Goal: Task Accomplishment & Management: Complete application form

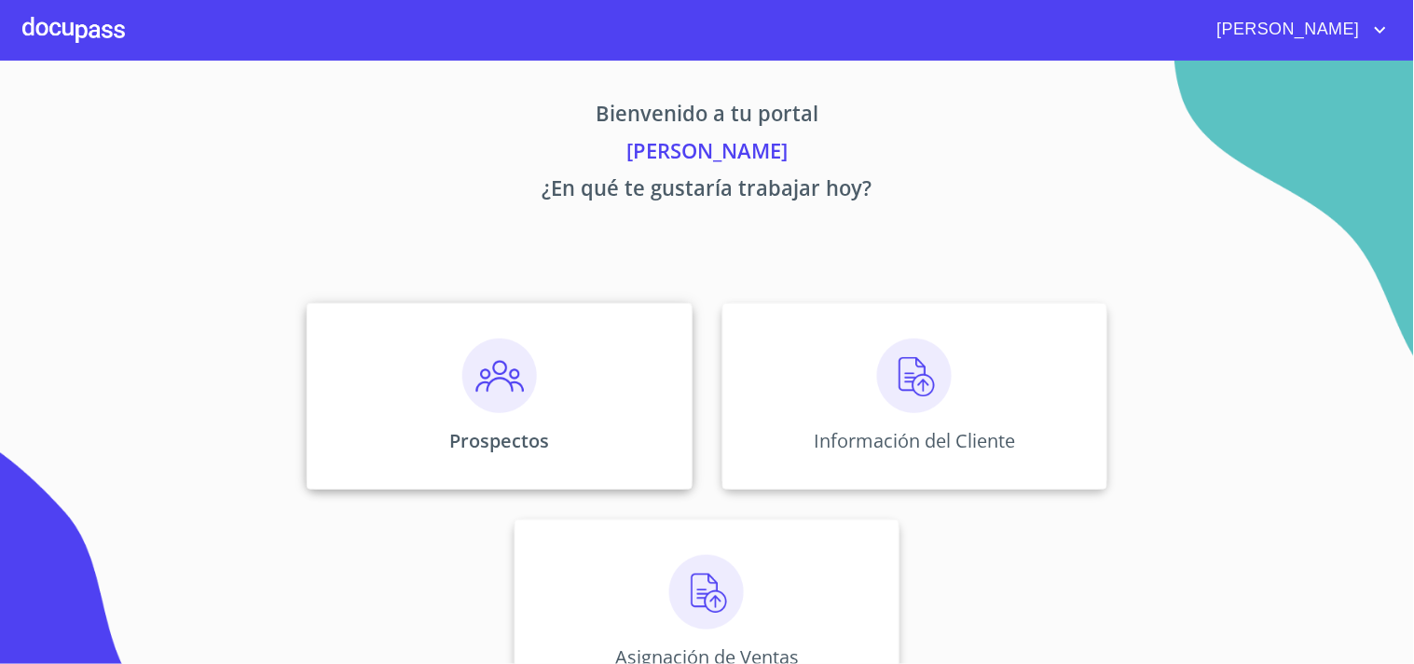
click at [492, 401] on img at bounding box center [499, 375] width 75 height 75
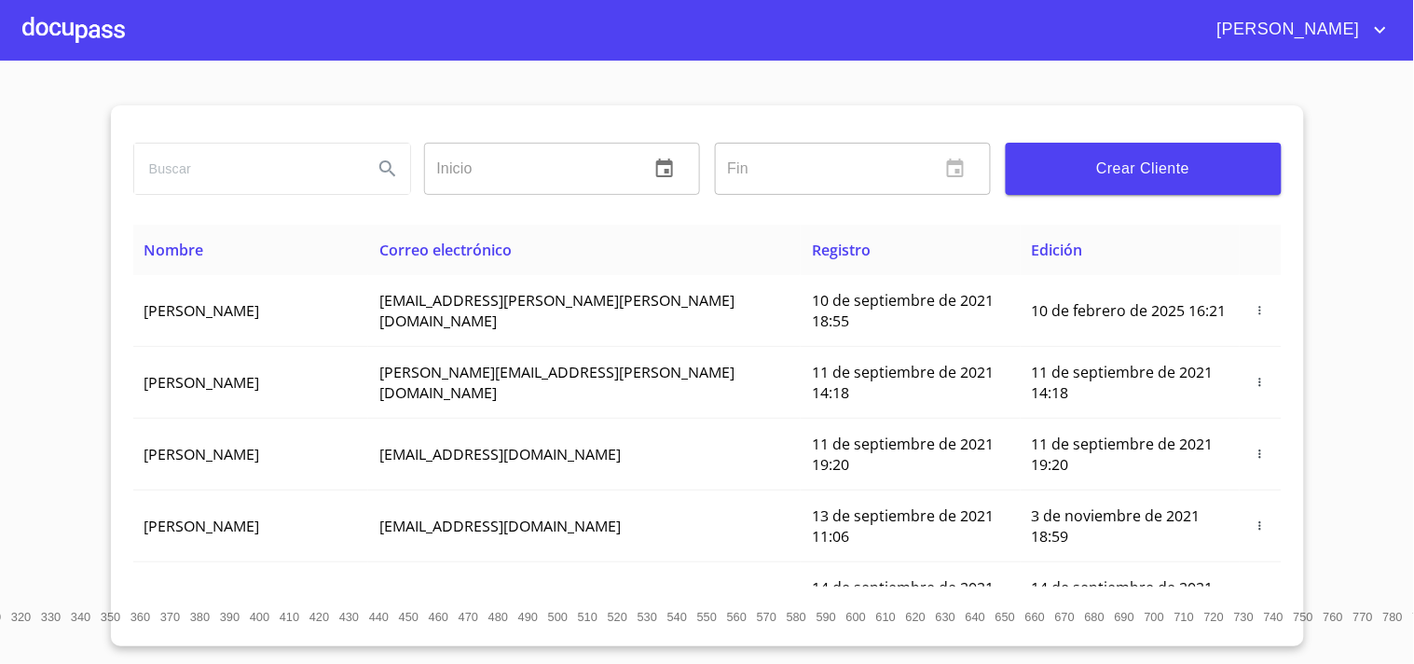
click at [1123, 164] on span "Crear Cliente" at bounding box center [1144, 169] width 246 height 26
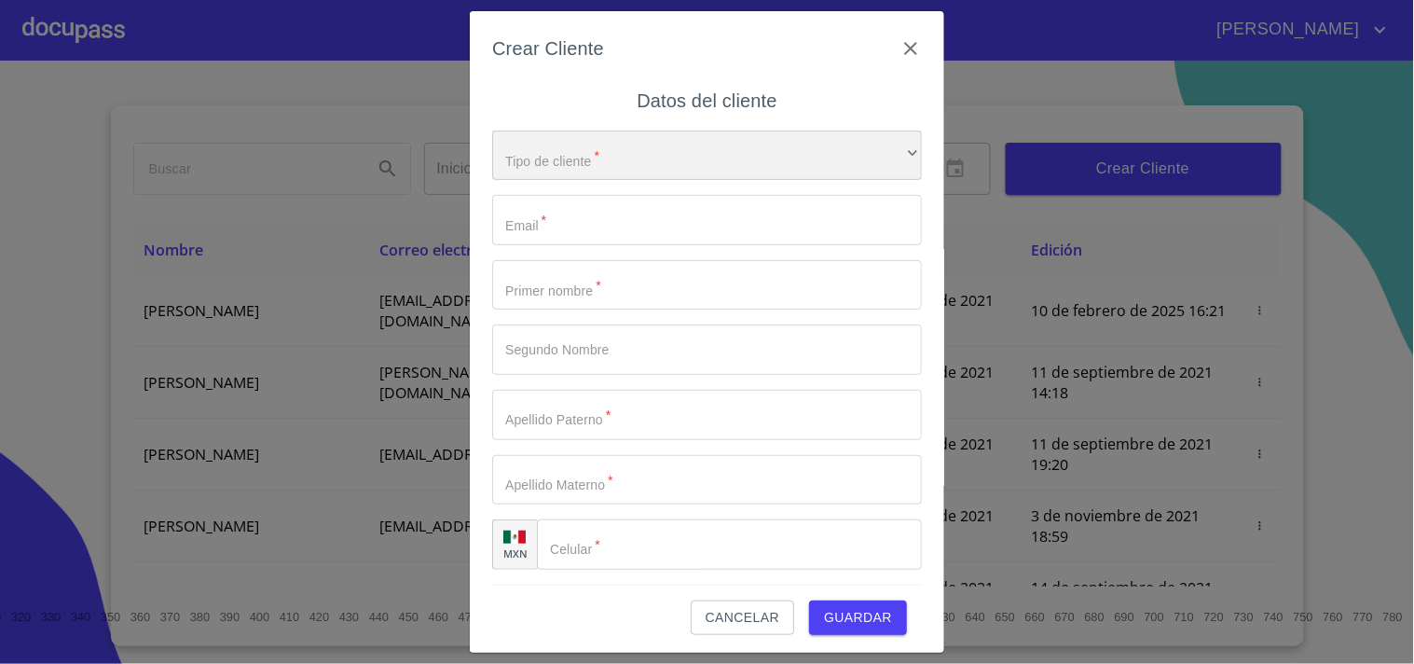
click at [600, 161] on div "​" at bounding box center [707, 156] width 430 height 50
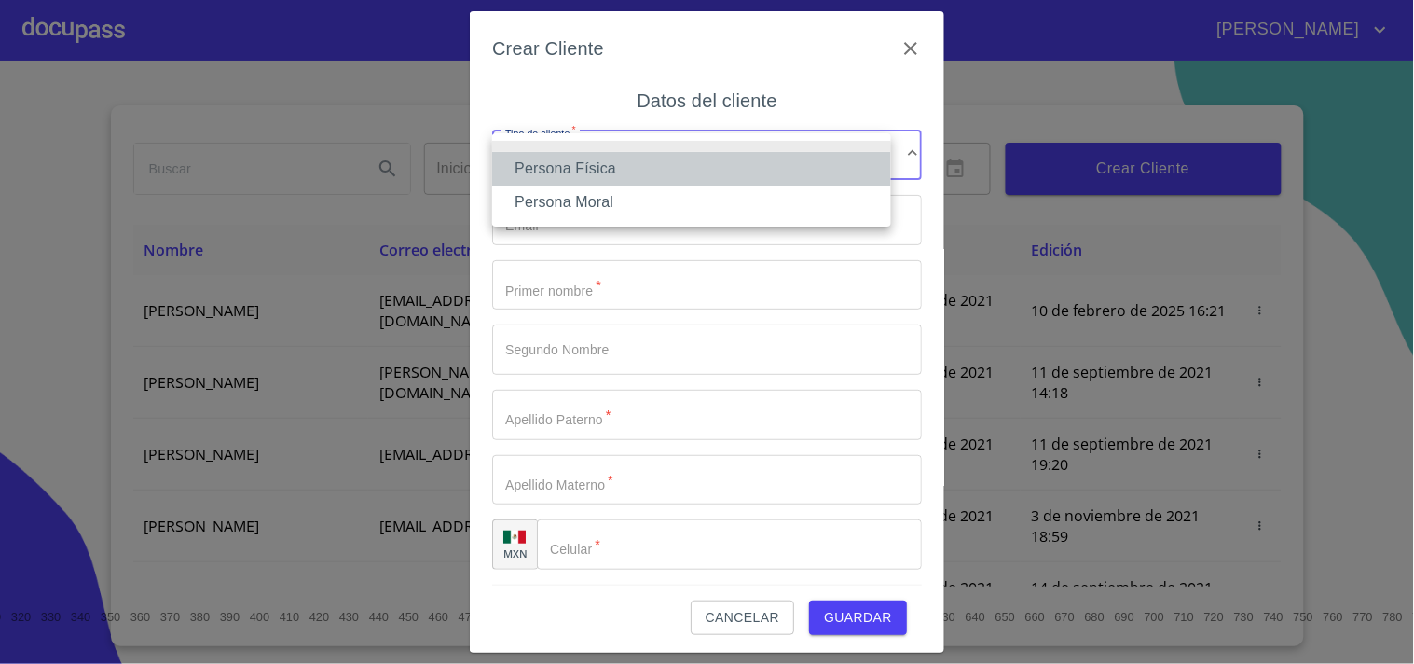
click at [601, 161] on li "Persona Física" at bounding box center [691, 169] width 399 height 34
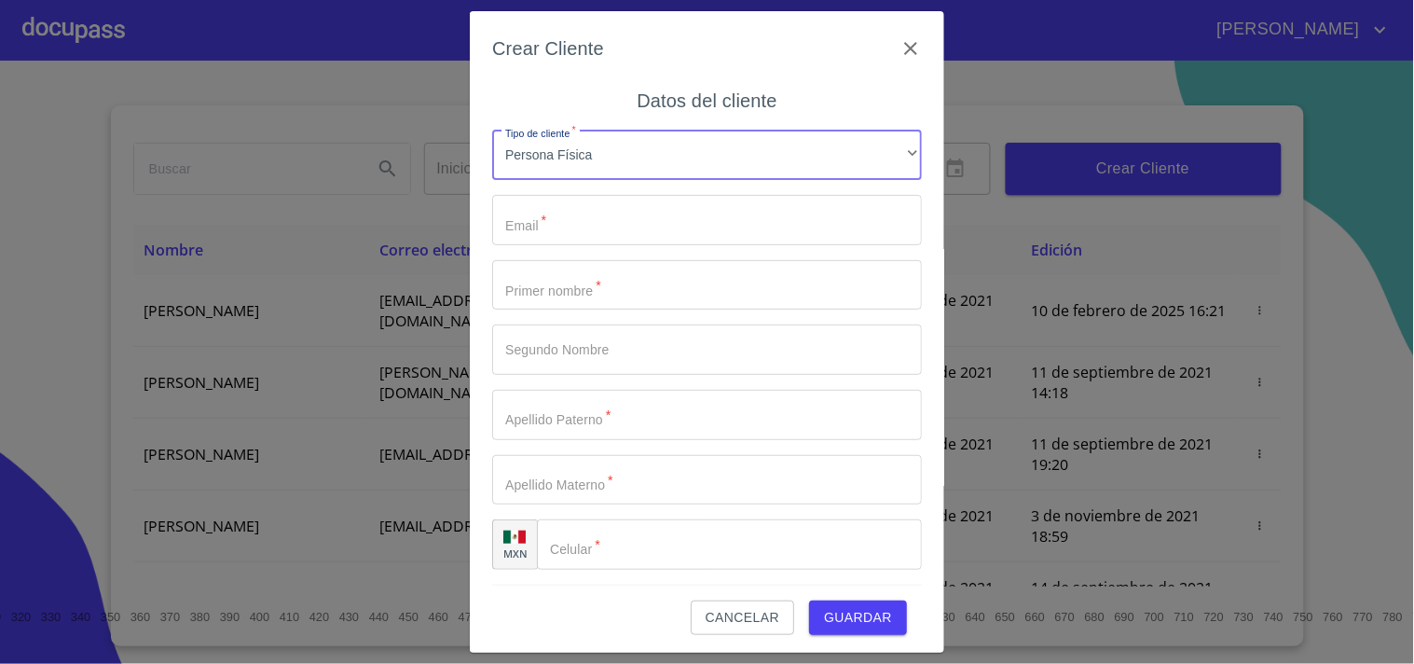
click at [590, 209] on input "Tipo de cliente   *" at bounding box center [707, 220] width 430 height 50
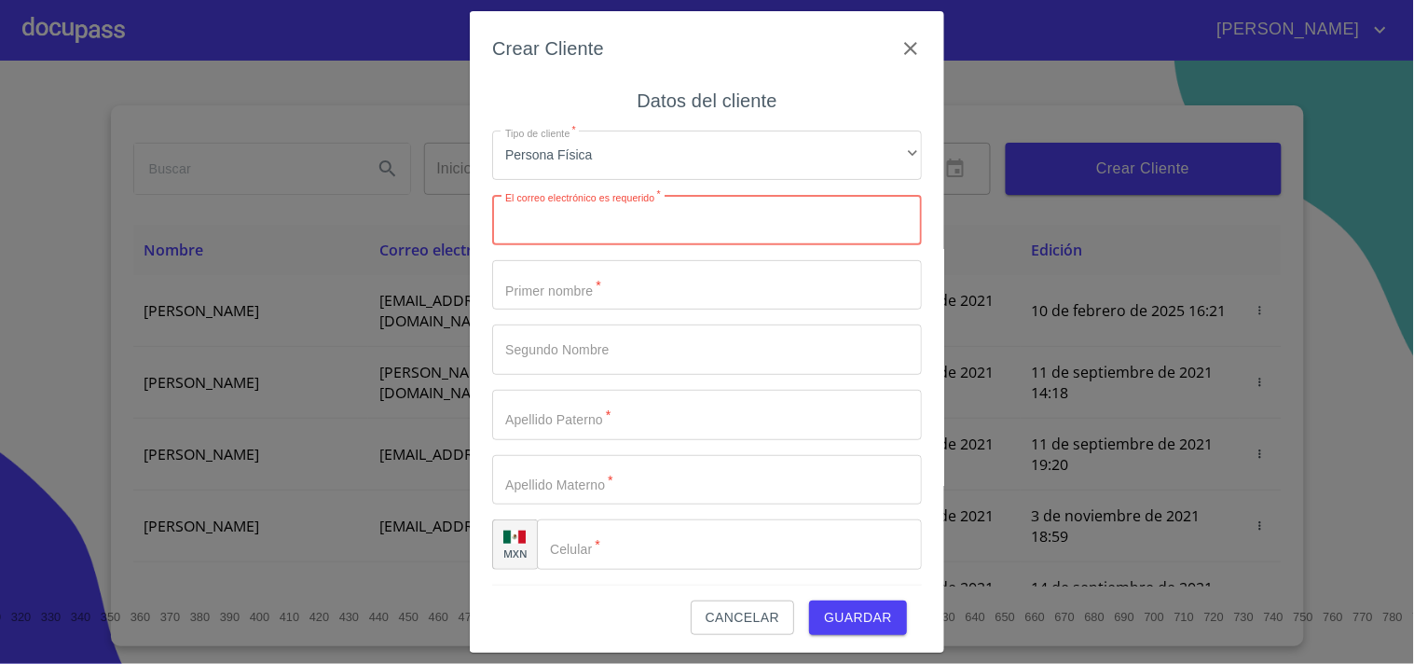
paste input "[EMAIL_ADDRESS][DOMAIN_NAME]"
type input "[EMAIL_ADDRESS][DOMAIN_NAME]"
click at [607, 290] on input "Tipo de cliente   *" at bounding box center [707, 285] width 430 height 50
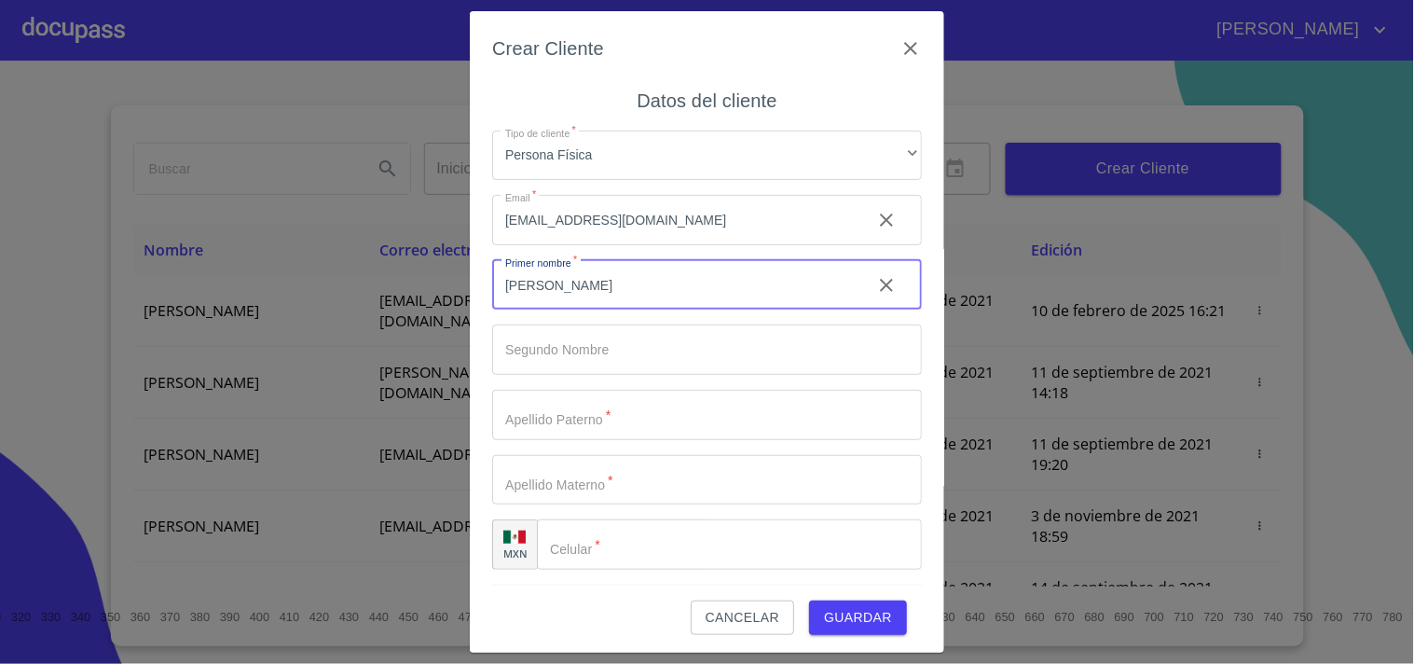
type input "[PERSON_NAME]"
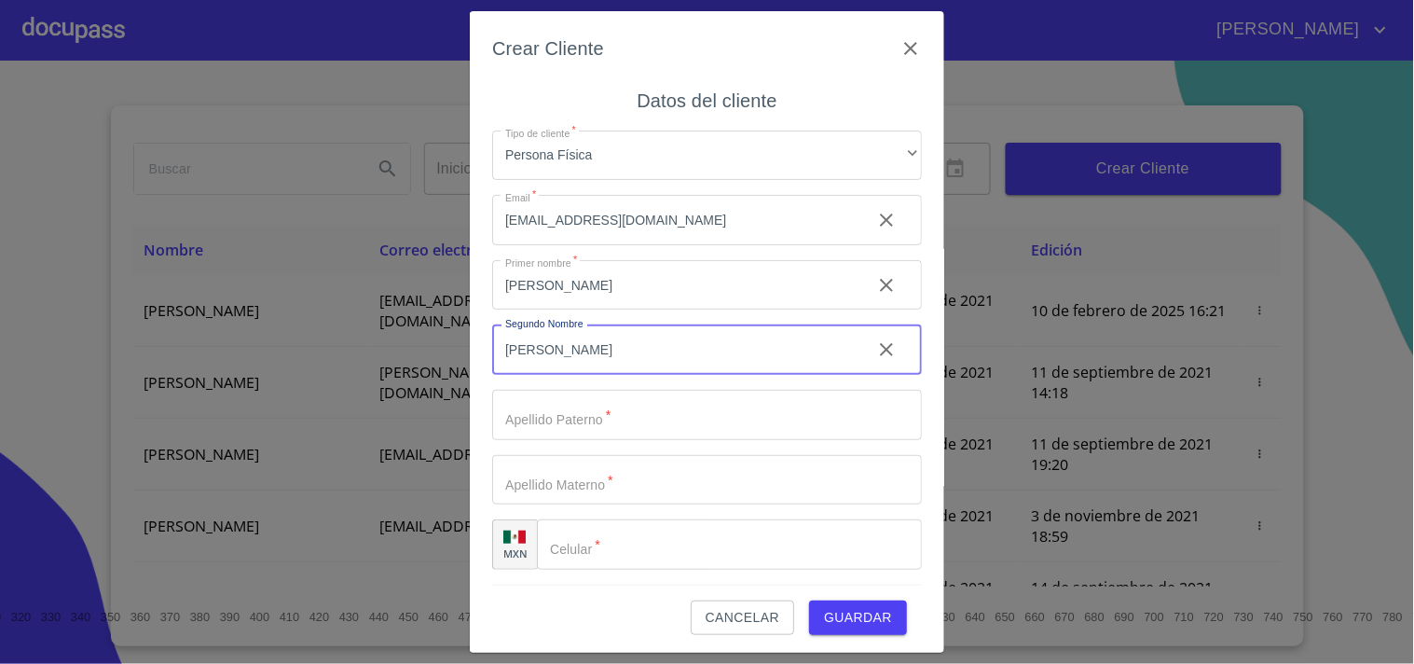
type input "[PERSON_NAME]"
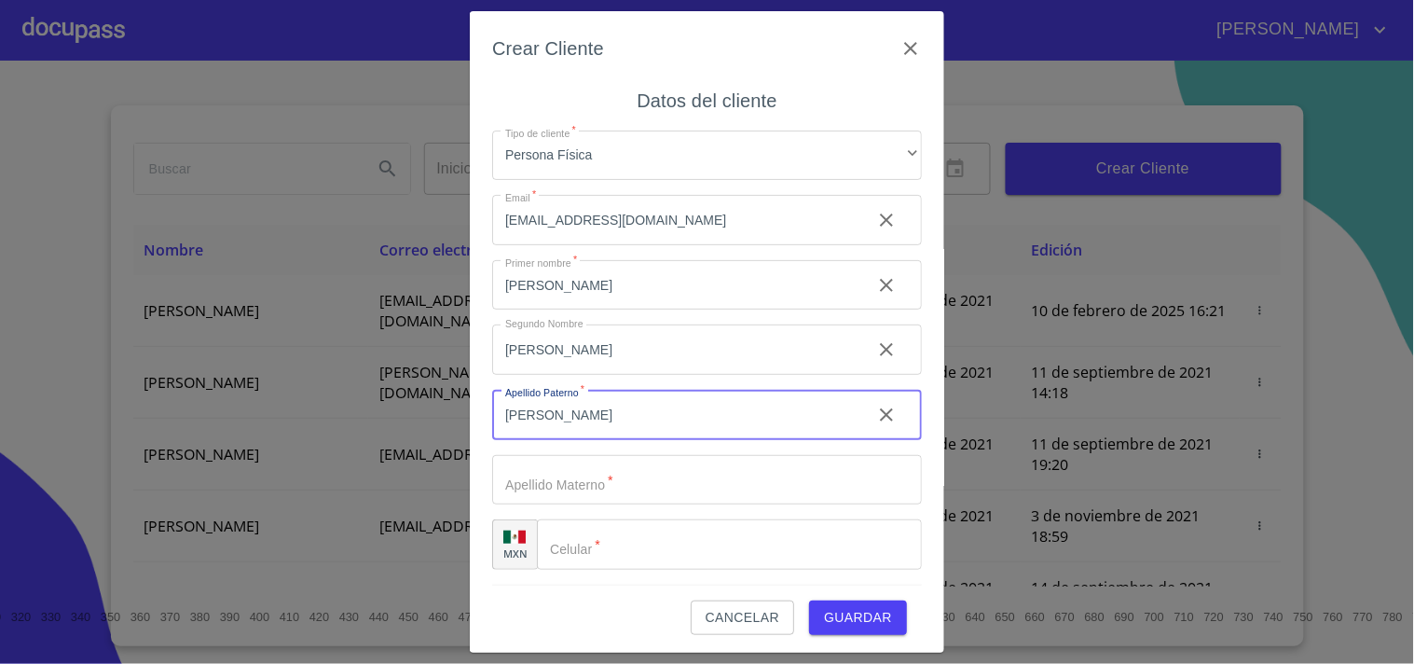
type input "[PERSON_NAME]"
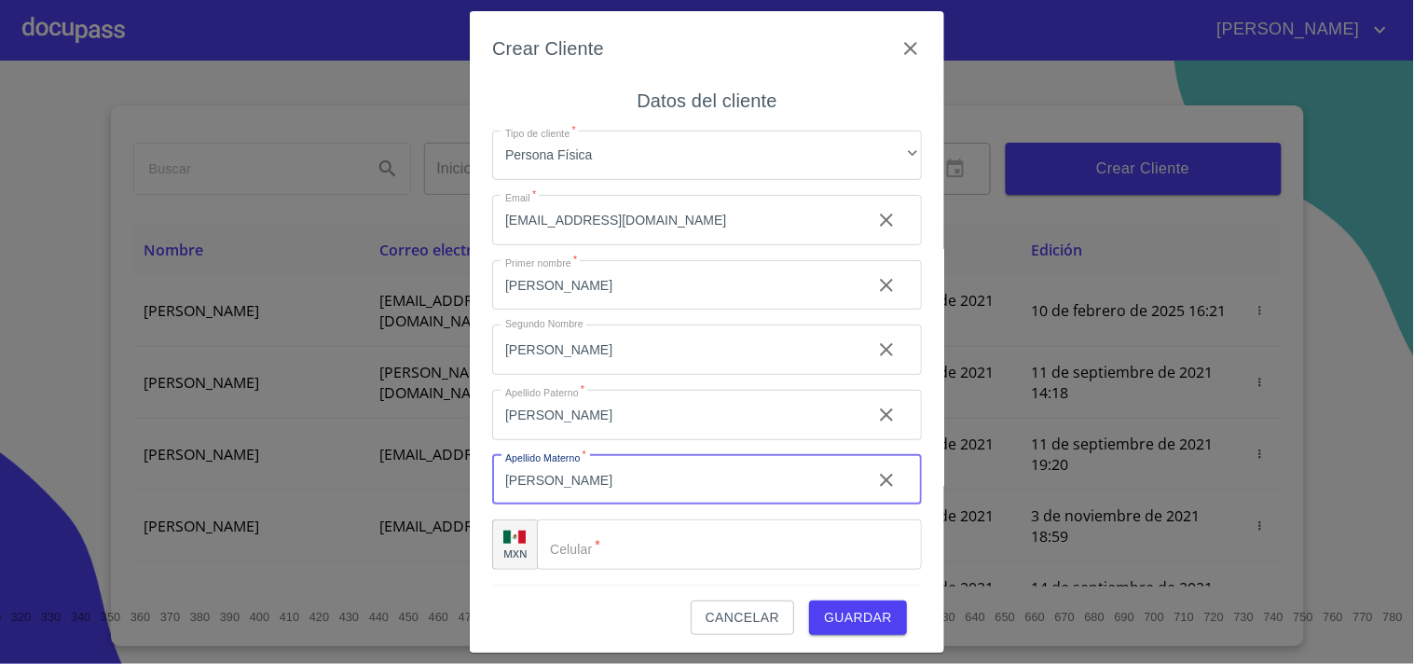
type input "[PERSON_NAME]"
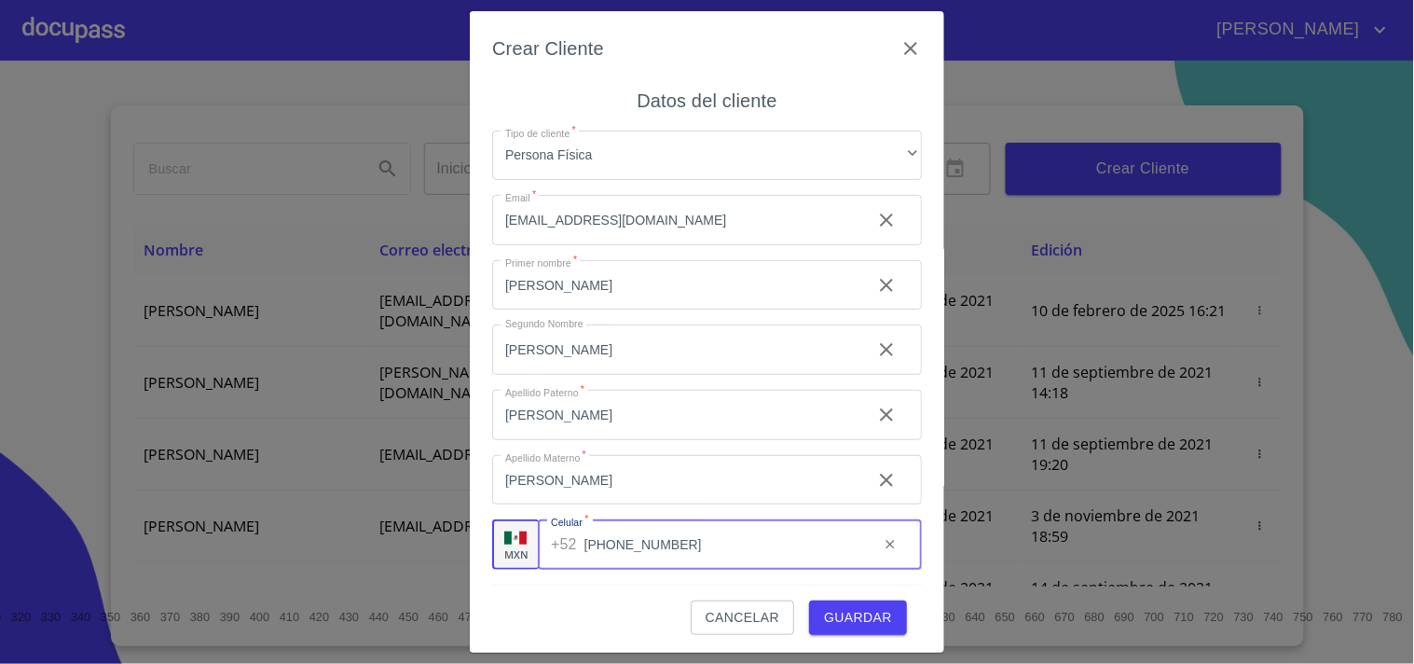
type input "[PHONE_NUMBER]"
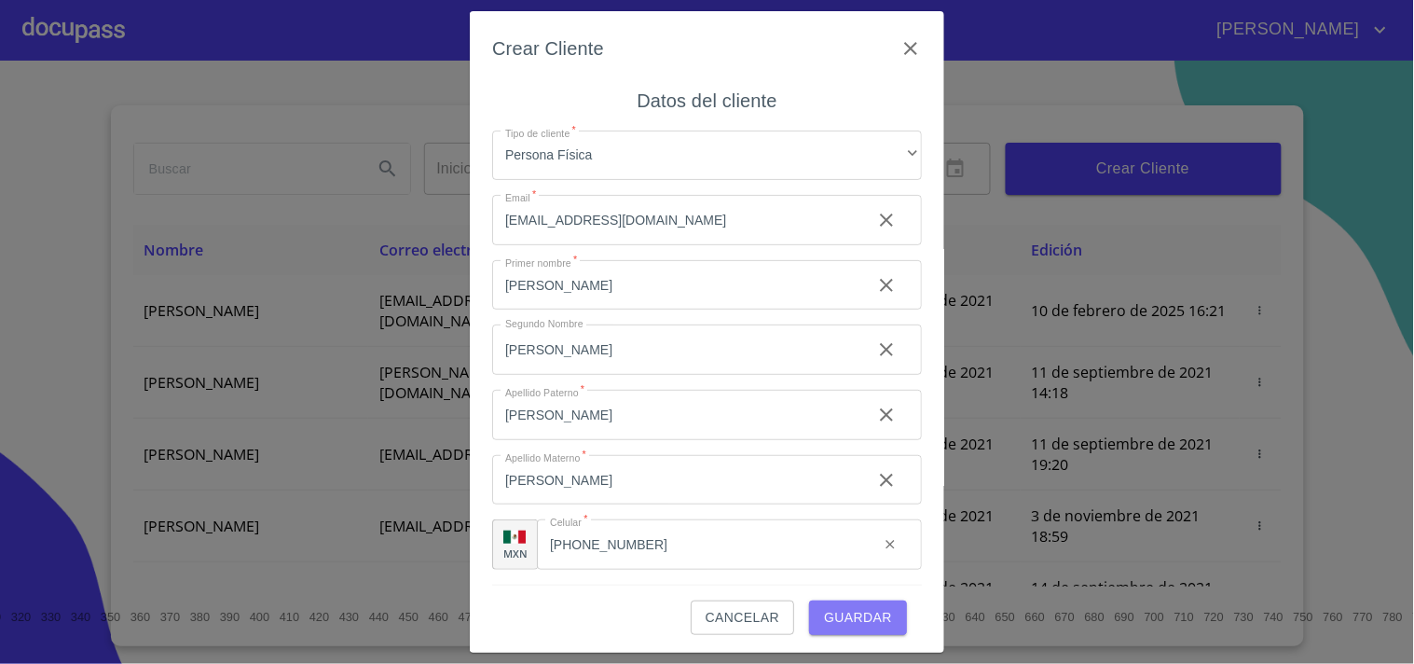
click at [840, 606] on span "Guardar" at bounding box center [858, 617] width 68 height 23
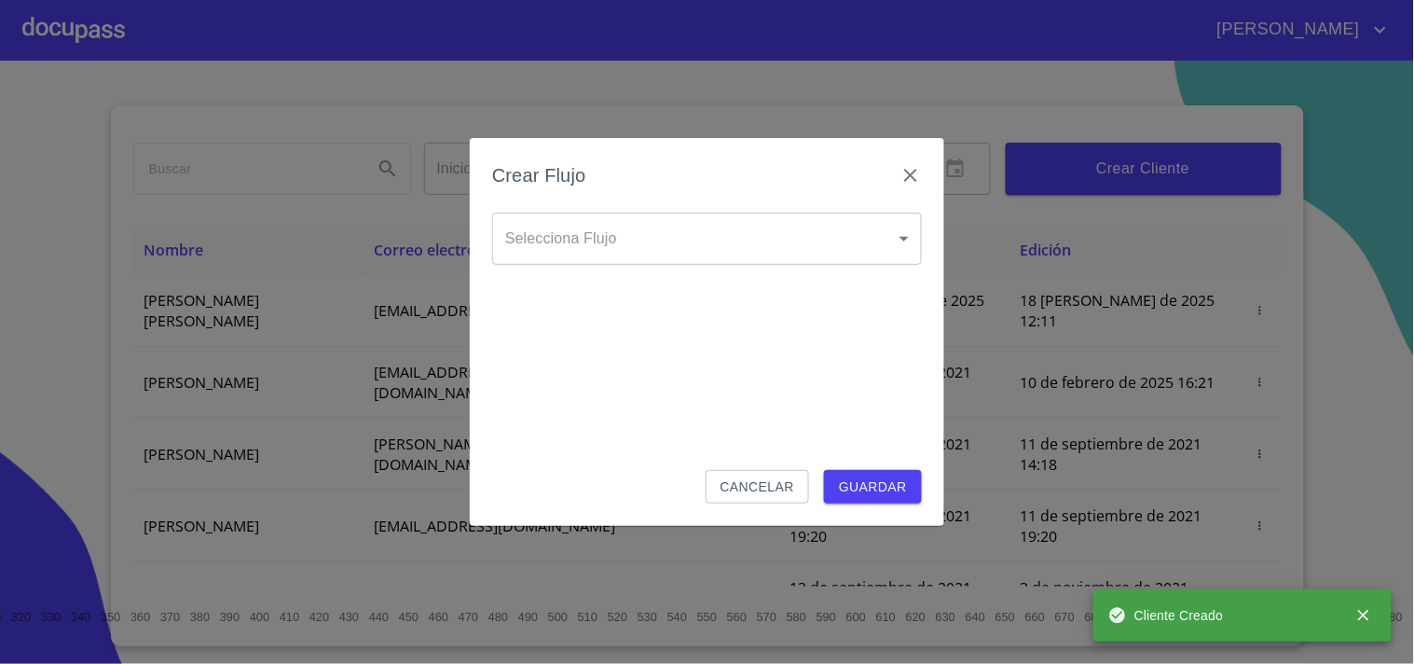
click at [565, 212] on body "[PERSON_NAME] ​ Fin ​ Crear Cliente Nombre Correo electrónico Registro Edición …" at bounding box center [707, 332] width 1414 height 664
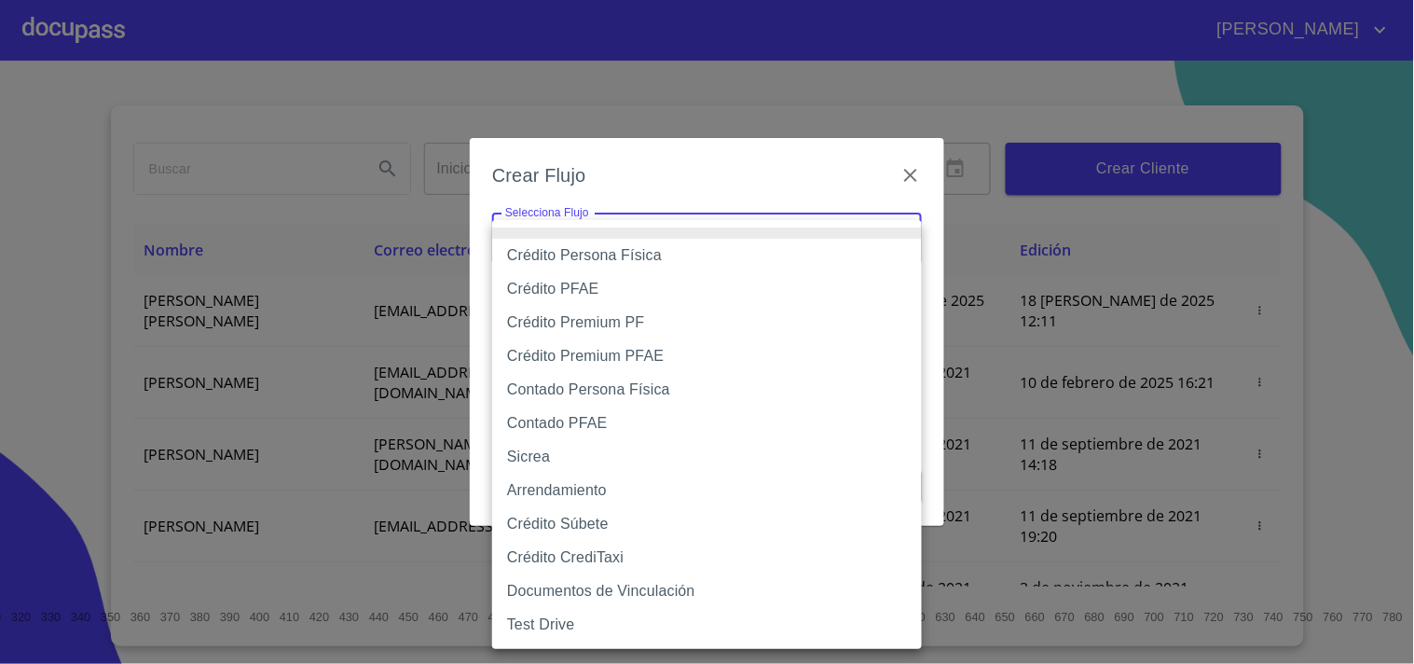
click at [571, 413] on li "Contado PFAE" at bounding box center [707, 423] width 430 height 34
type input "60bfa0300d9865ccc24b067f"
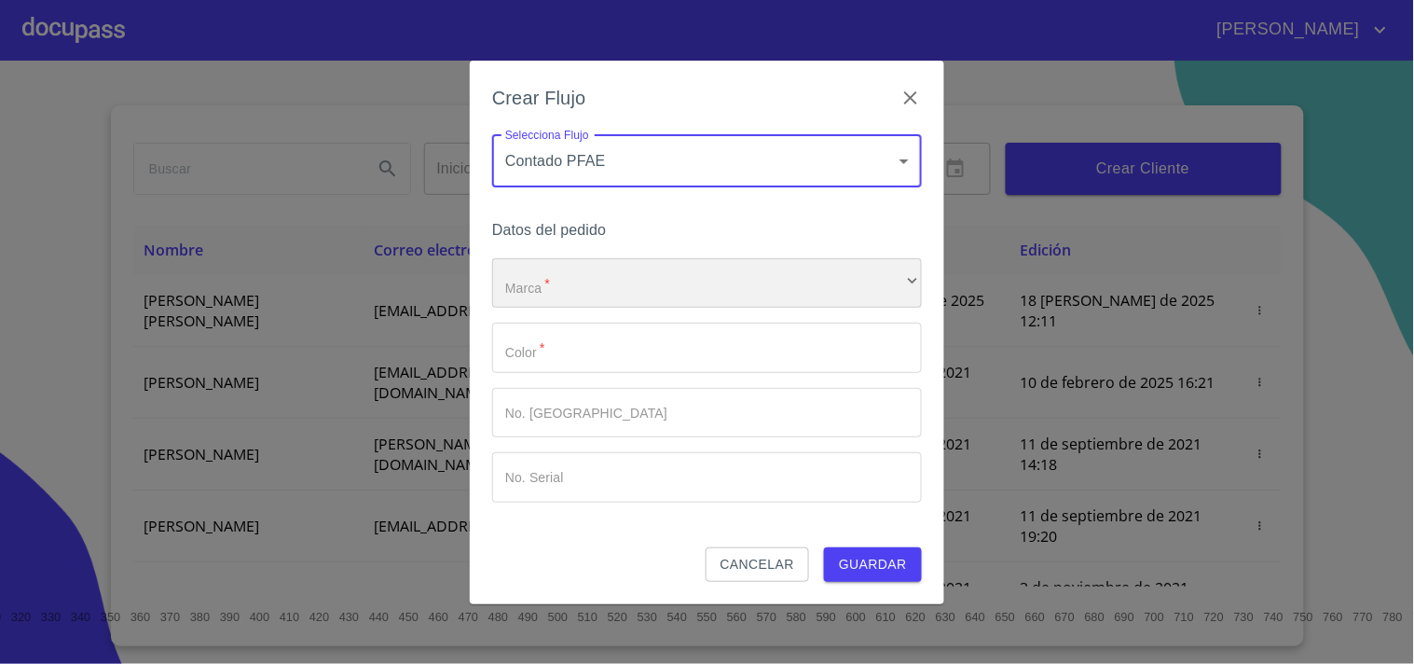
click at [574, 283] on div "​" at bounding box center [707, 283] width 430 height 50
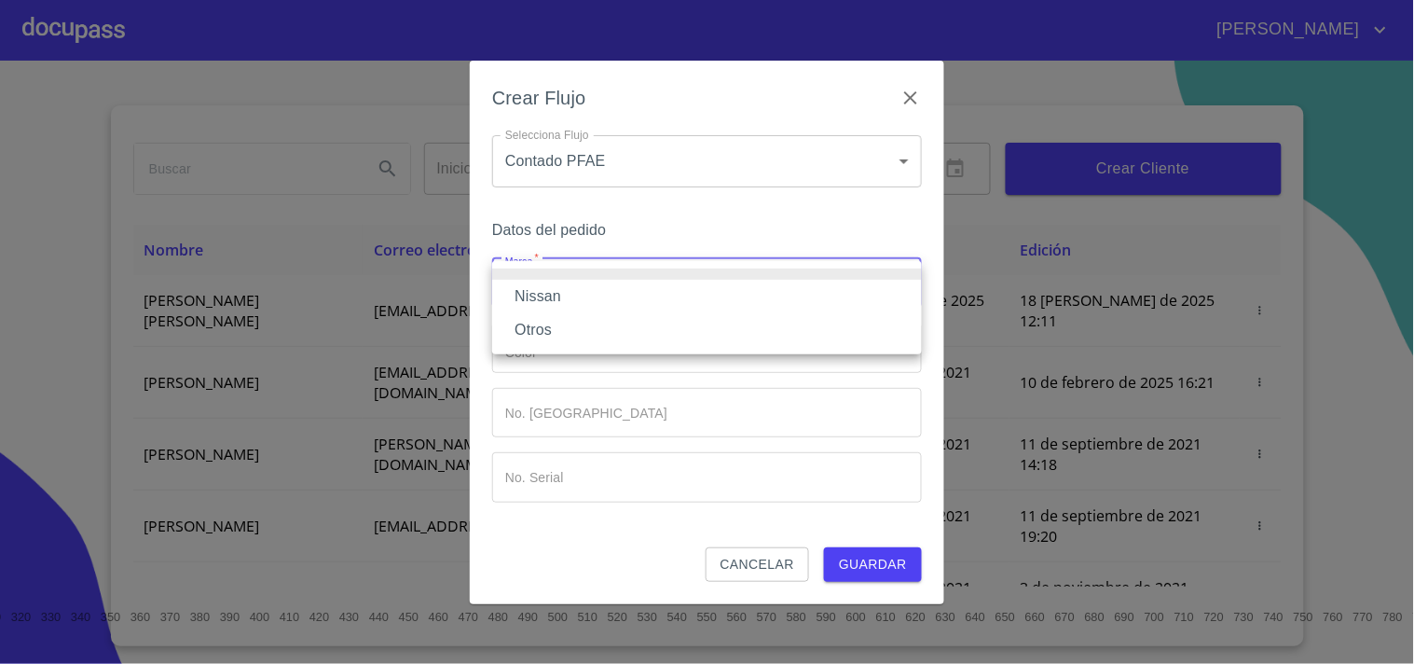
click at [543, 322] on li "Otros" at bounding box center [707, 330] width 430 height 34
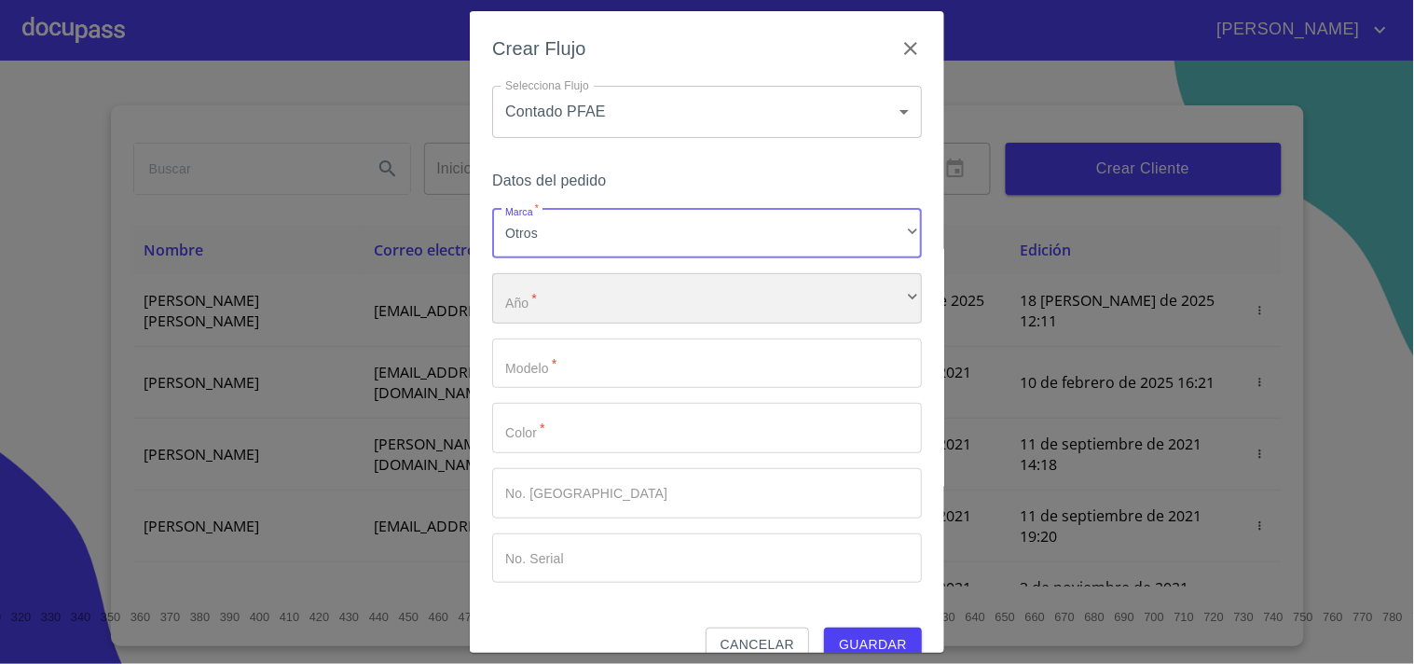
click at [556, 309] on div "​" at bounding box center [707, 298] width 430 height 50
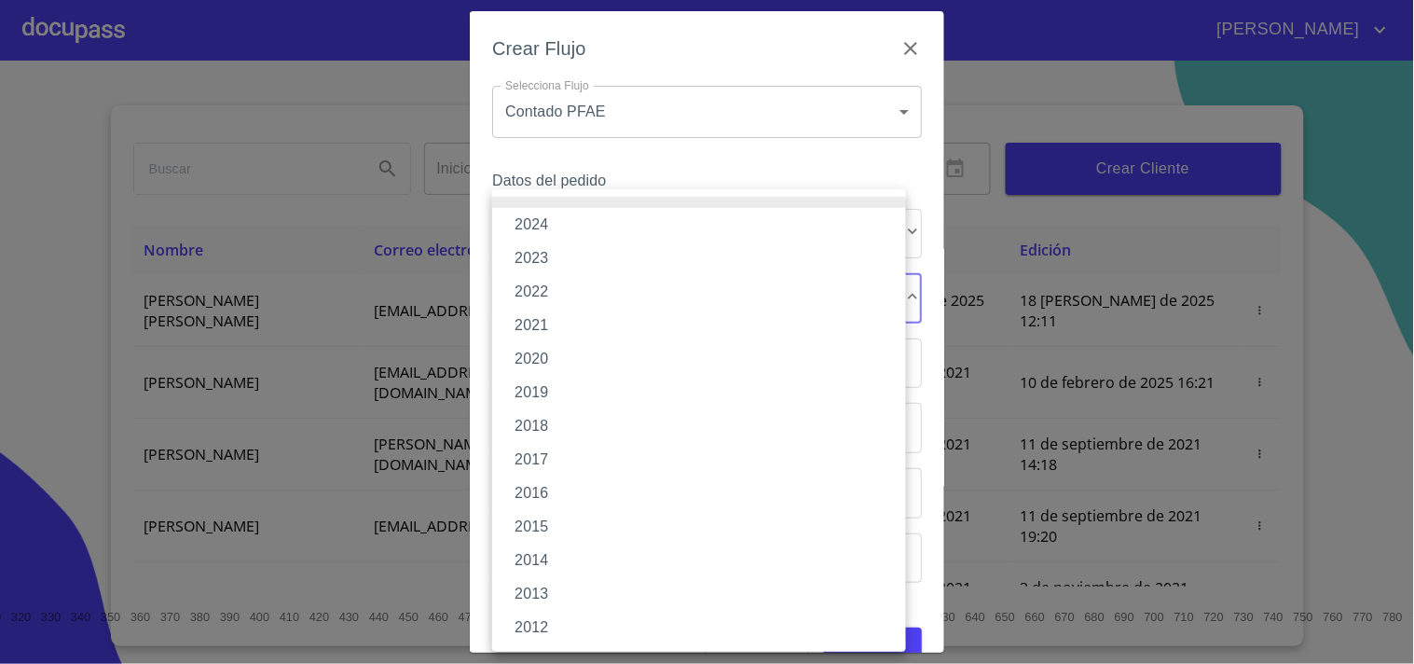
click at [553, 259] on li "2023" at bounding box center [699, 258] width 414 height 34
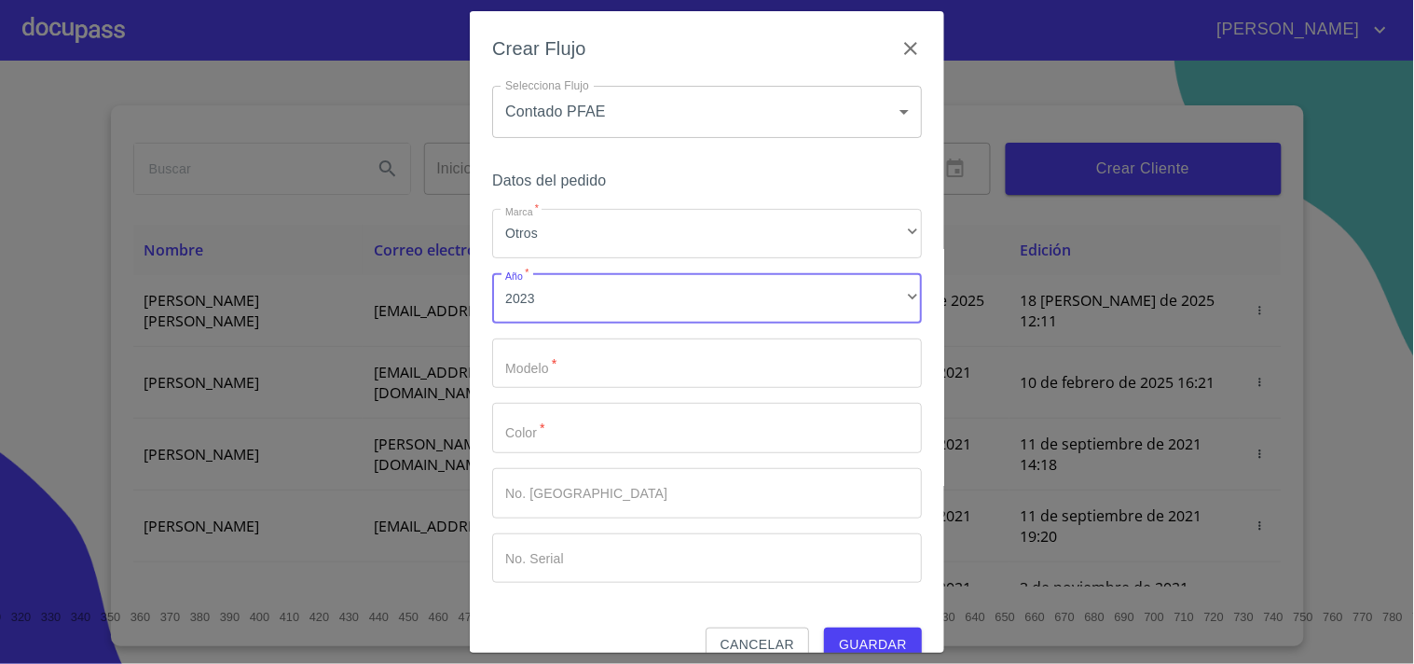
click at [582, 365] on input "Marca   *" at bounding box center [707, 363] width 430 height 50
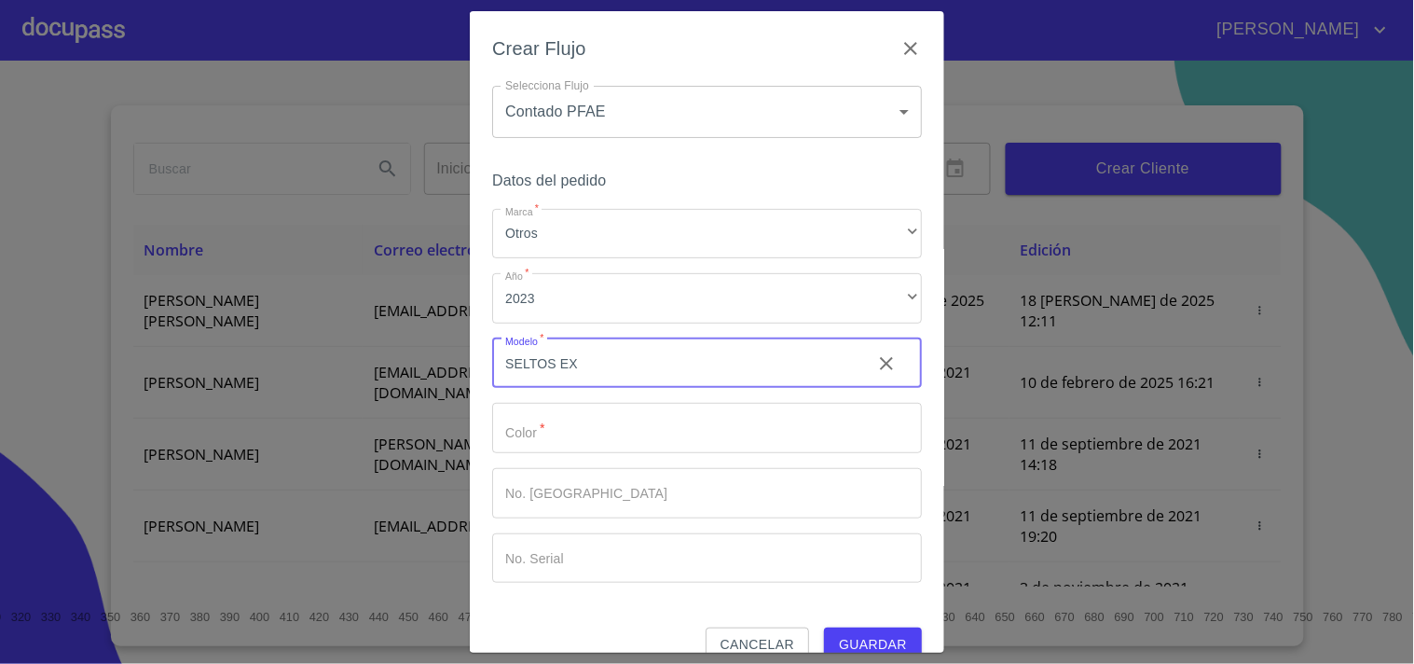
type input "SELTOS EX"
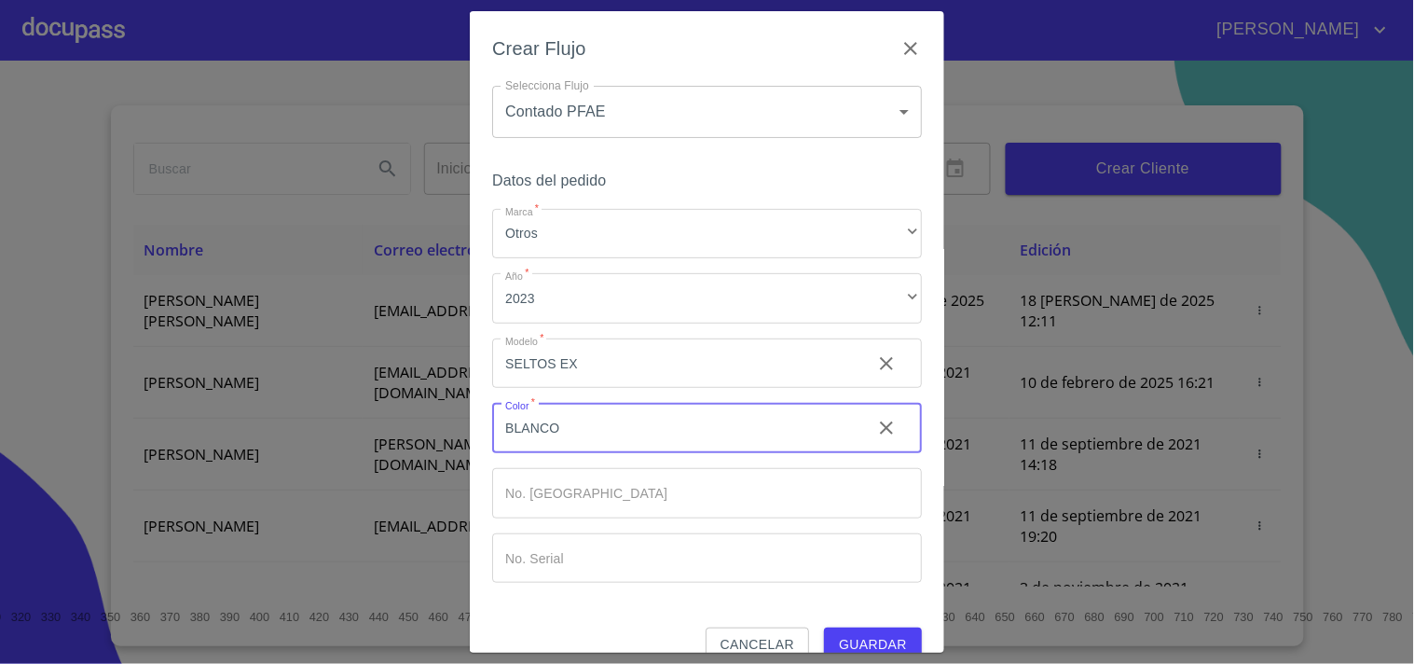
type input "BLANCO"
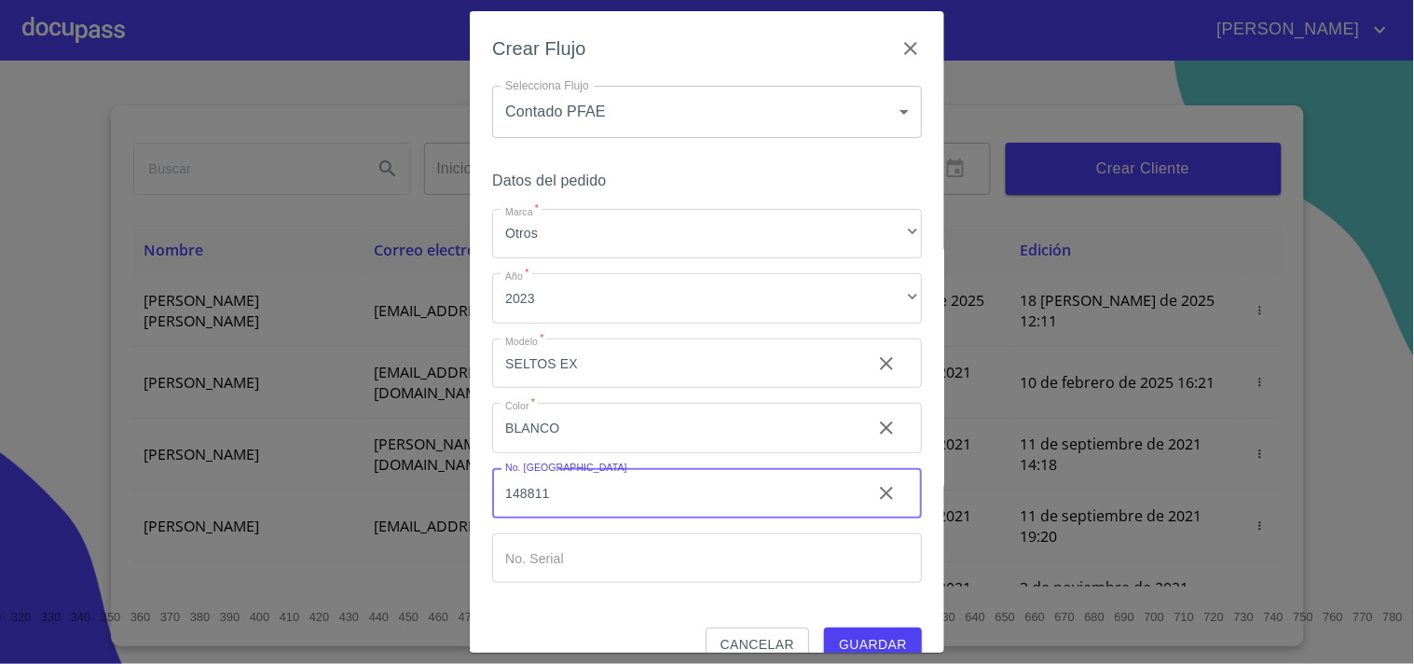
type input "148811"
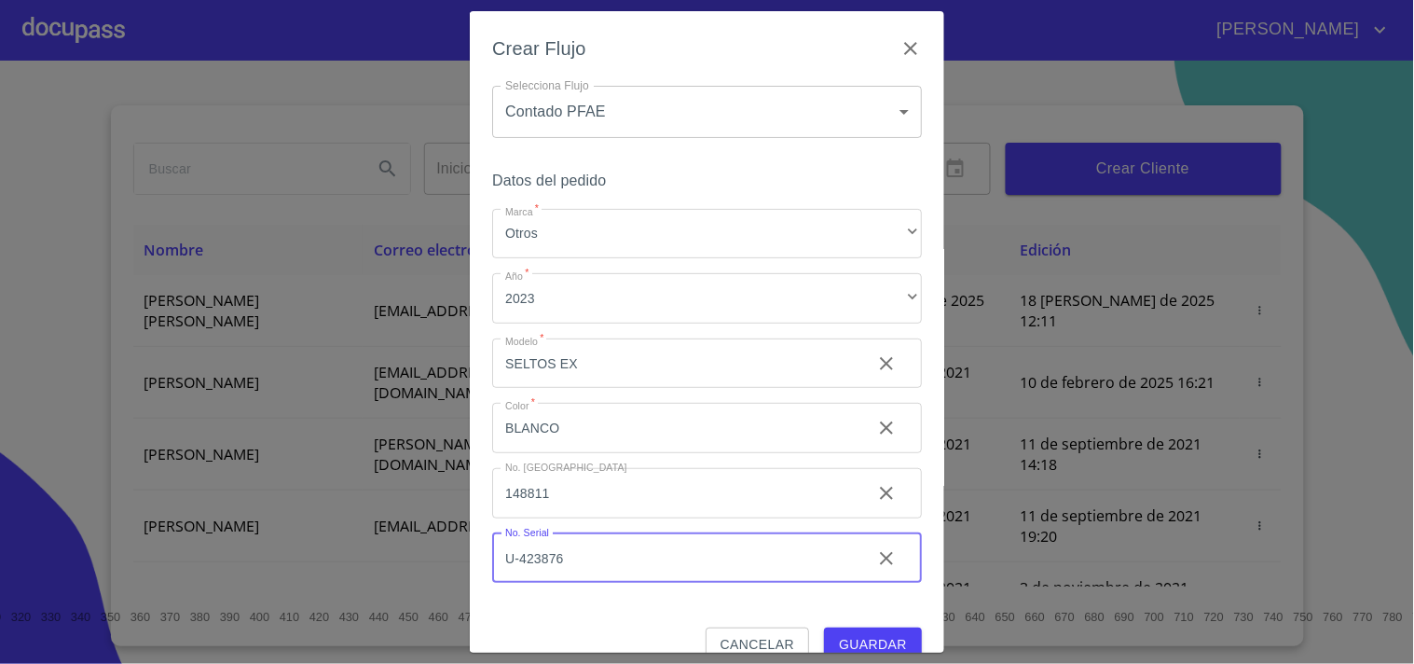
type input "U-423876"
click at [854, 635] on span "Guardar" at bounding box center [873, 644] width 68 height 23
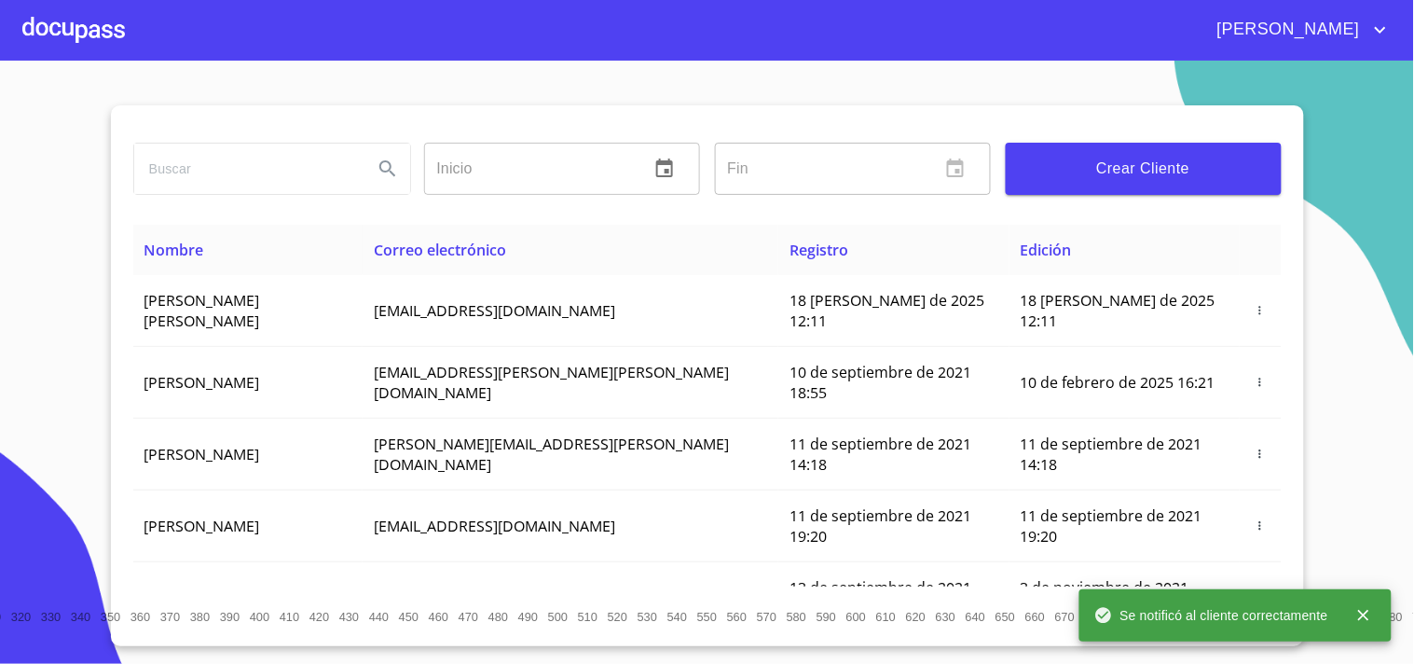
click at [101, 44] on div at bounding box center [73, 30] width 103 height 60
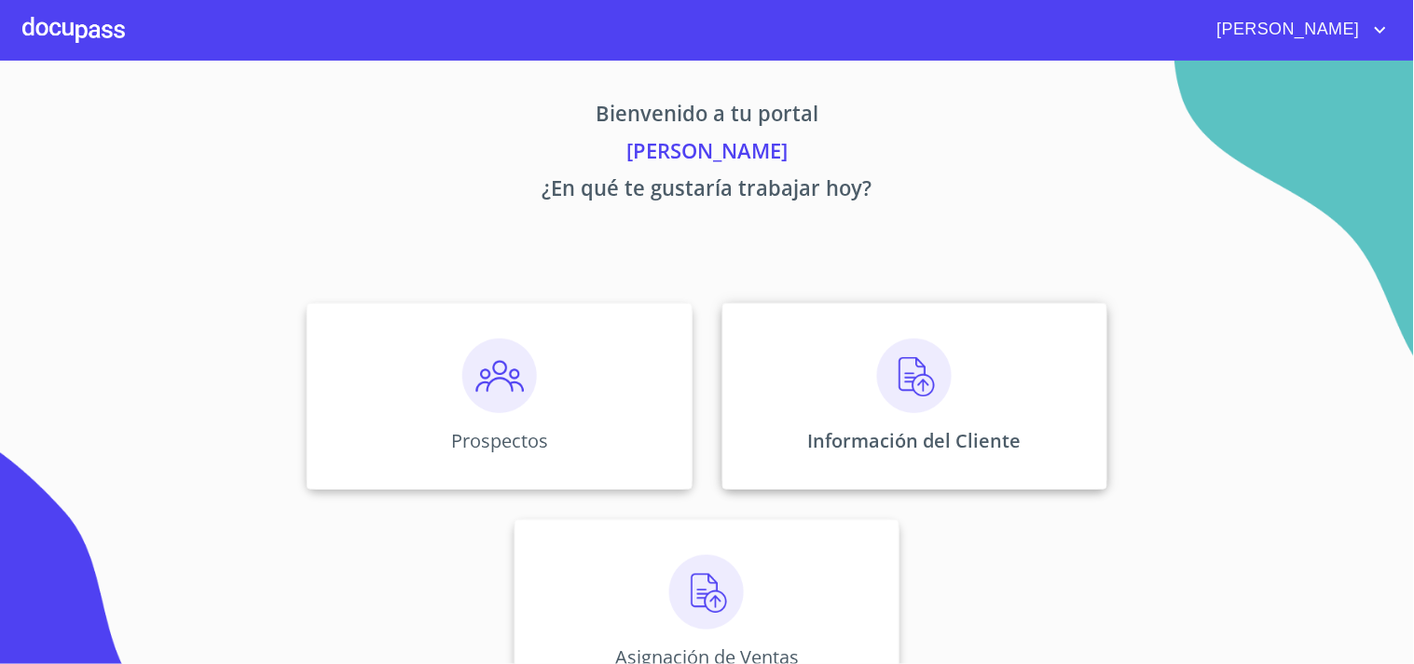
click at [928, 369] on img at bounding box center [914, 375] width 75 height 75
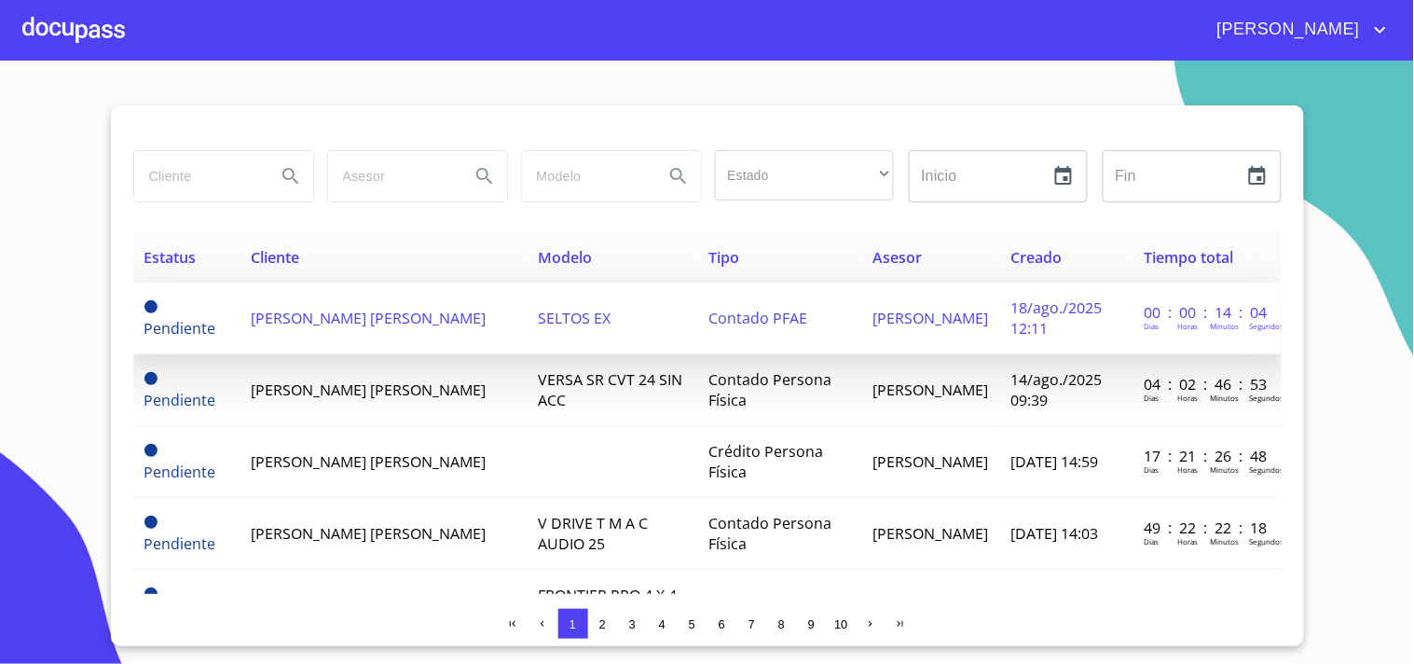
click at [354, 309] on span "[PERSON_NAME] [PERSON_NAME]" at bounding box center [368, 318] width 235 height 21
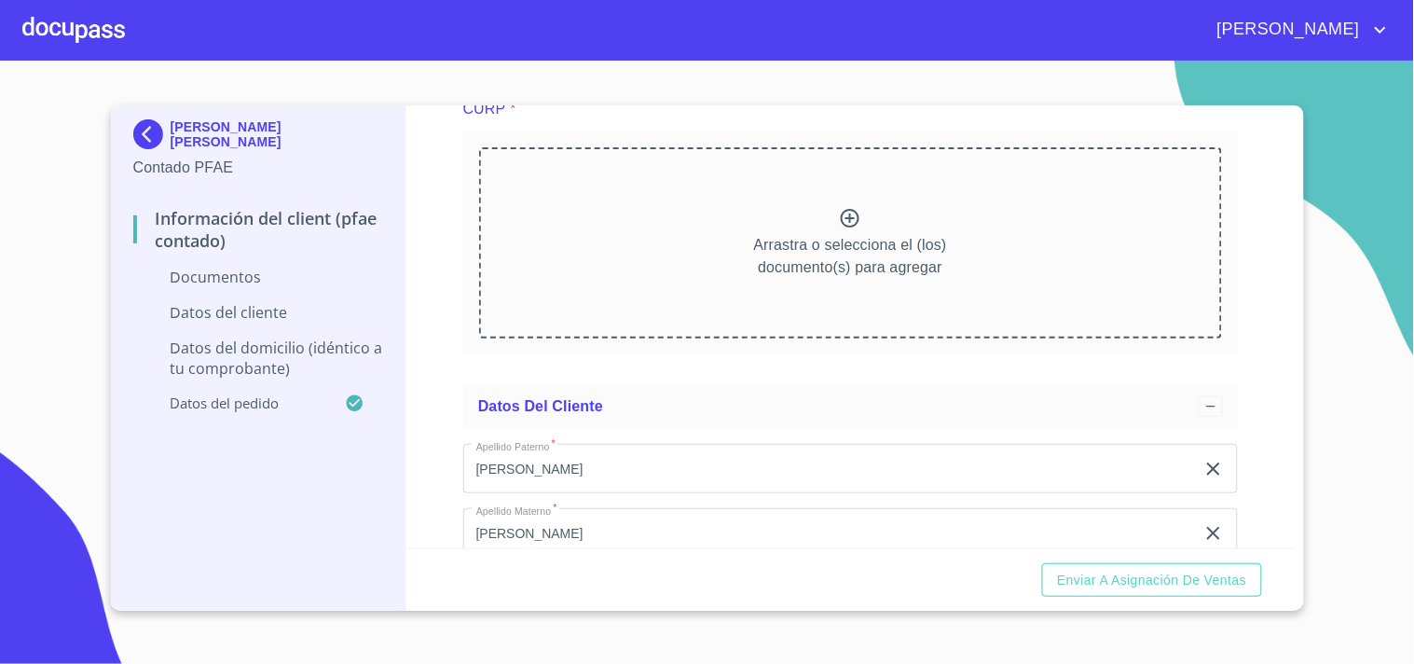
scroll to position [2133, 0]
click at [848, 231] on p "Arrastra o selecciona el (los) documento(s) para agregar" at bounding box center [850, 252] width 193 height 45
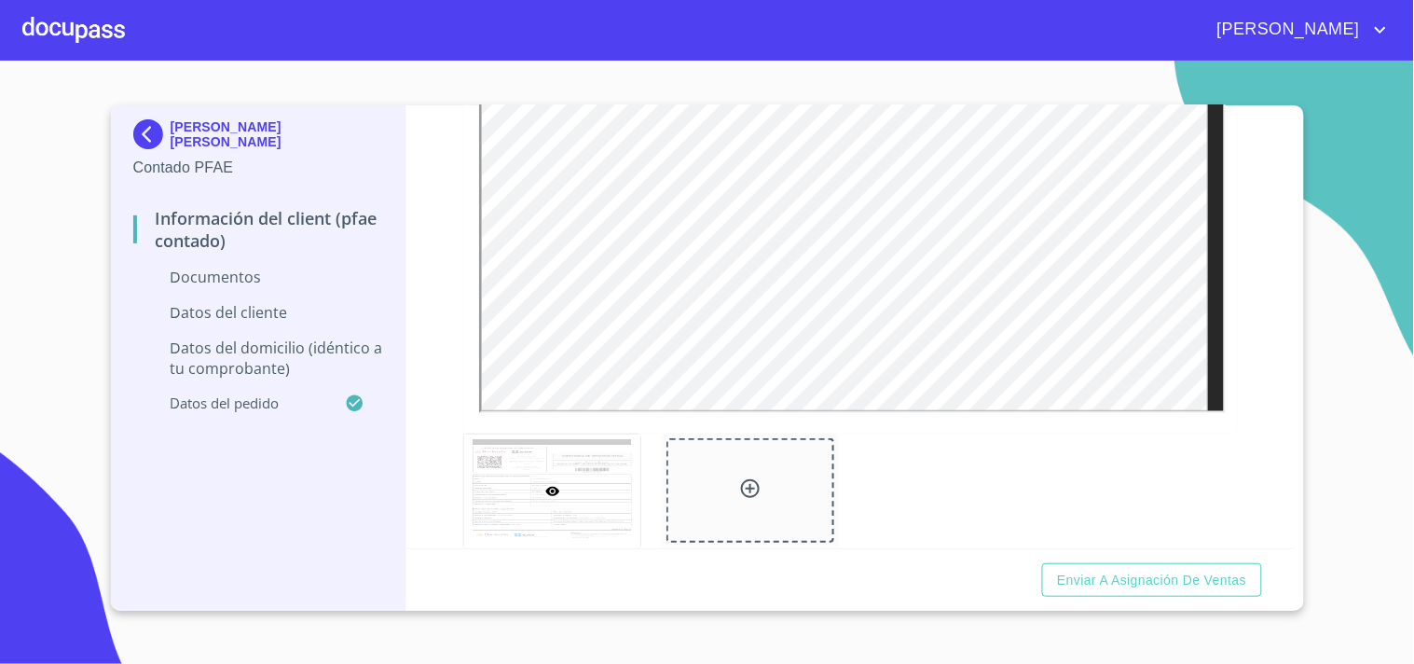
click at [1374, 141] on section "[PERSON_NAME] [PERSON_NAME] Contado PFAE Información del Client (PFAE contado) …" at bounding box center [707, 362] width 1414 height 603
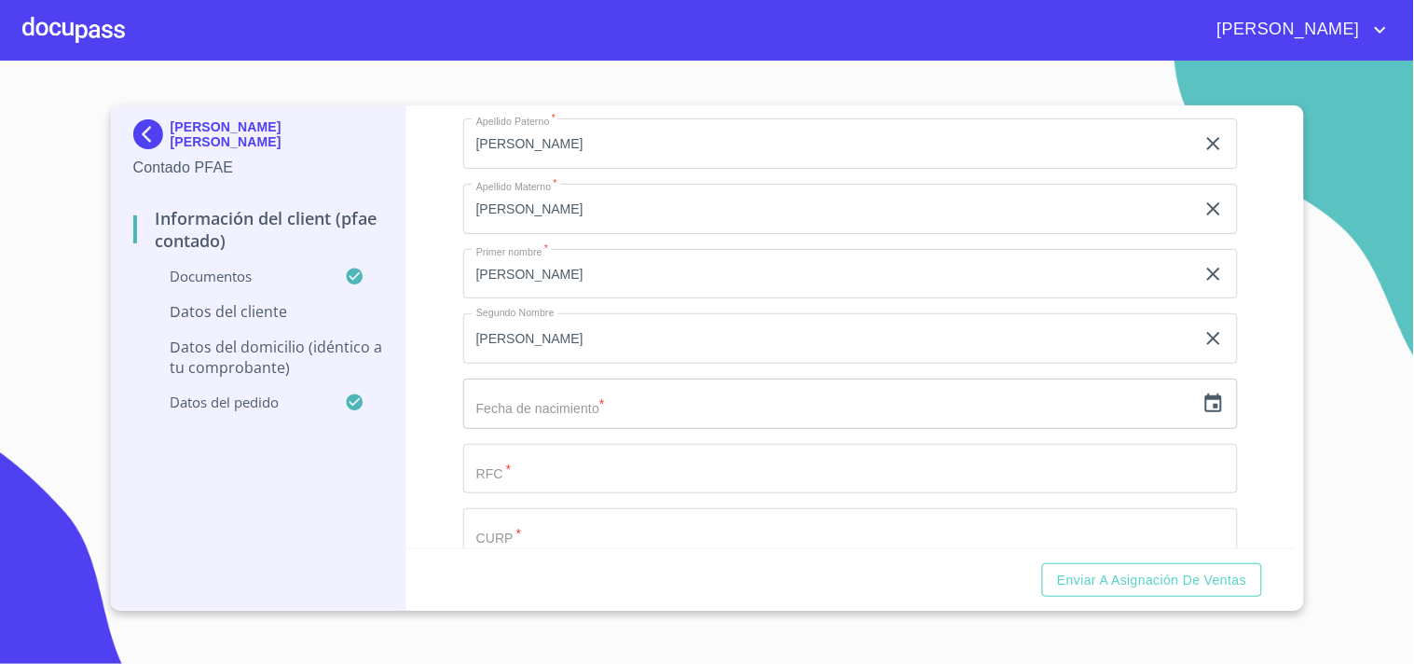
scroll to position [3480, 0]
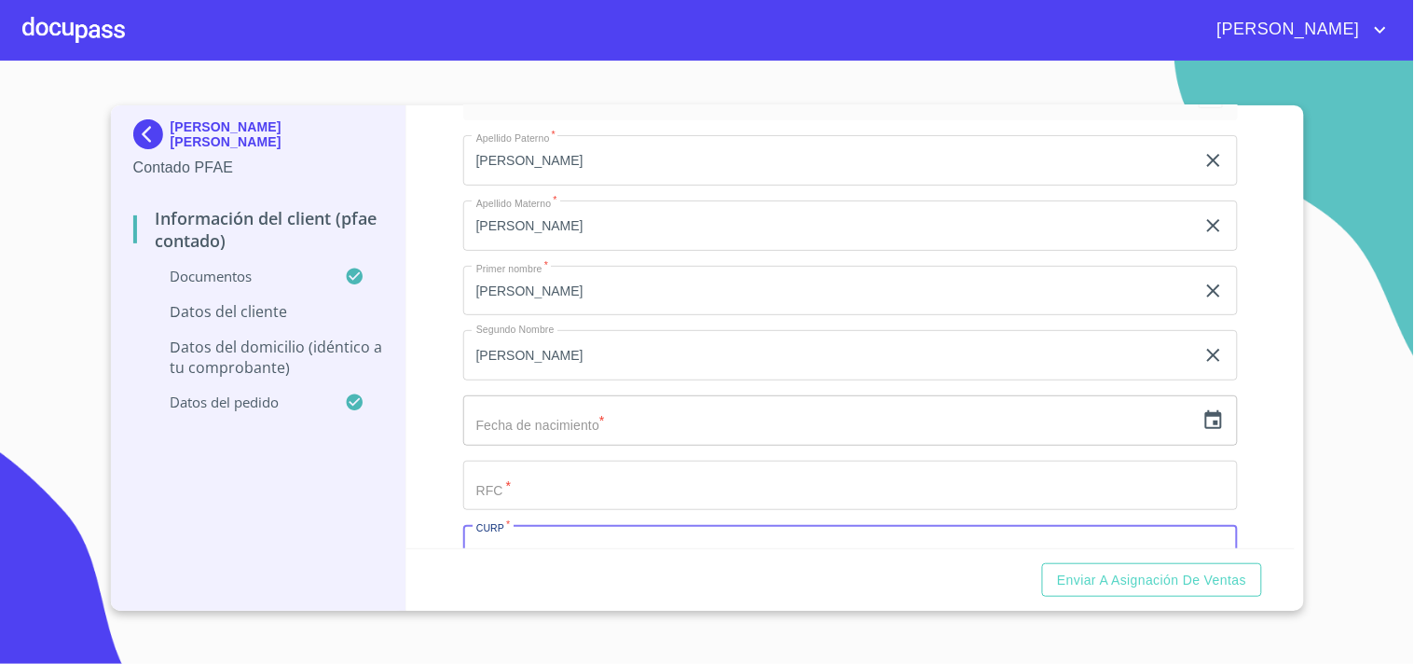
click at [594, 543] on input "Documento de identificación.   *" at bounding box center [850, 550] width 775 height 50
paste input "LOOM751001HJCPRS03"
type input "LOOM751001HJCPRS03"
click at [572, 184] on input "Documento de identificación.   *" at bounding box center [829, 158] width 732 height 50
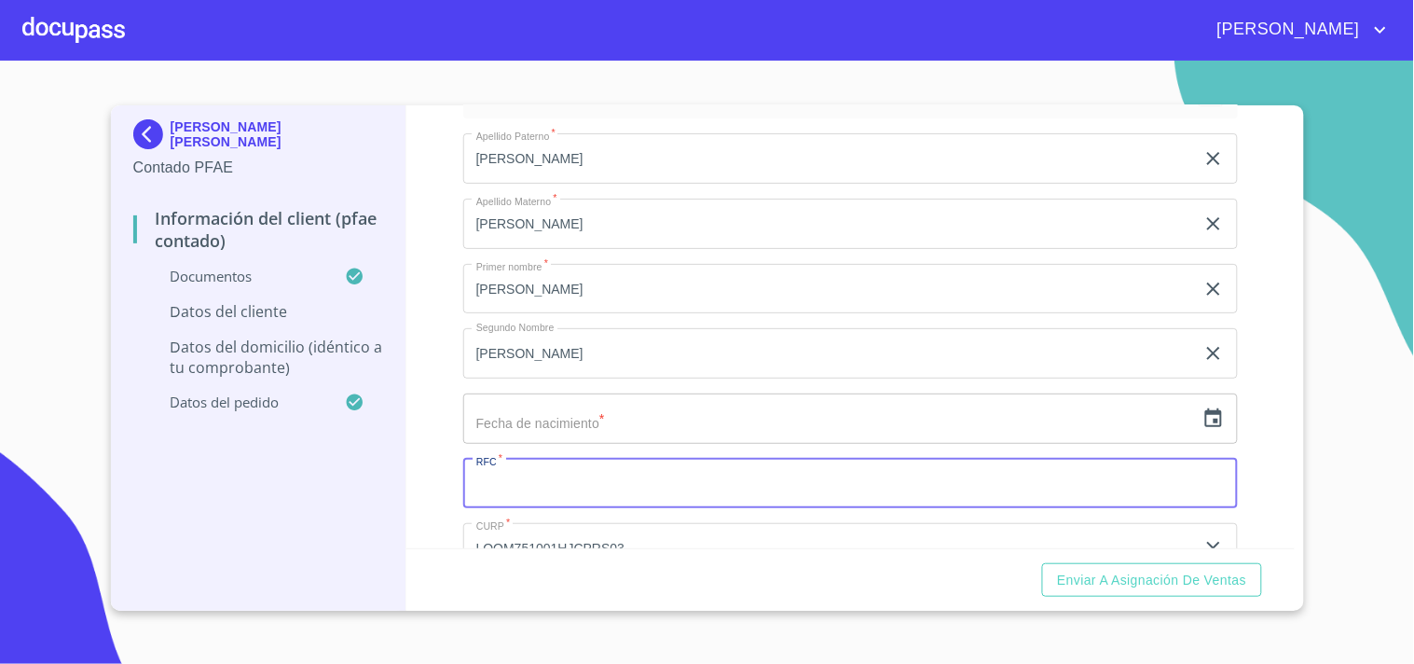
paste input "LOOM751001HJCPRS03"
type input "LOOM751001S74"
click at [1203, 415] on icon "button" at bounding box center [1214, 418] width 22 height 22
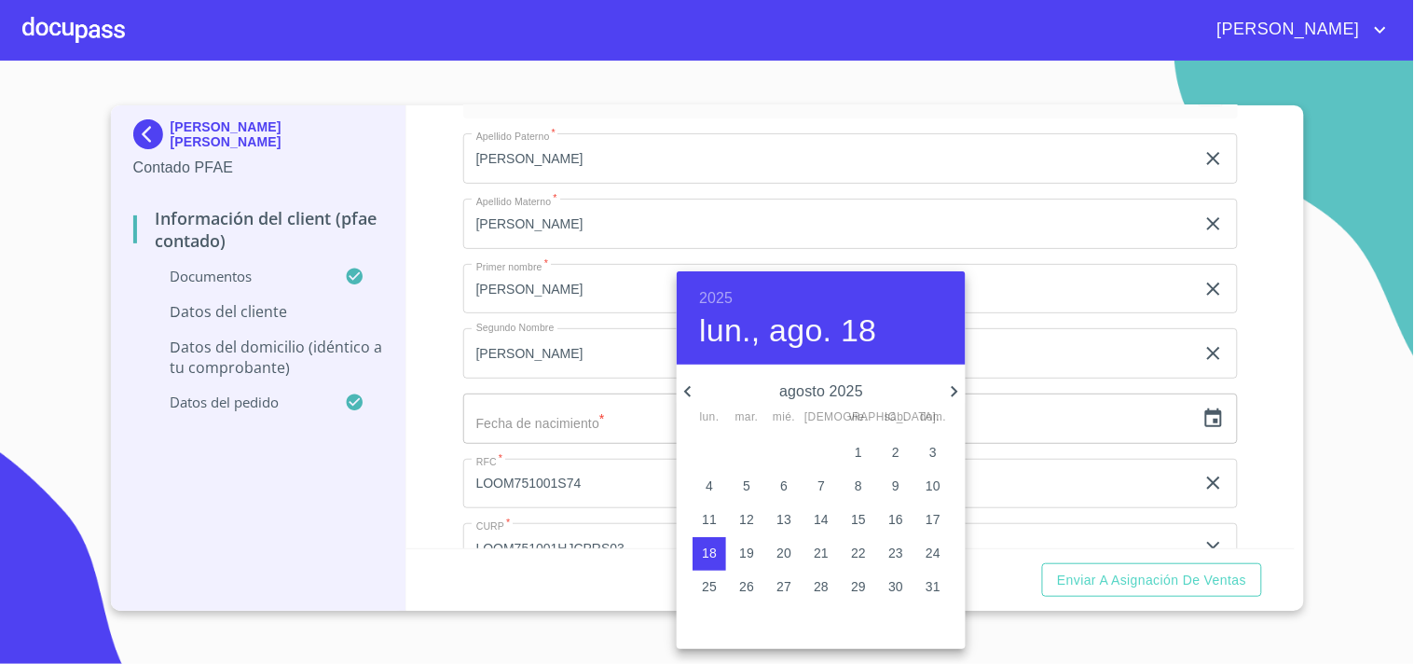
click at [716, 294] on h6 "2025" at bounding box center [716, 298] width 34 height 26
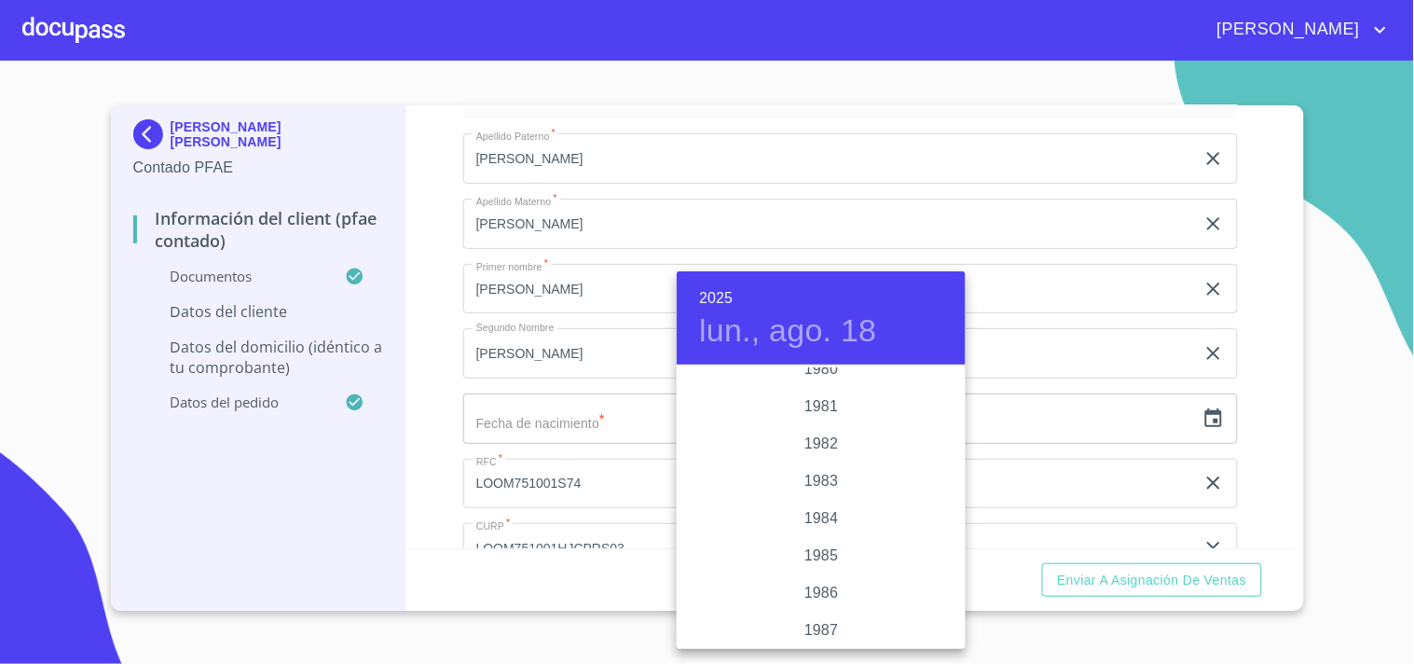
scroll to position [1823, 0]
drag, startPoint x: 808, startPoint y: 417, endPoint x: 807, endPoint y: 429, distance: 12.2
click at [807, 420] on div "1975" at bounding box center [821, 426] width 289 height 37
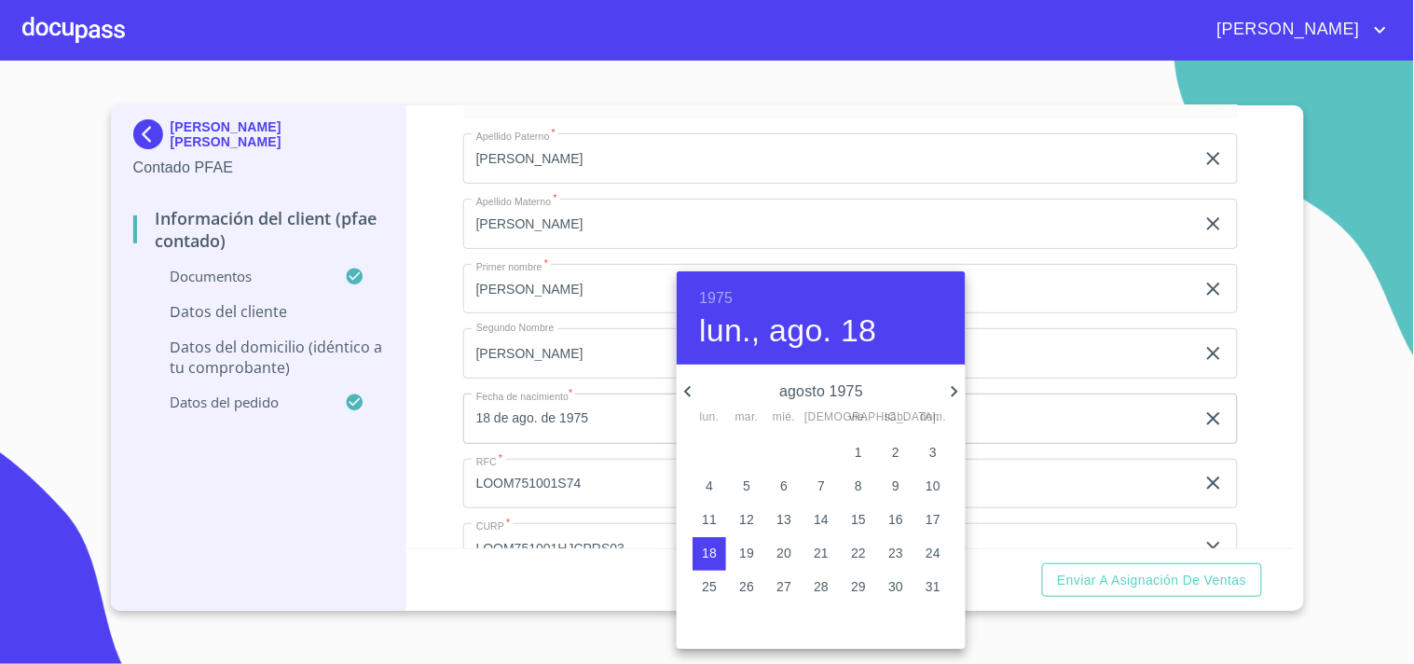
click at [948, 390] on icon "button" at bounding box center [954, 391] width 22 height 22
click at [783, 448] on p "1" at bounding box center [783, 452] width 7 height 19
type input "1 de oct. de 1975"
click at [429, 393] on div at bounding box center [707, 332] width 1414 height 664
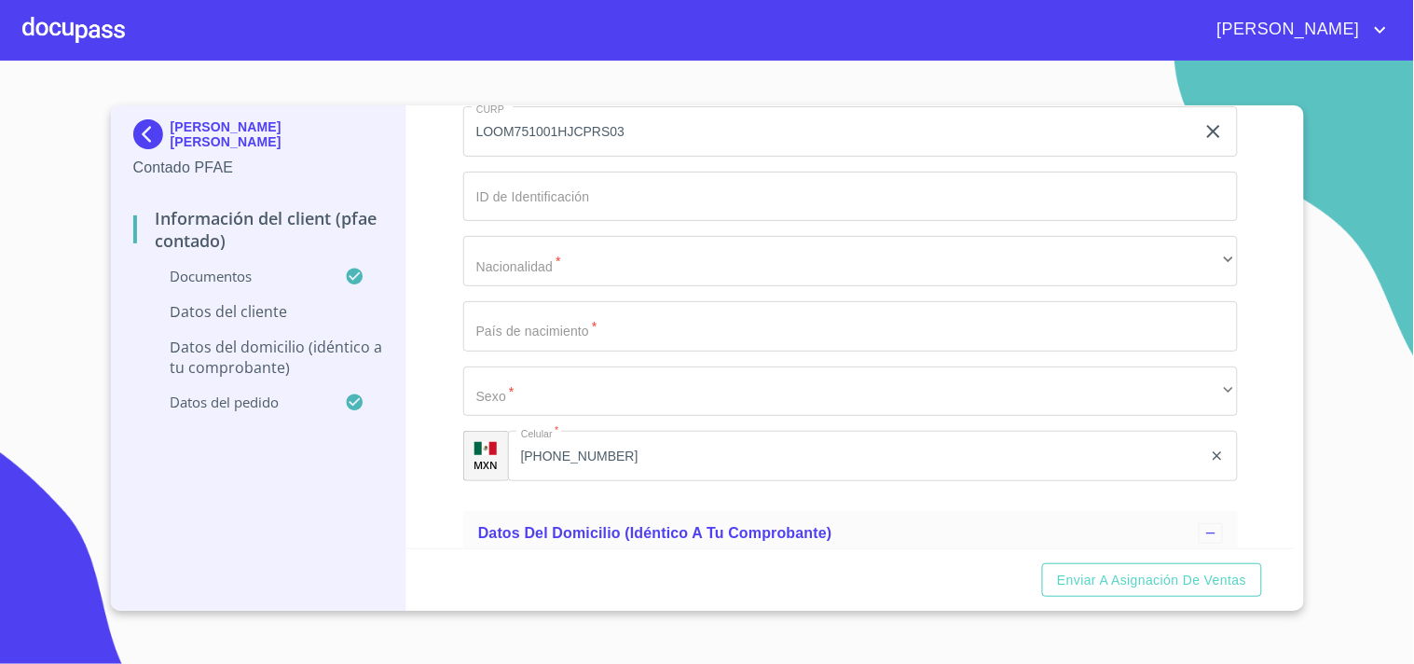
scroll to position [3897, 0]
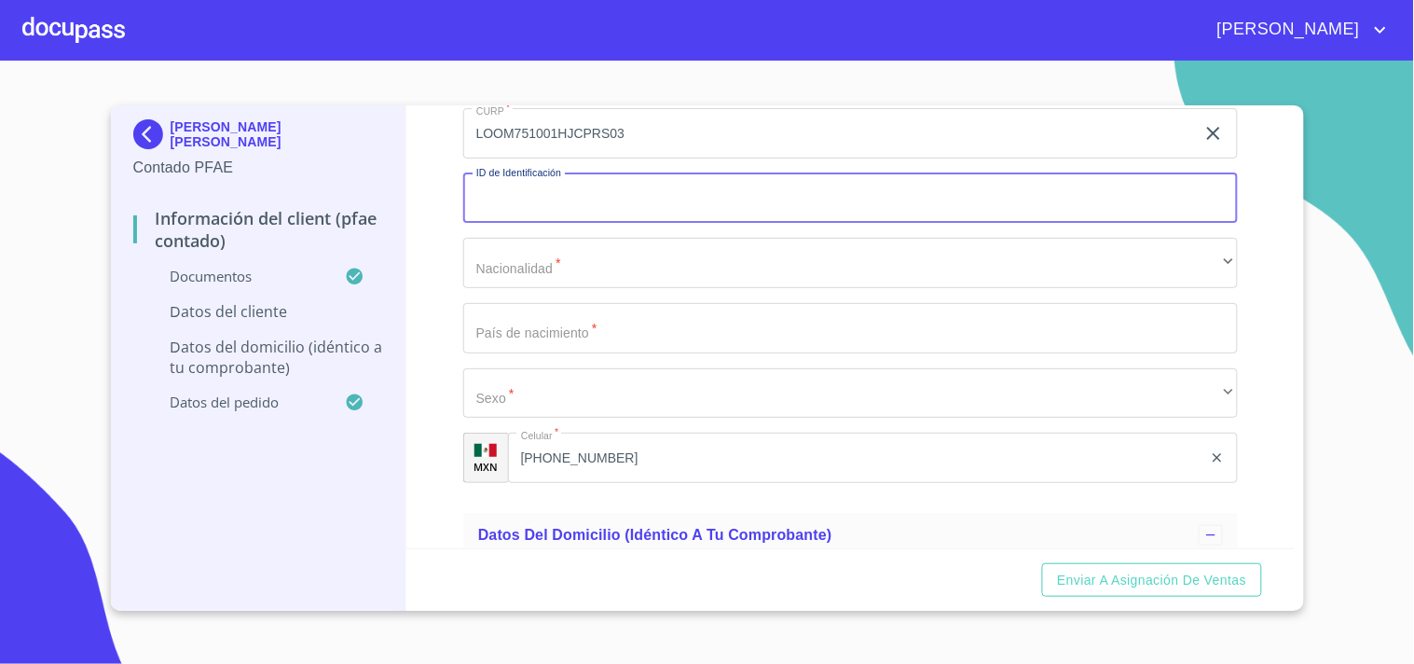
click at [575, 201] on input "Documento de identificación.   *" at bounding box center [850, 198] width 775 height 50
paste input "X2421092525"
click at [486, 192] on input "X2421092525" at bounding box center [829, 198] width 732 height 50
type input "2421092525"
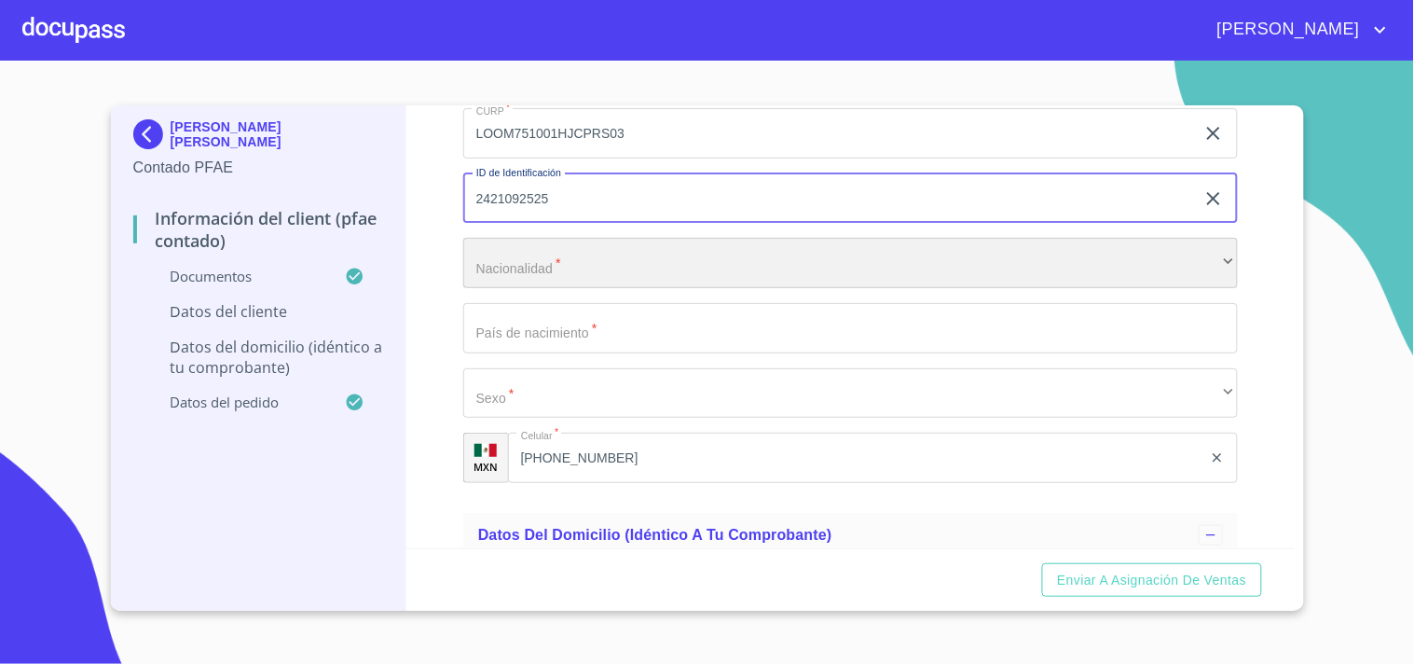
click at [583, 267] on div "​" at bounding box center [850, 263] width 775 height 50
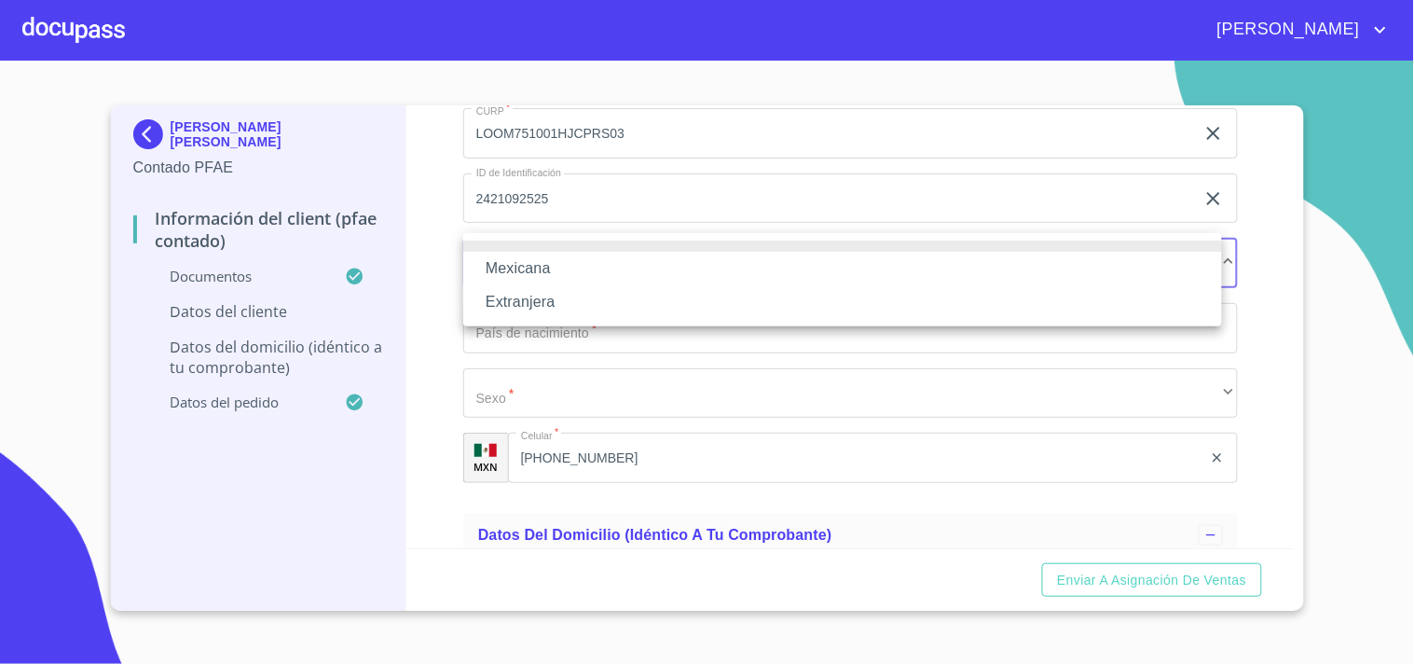
click at [583, 264] on li "Mexicana" at bounding box center [842, 269] width 759 height 34
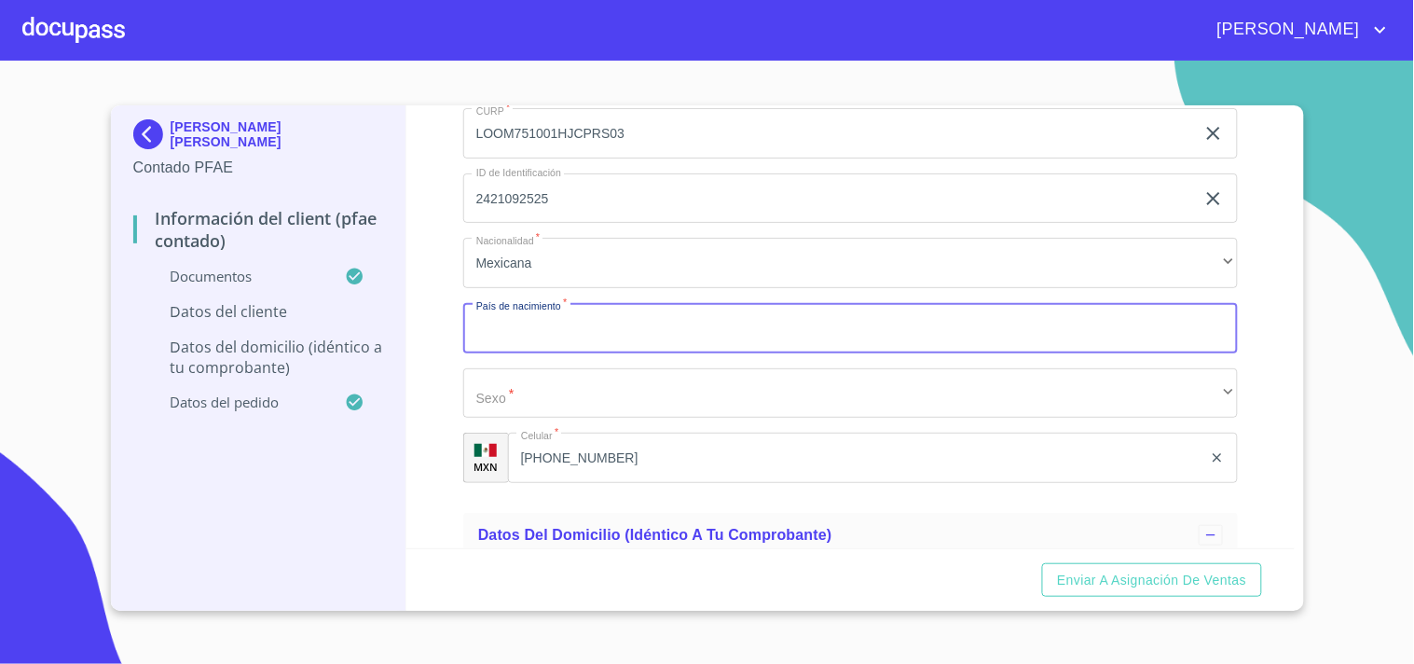
click at [579, 326] on input "Documento de identificación.   *" at bounding box center [850, 328] width 775 height 50
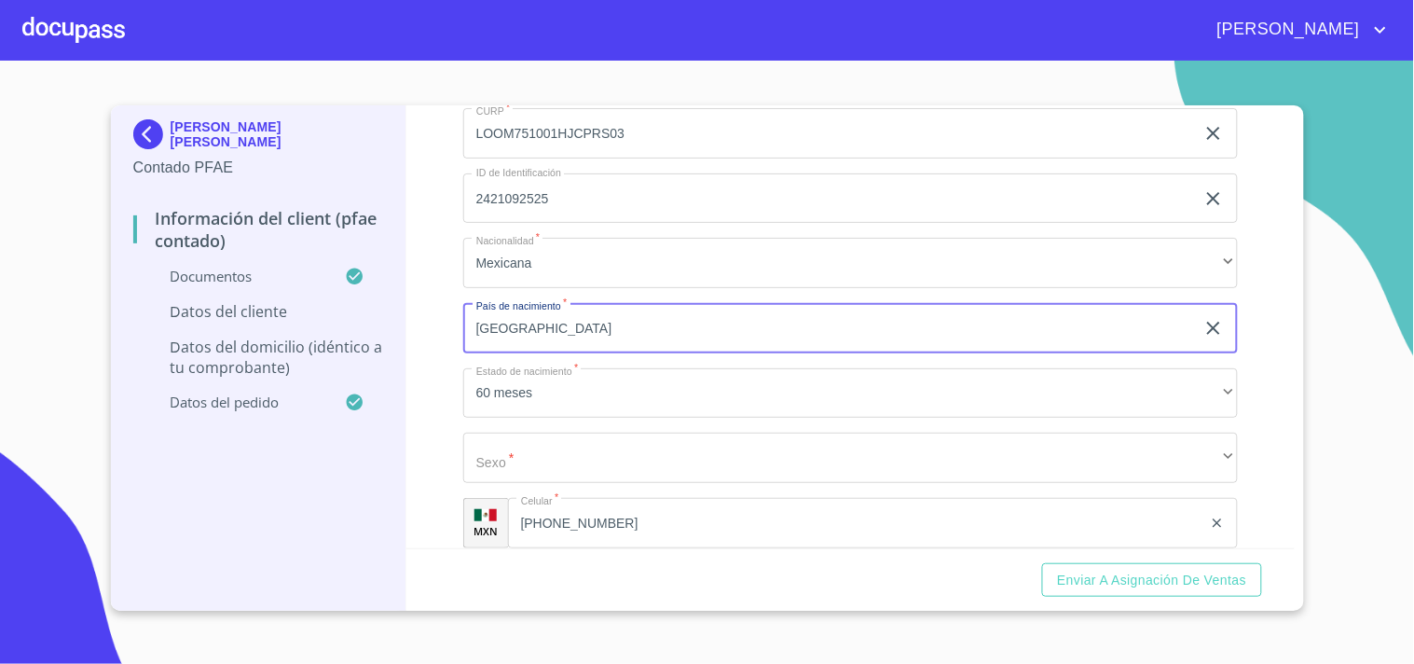
type input "[GEOGRAPHIC_DATA]"
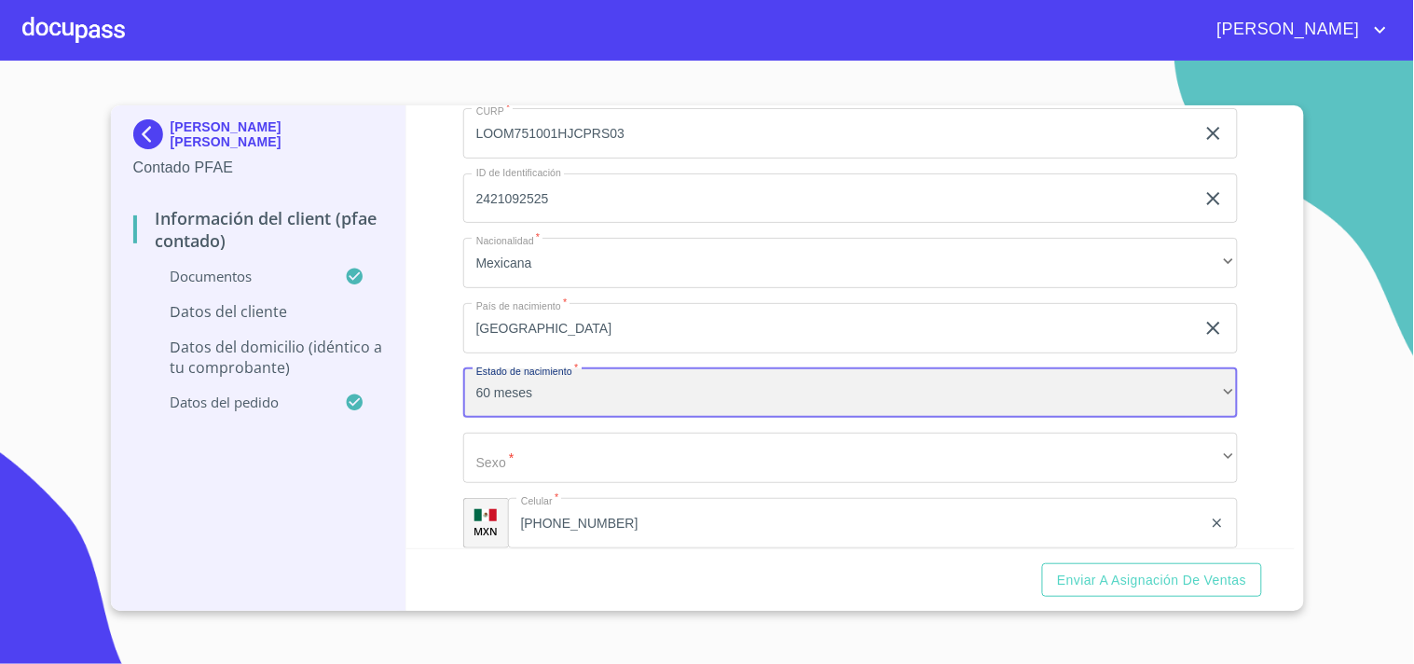
click at [571, 384] on div "60 meses" at bounding box center [850, 393] width 775 height 50
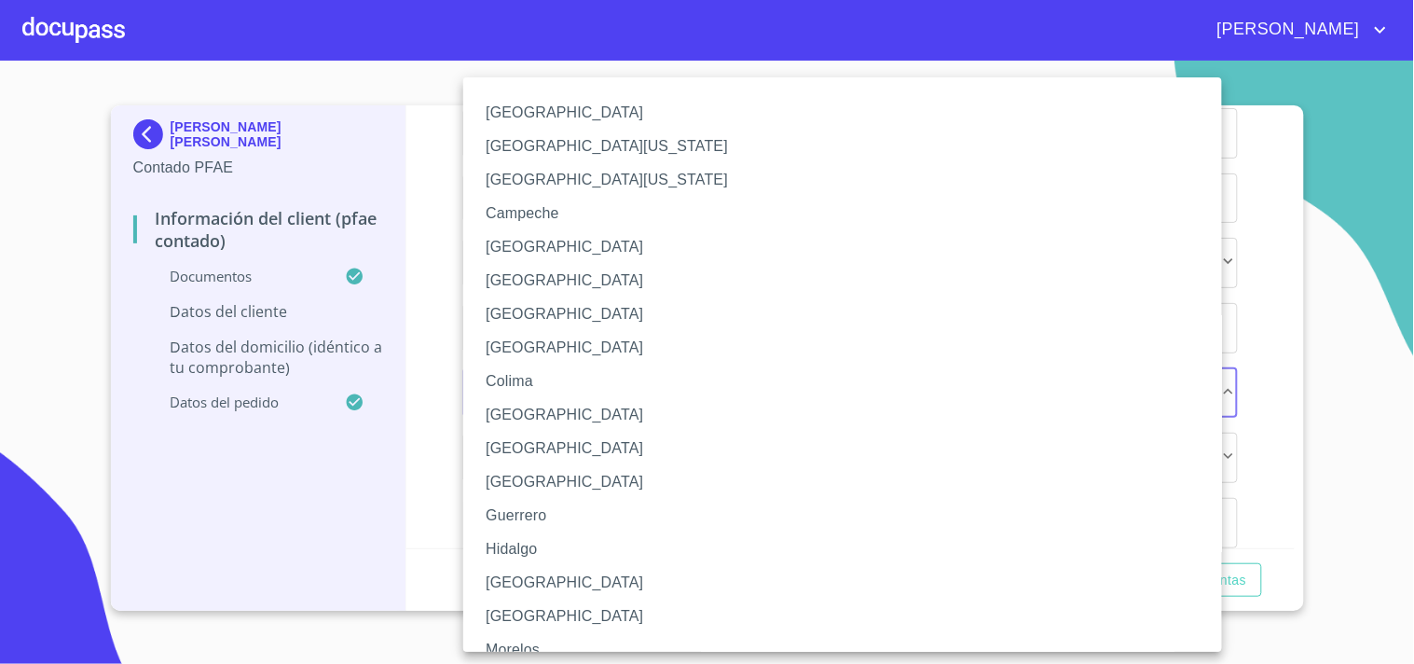
click at [511, 575] on li "[GEOGRAPHIC_DATA]" at bounding box center [850, 583] width 775 height 34
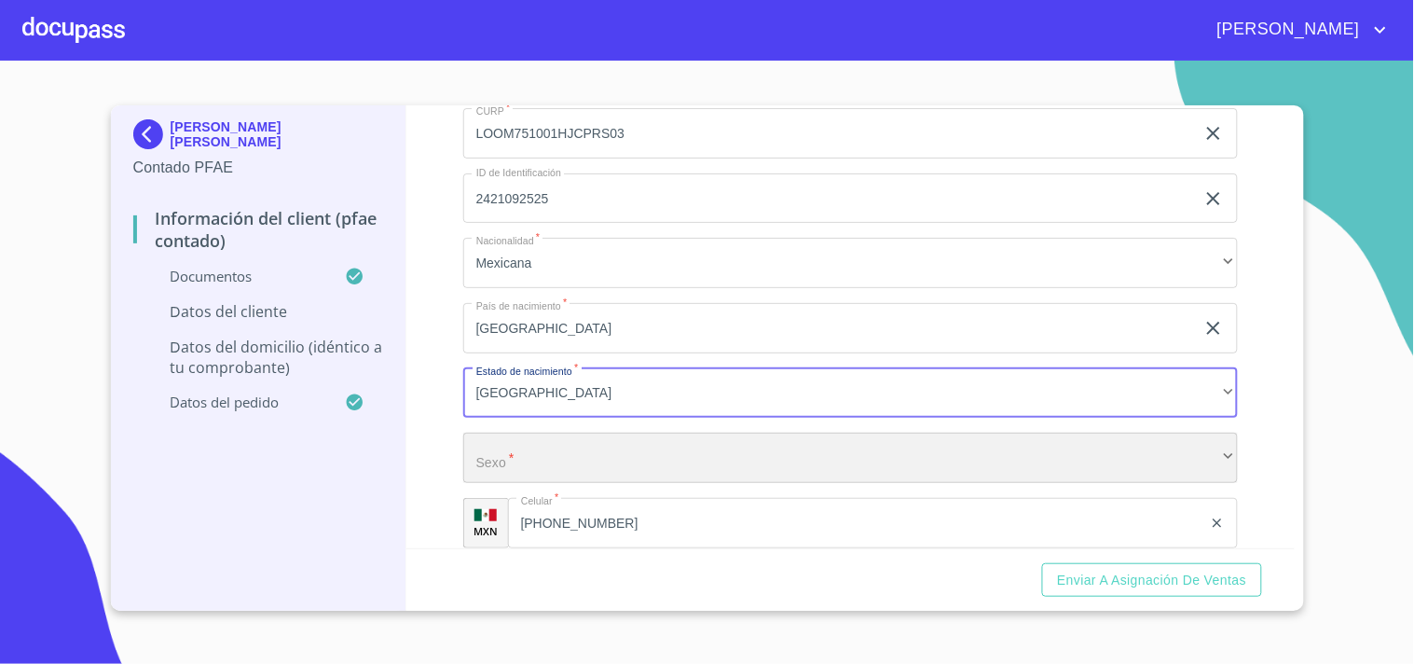
click at [570, 472] on div "​" at bounding box center [850, 458] width 775 height 50
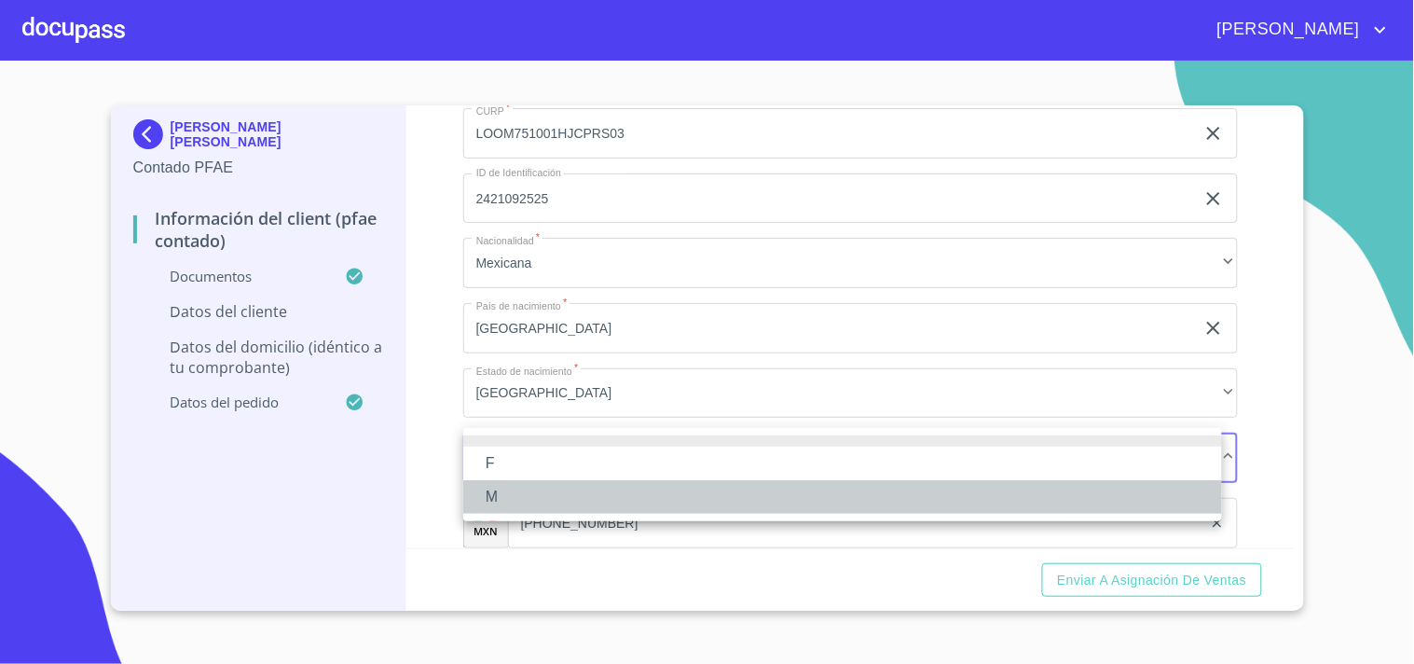
click at [523, 495] on li "M" at bounding box center [842, 497] width 759 height 34
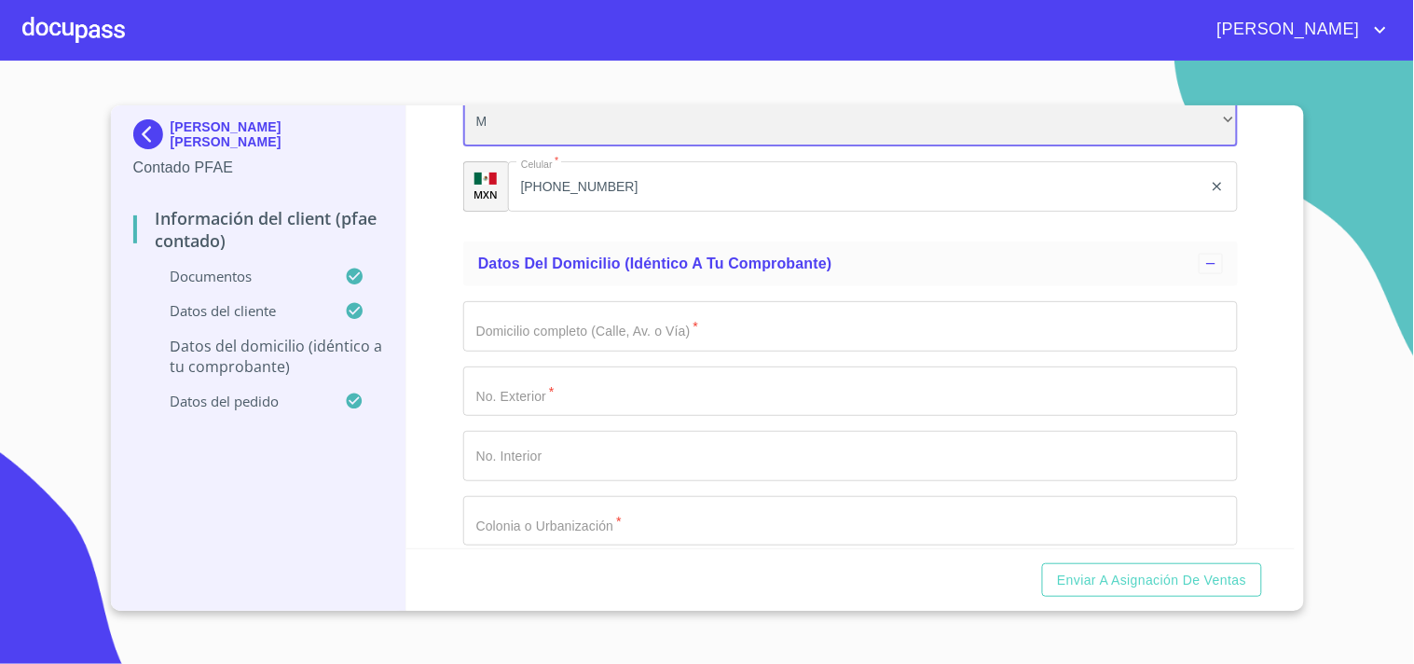
scroll to position [4311, 0]
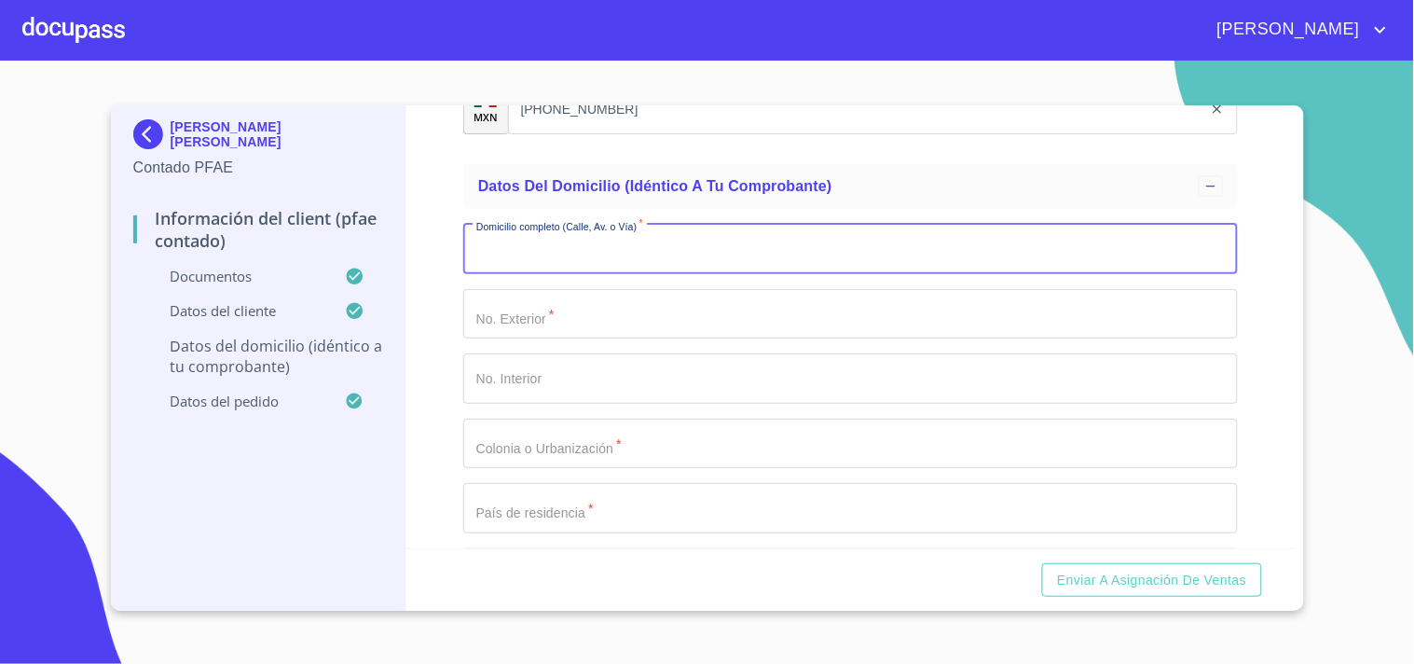
click at [581, 239] on input "Documento de identificación.   *" at bounding box center [850, 249] width 775 height 50
type input "[GEOGRAPHIC_DATA]"
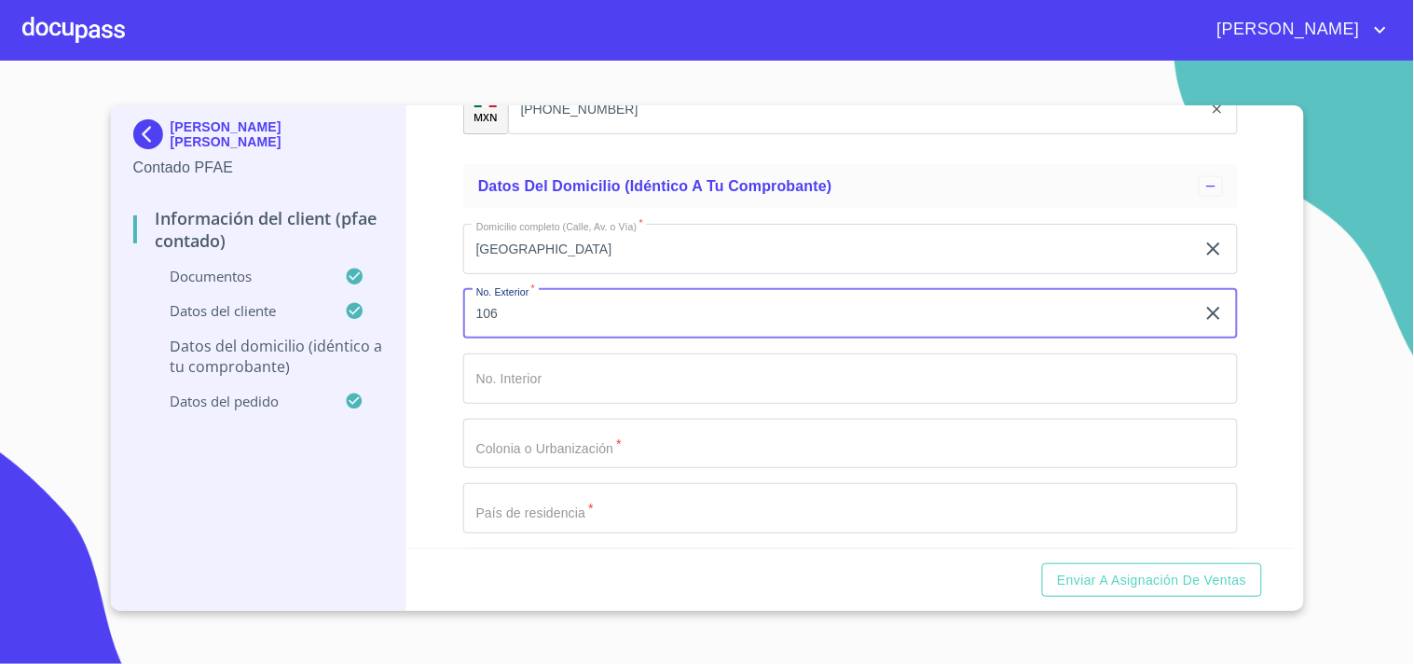
type input "106"
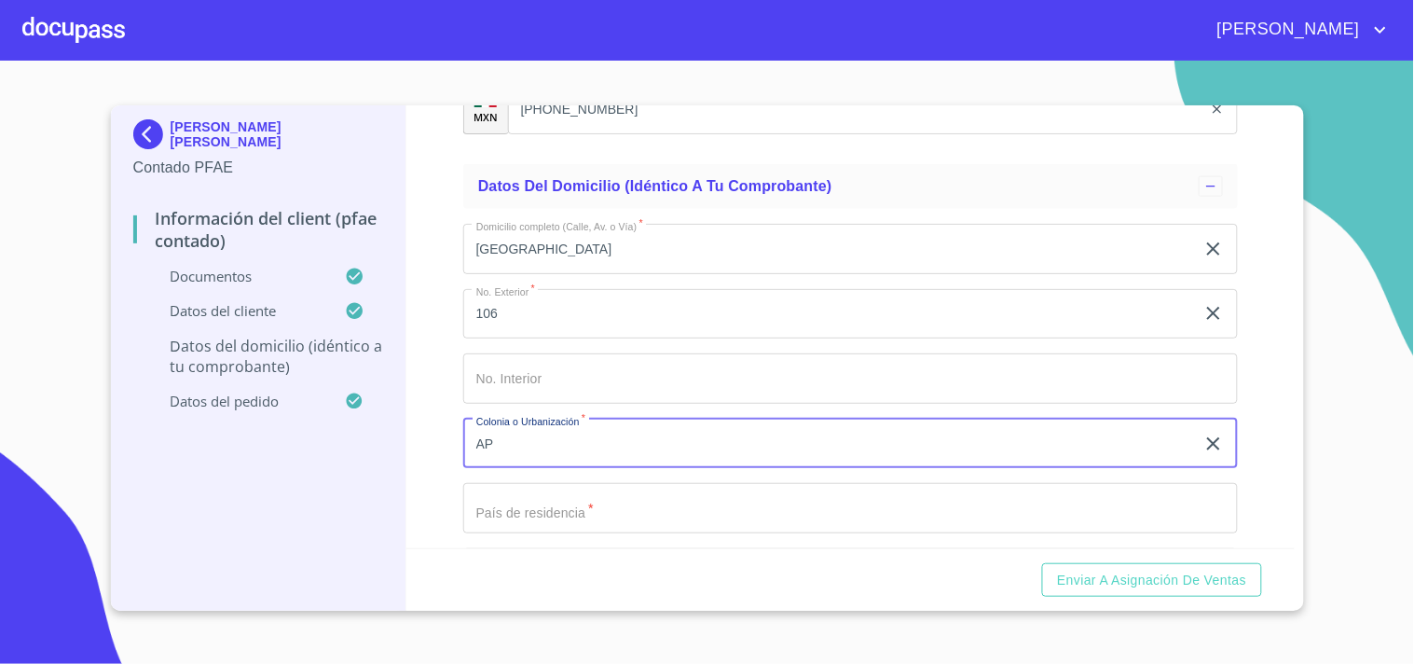
type input "A"
type input "SENDEROS EL [PERSON_NAME]"
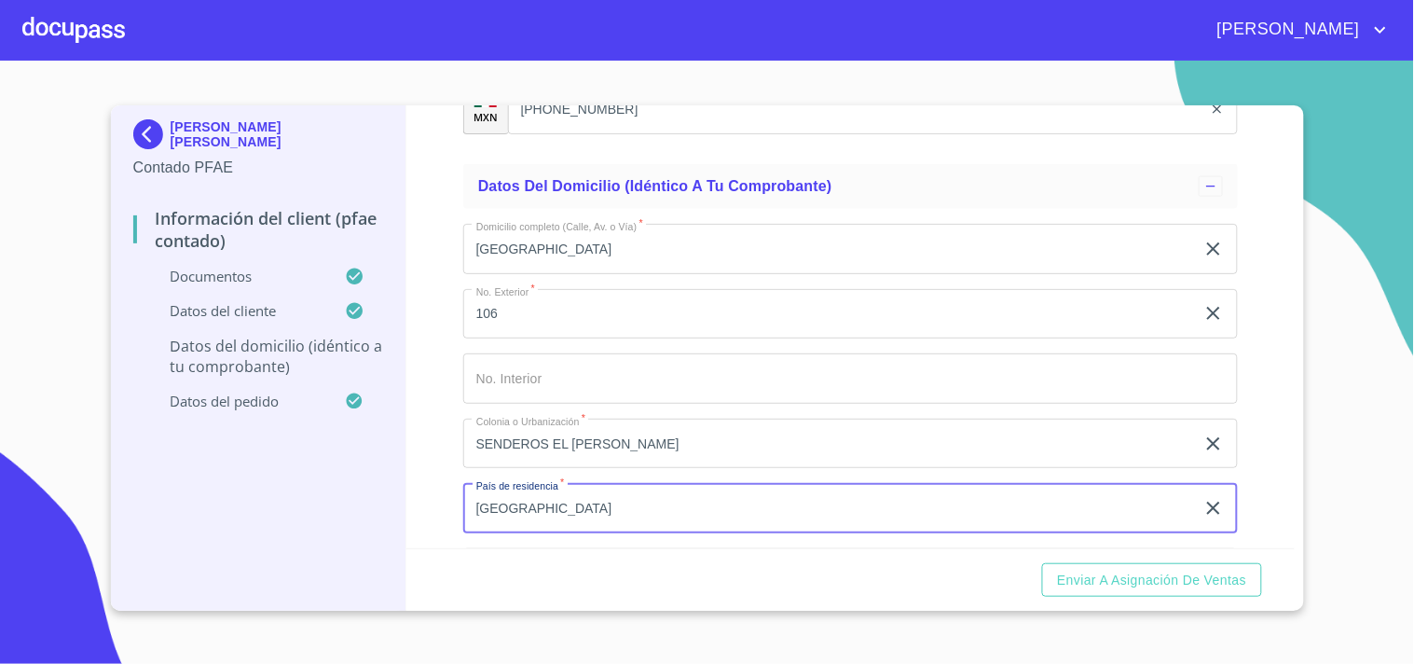
type input "[GEOGRAPHIC_DATA]"
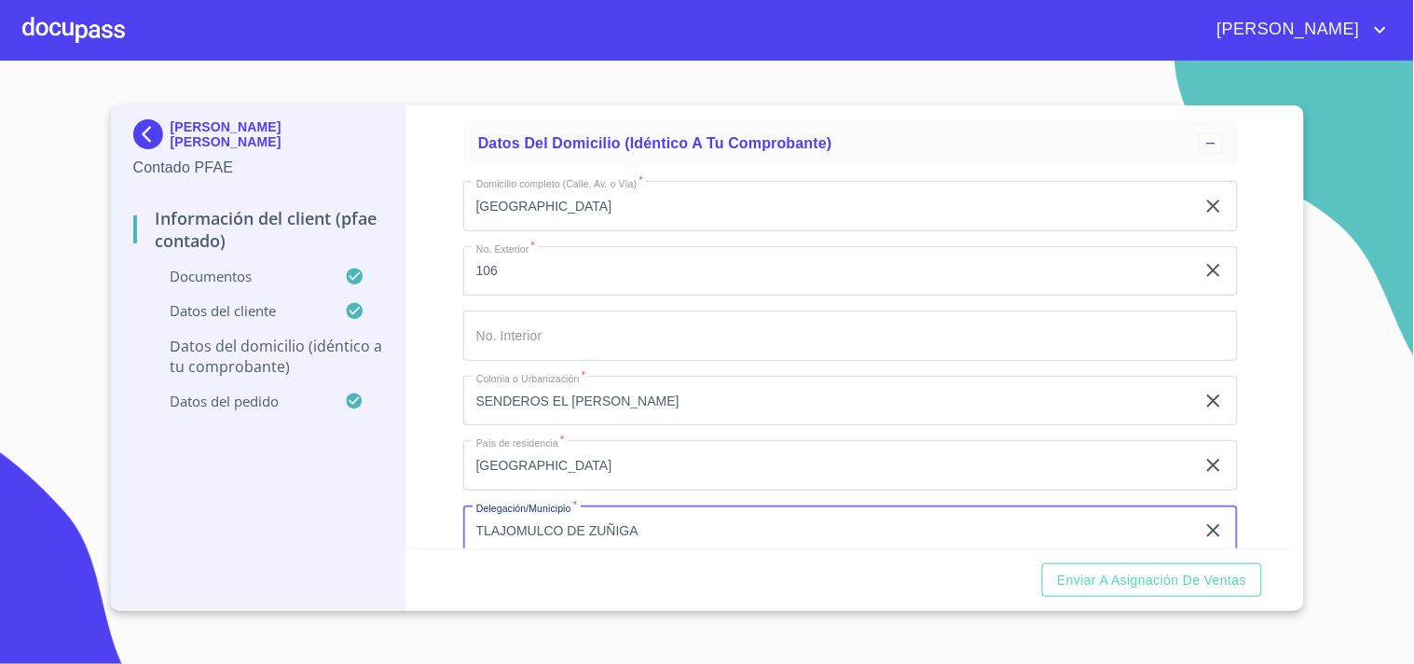
type input "TLAJOMULCO DE ZUÑIGA"
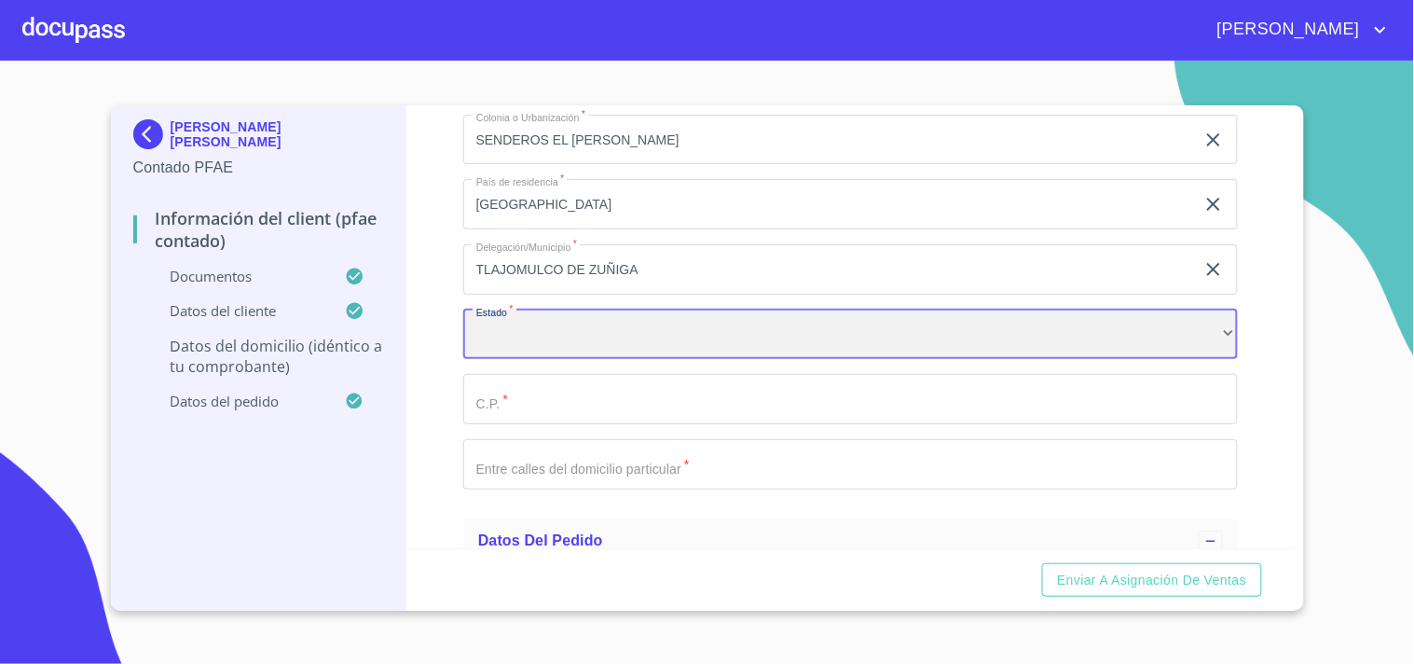
click at [606, 326] on div "​" at bounding box center [850, 335] width 775 height 50
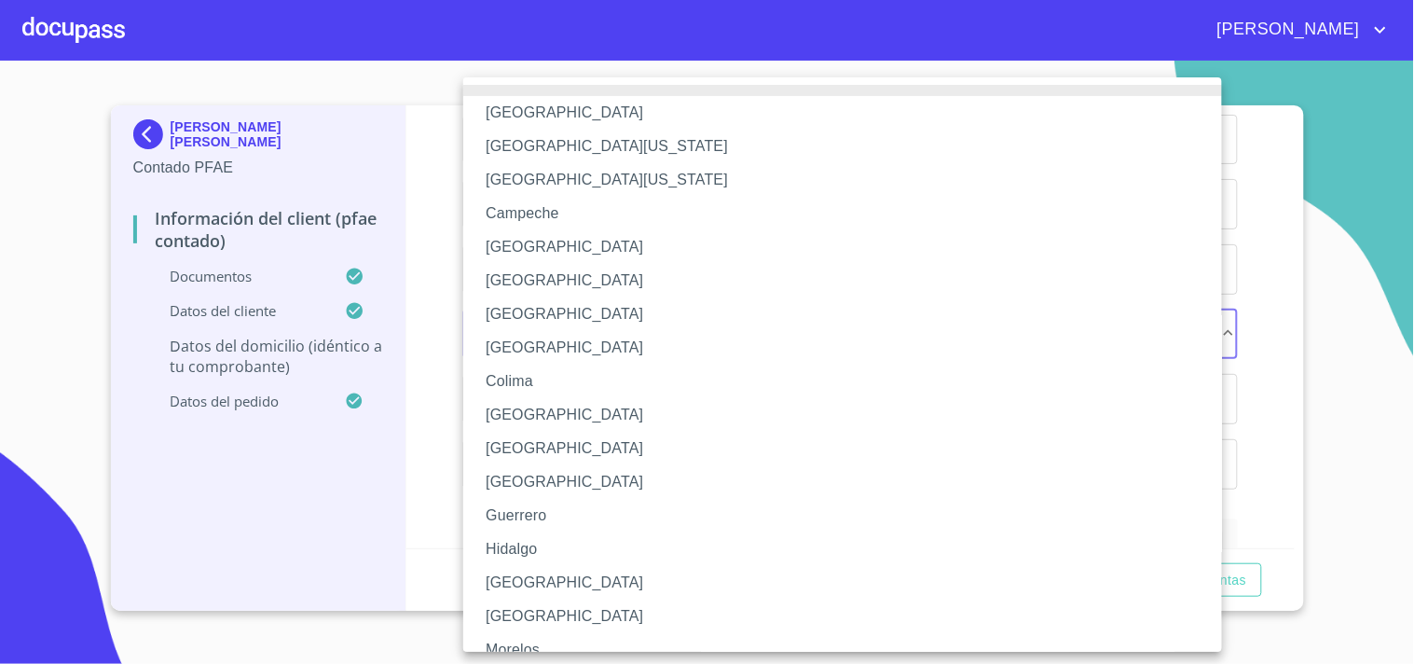
click at [522, 588] on li "[GEOGRAPHIC_DATA]" at bounding box center [850, 583] width 775 height 34
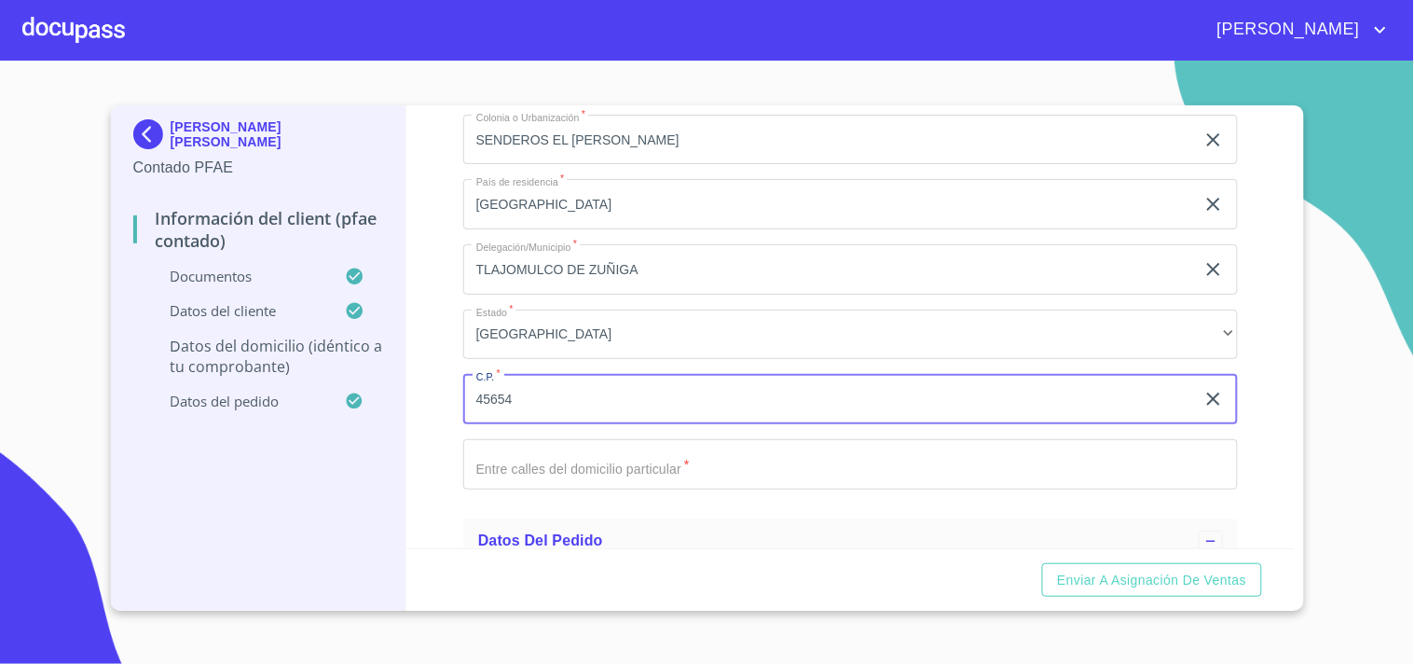
type input "45654"
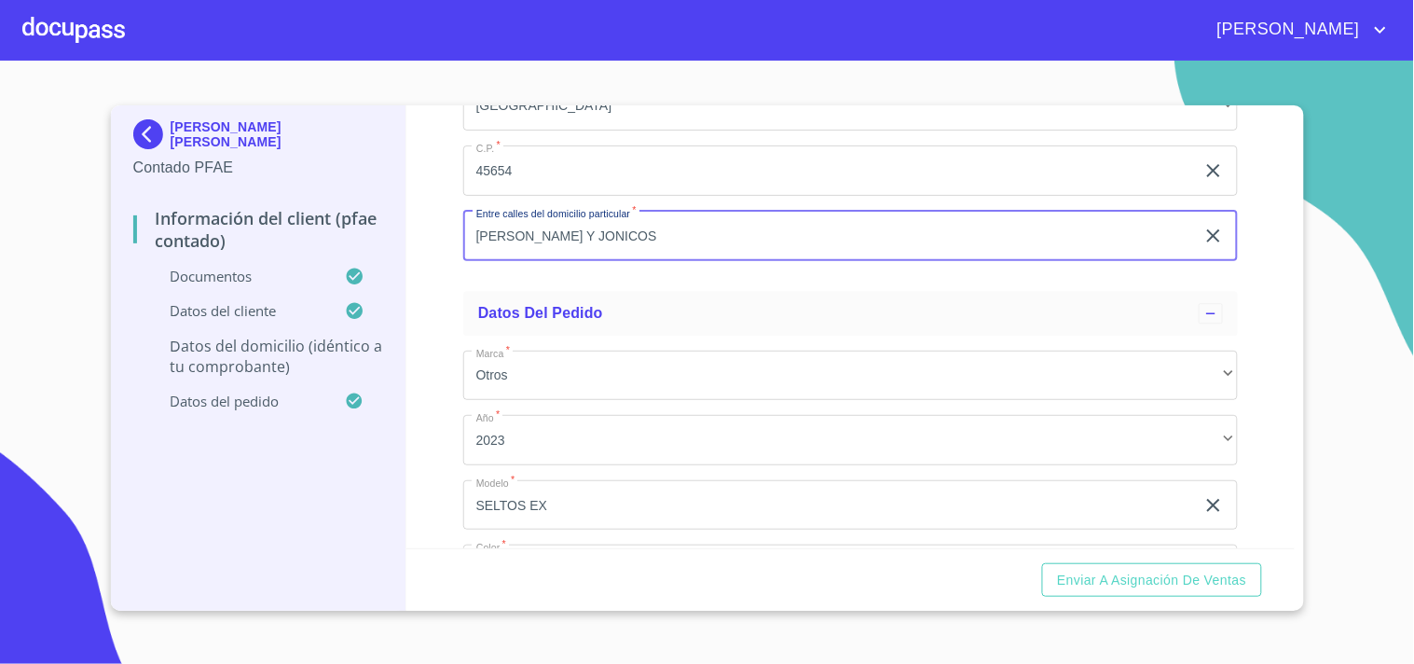
scroll to position [4925, 0]
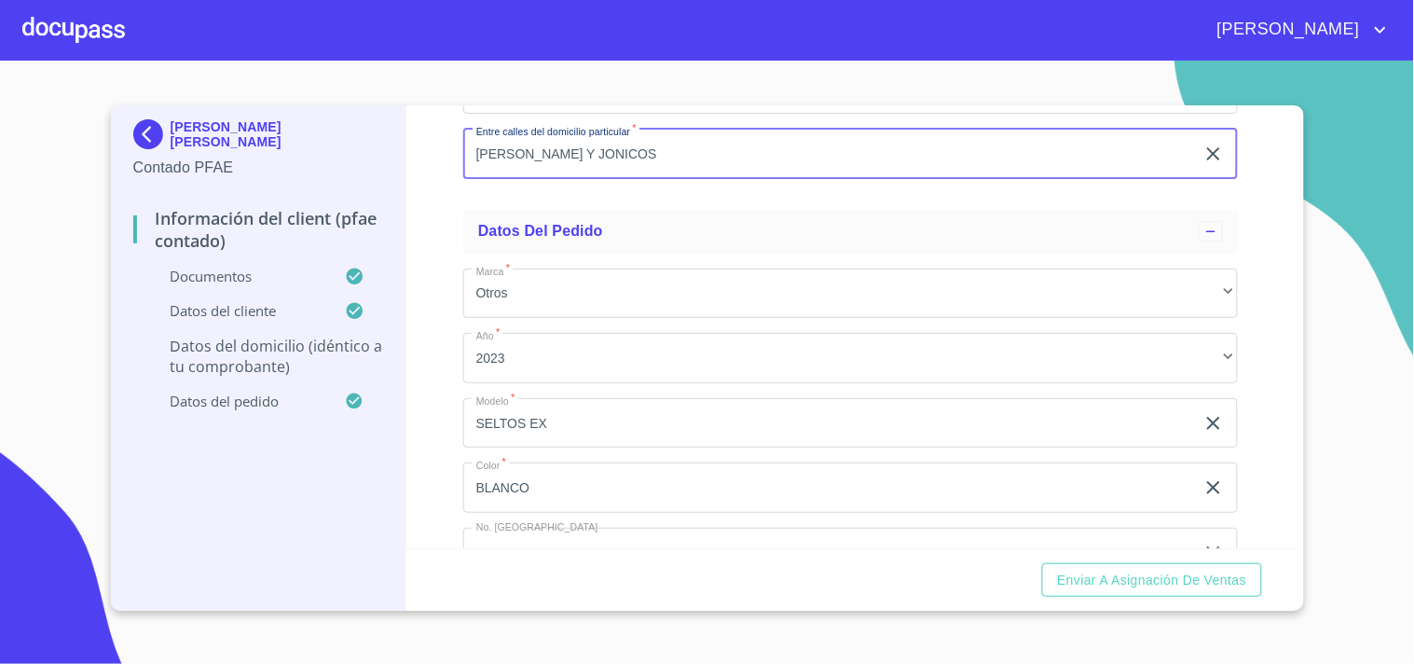
type input "[PERSON_NAME] Y JONICOS"
click at [439, 293] on div "Información del Client (PFAE contado) Documentos Documento de identificación.  …" at bounding box center [850, 326] width 888 height 443
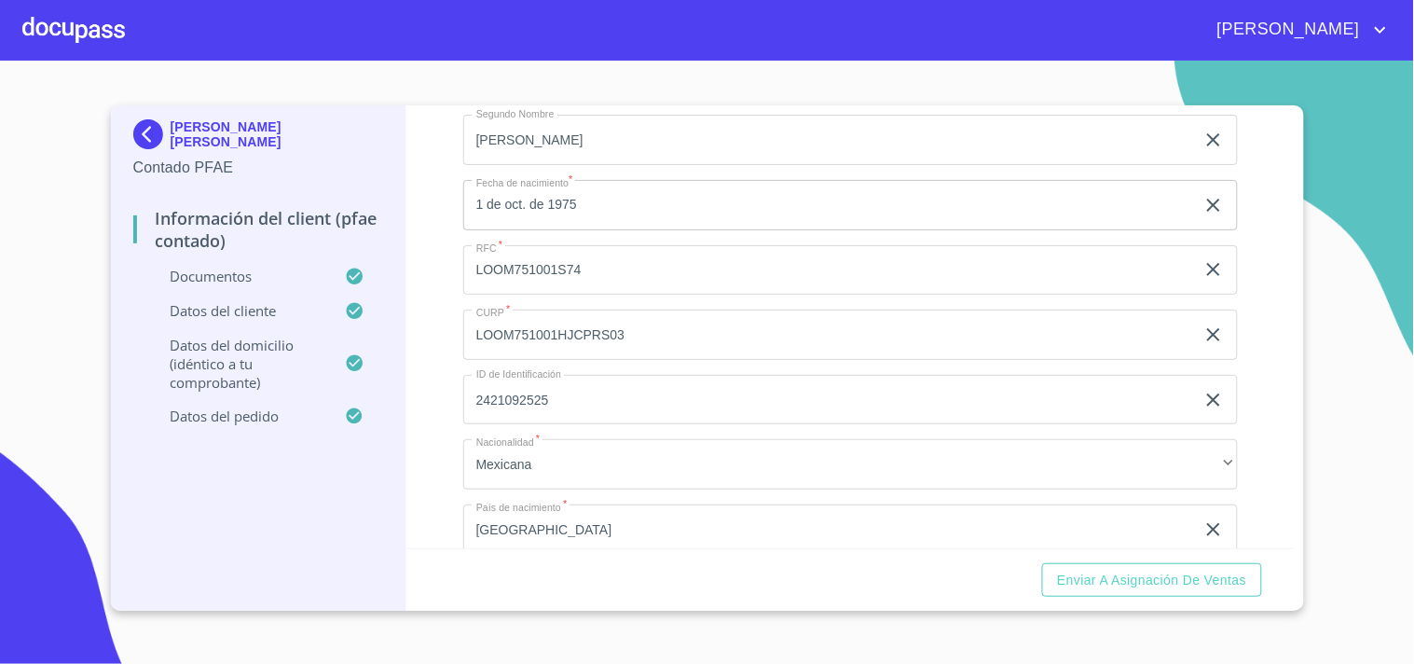
scroll to position [3687, 0]
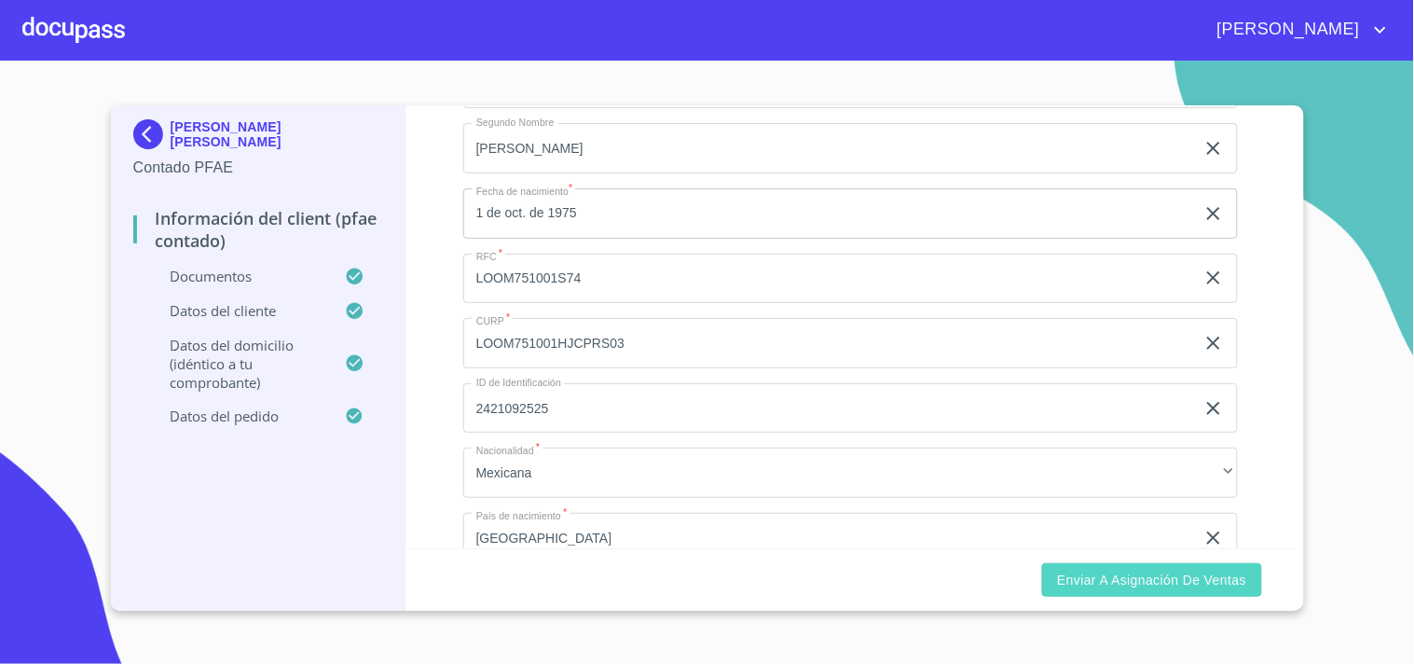
click at [1162, 570] on span "Enviar a Asignación de Ventas" at bounding box center [1151, 580] width 189 height 23
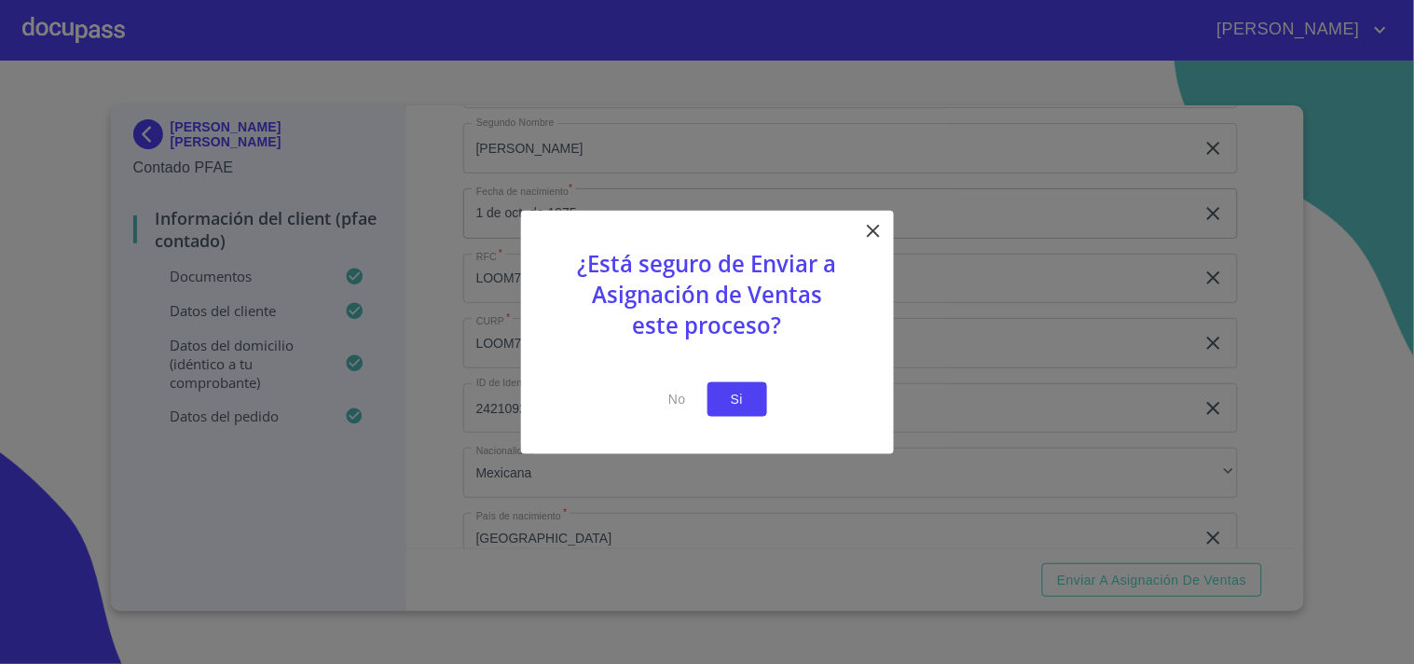
click at [753, 407] on button "Si" at bounding box center [738, 399] width 60 height 34
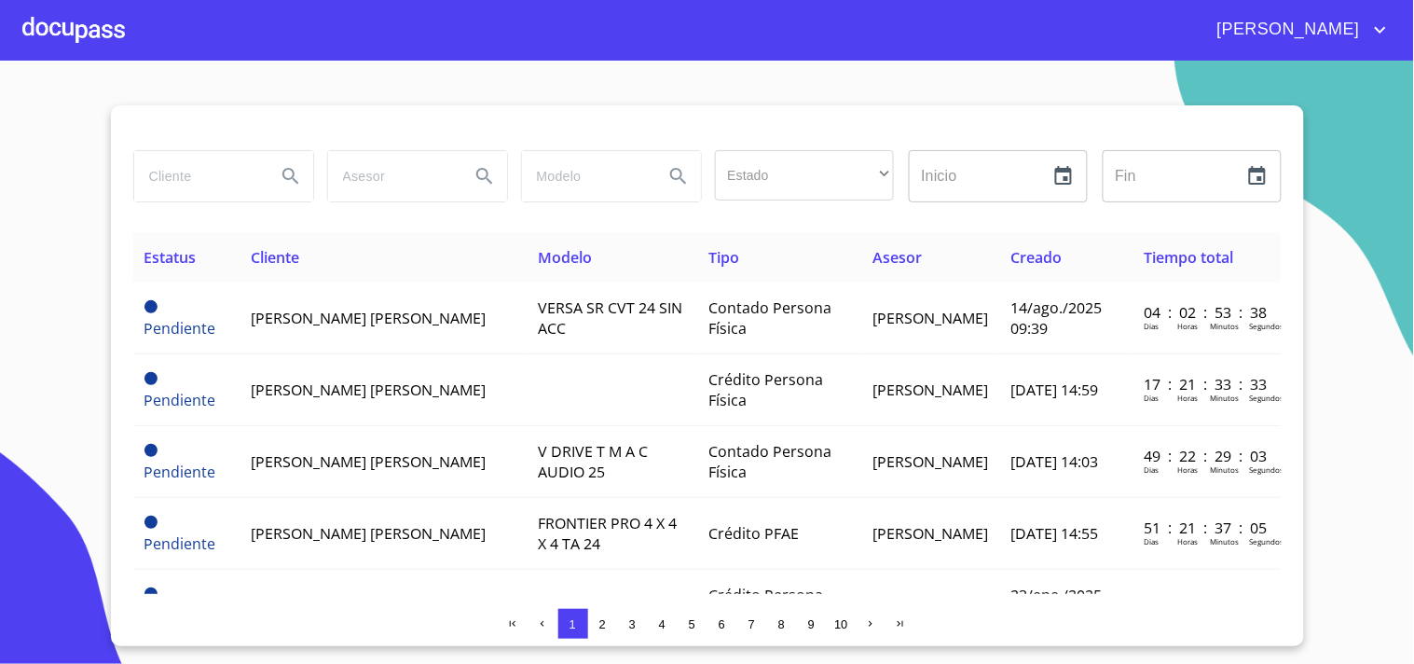
click at [119, 29] on div at bounding box center [73, 30] width 103 height 60
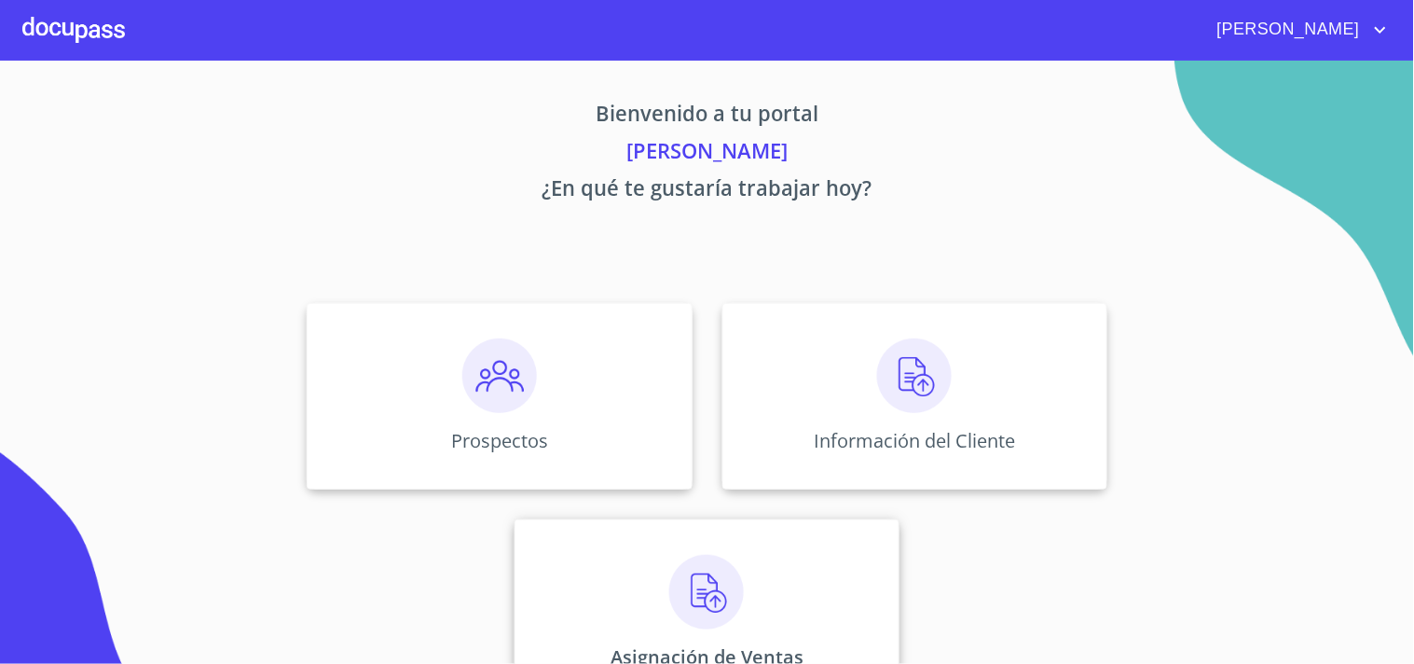
click at [701, 598] on img at bounding box center [706, 592] width 75 height 75
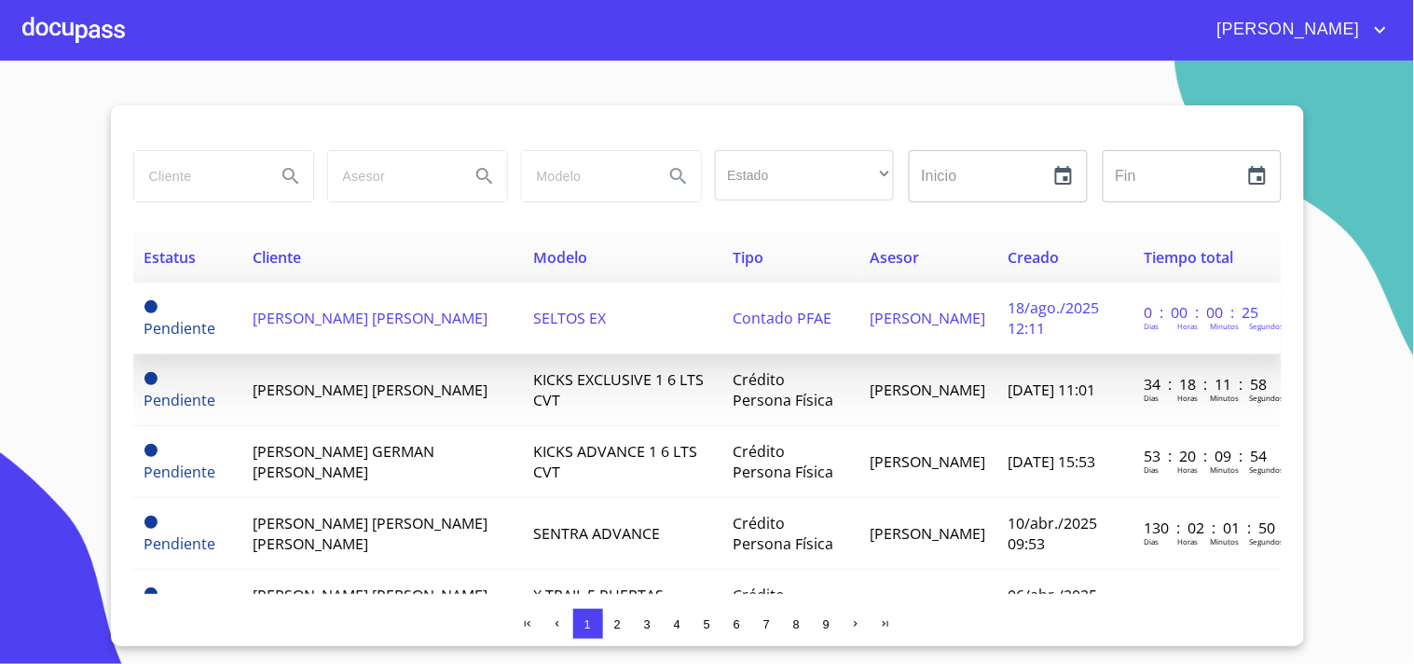
click at [323, 322] on span "[PERSON_NAME] [PERSON_NAME]" at bounding box center [370, 318] width 235 height 21
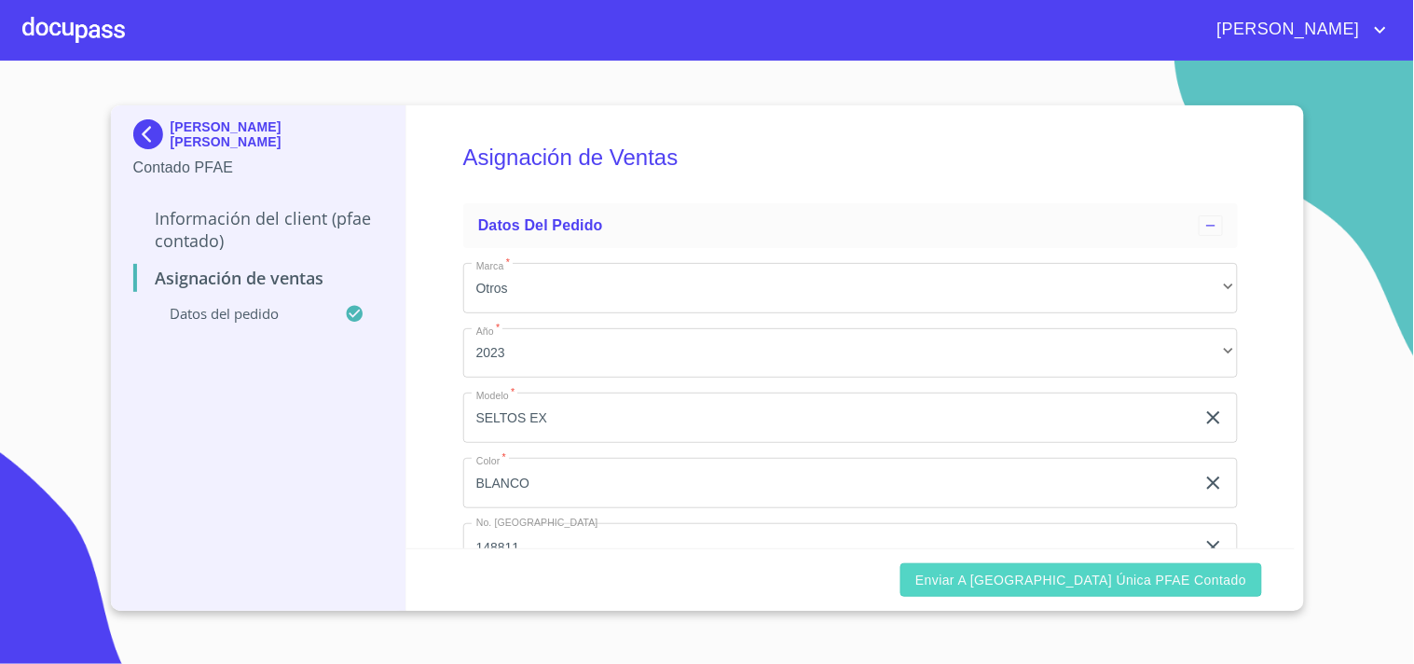
click at [1134, 580] on span "Enviar a [GEOGRAPHIC_DATA] única PFAE contado" at bounding box center [1080, 580] width 331 height 23
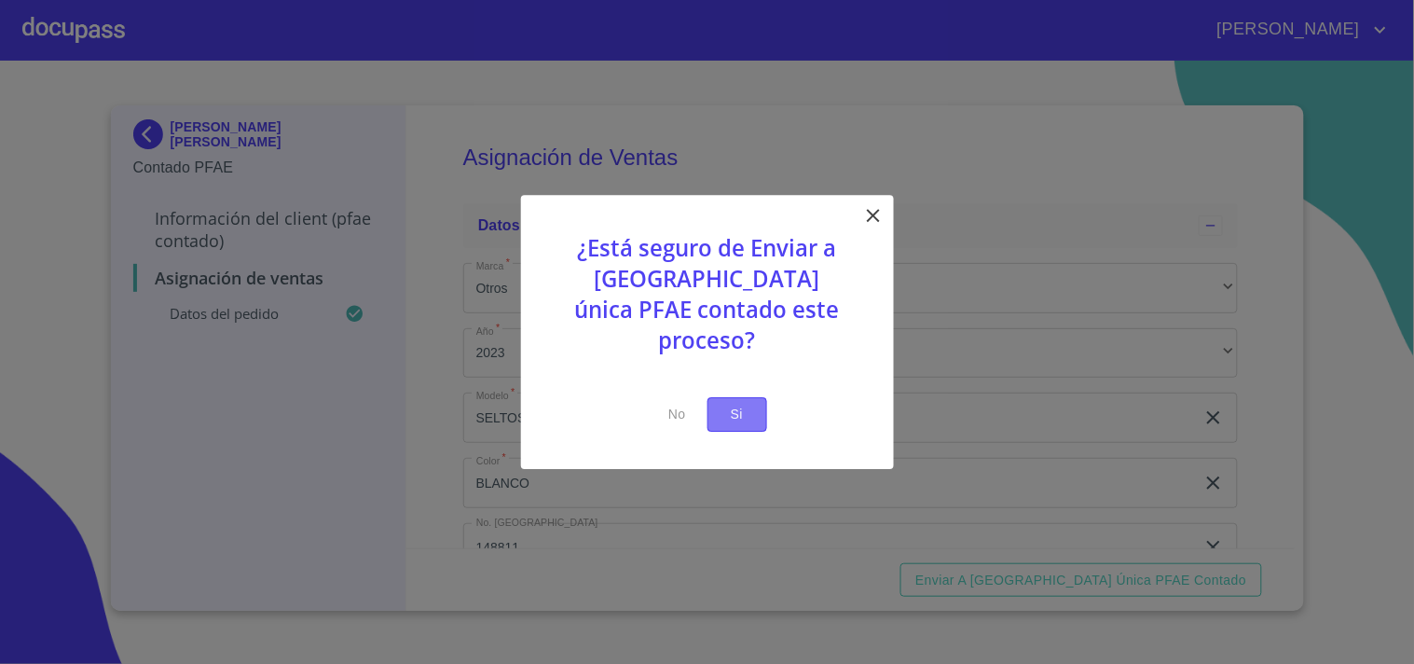
click at [742, 403] on span "Si" at bounding box center [737, 414] width 30 height 23
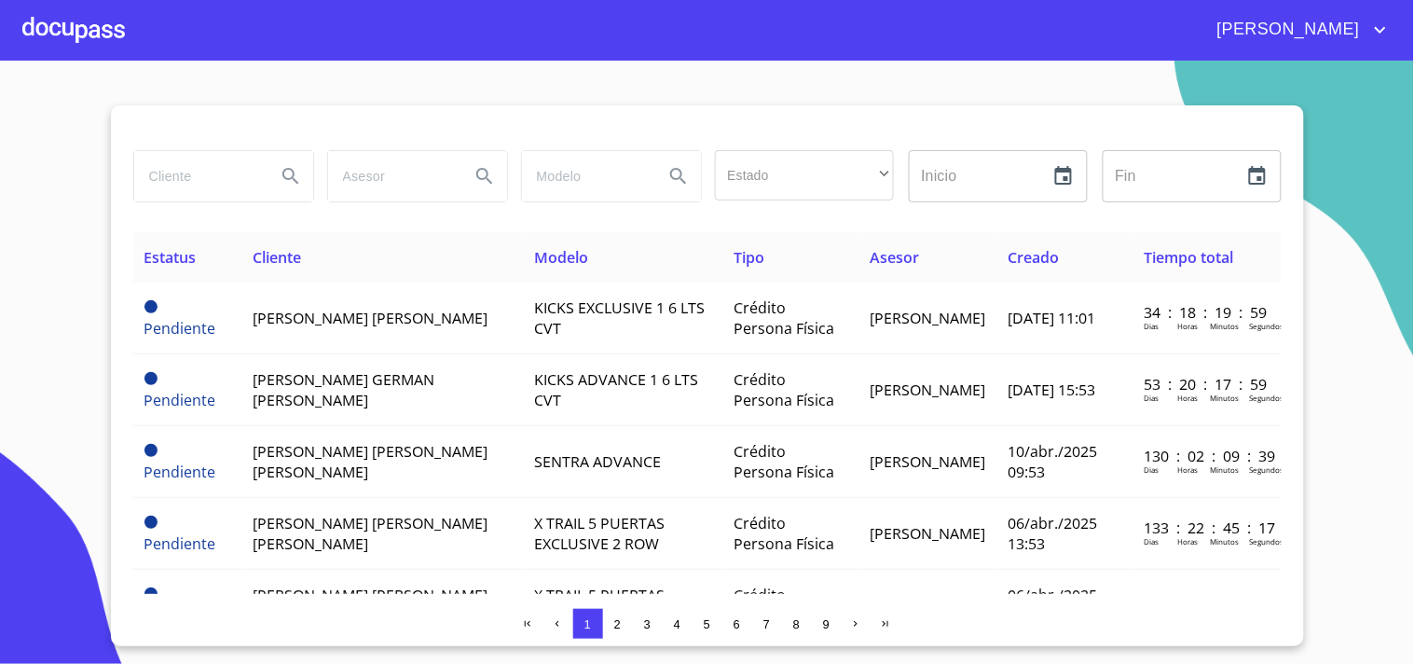
click at [109, 26] on div at bounding box center [73, 30] width 103 height 60
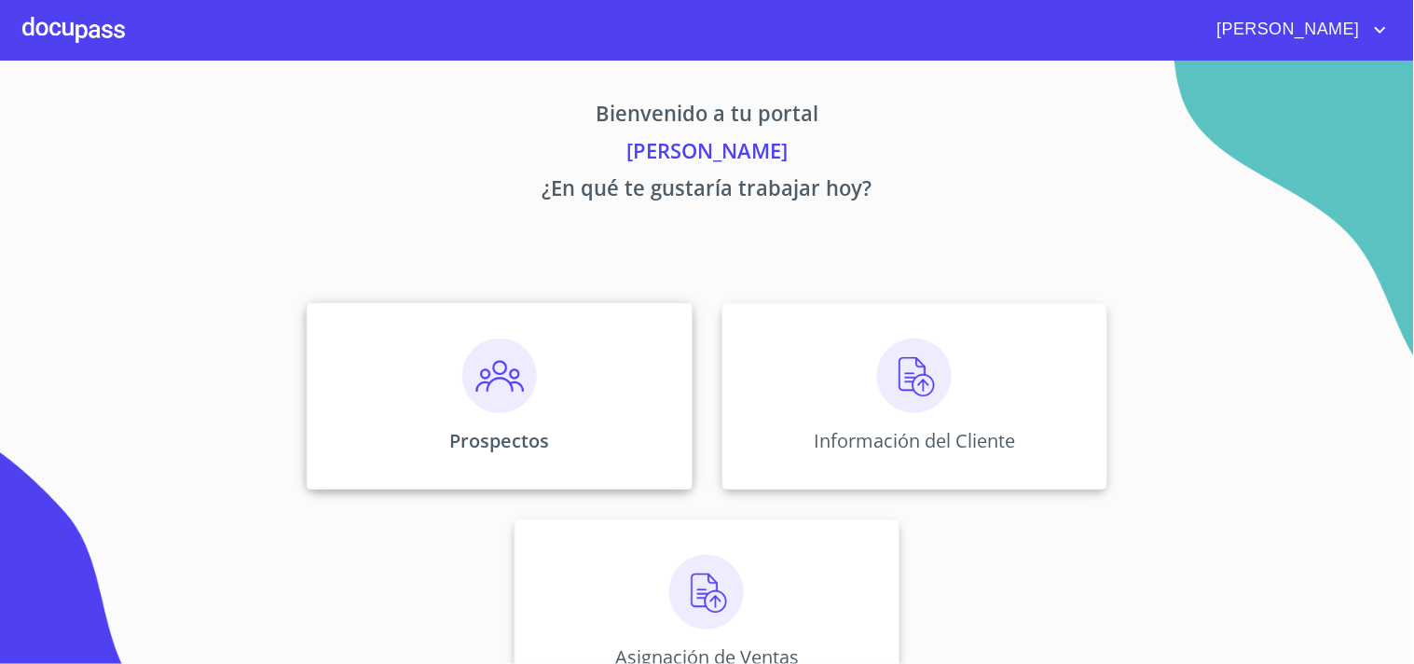
click at [524, 369] on img at bounding box center [499, 375] width 75 height 75
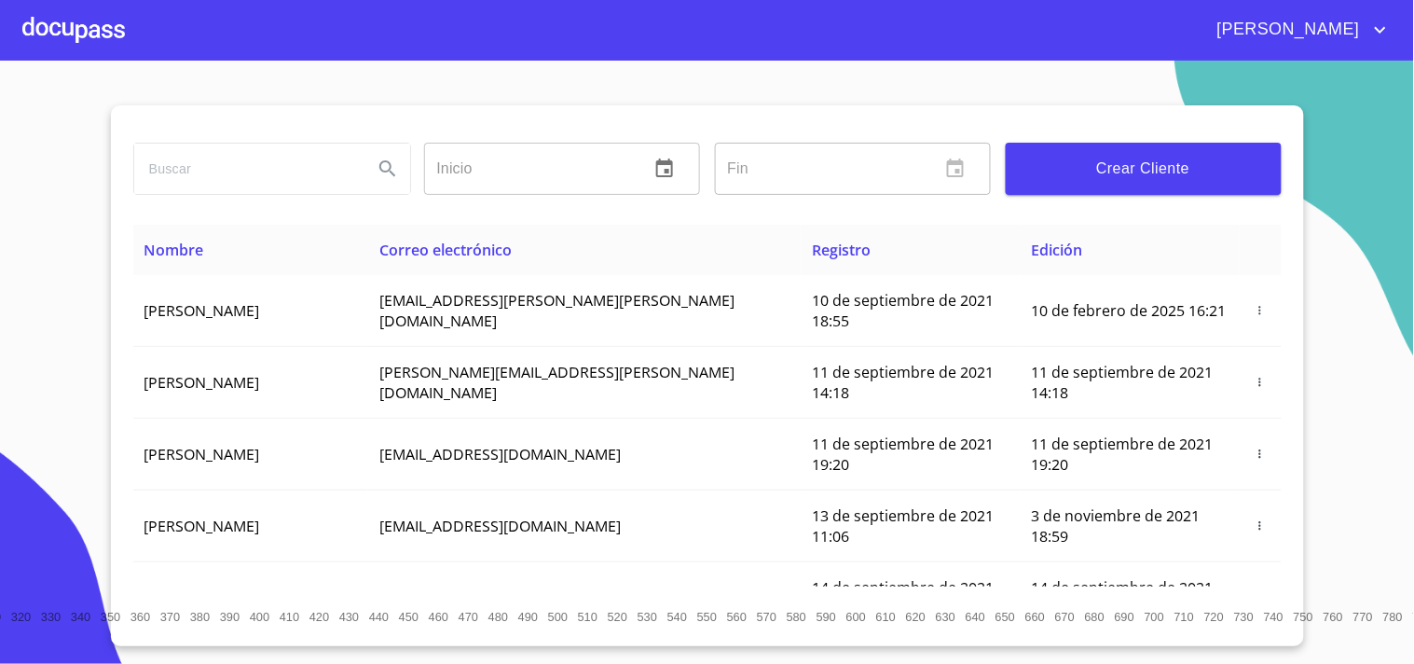
click at [1133, 174] on span "Crear Cliente" at bounding box center [1144, 169] width 246 height 26
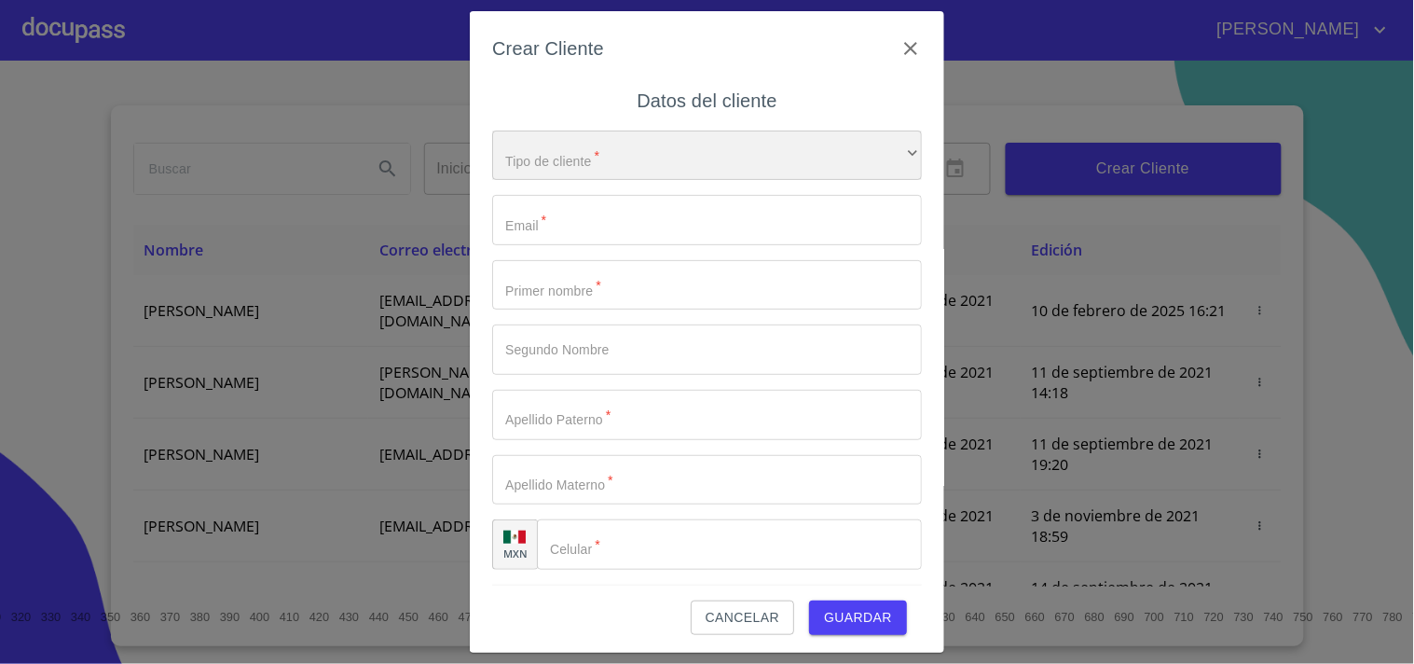
click at [571, 170] on div "​" at bounding box center [707, 156] width 430 height 50
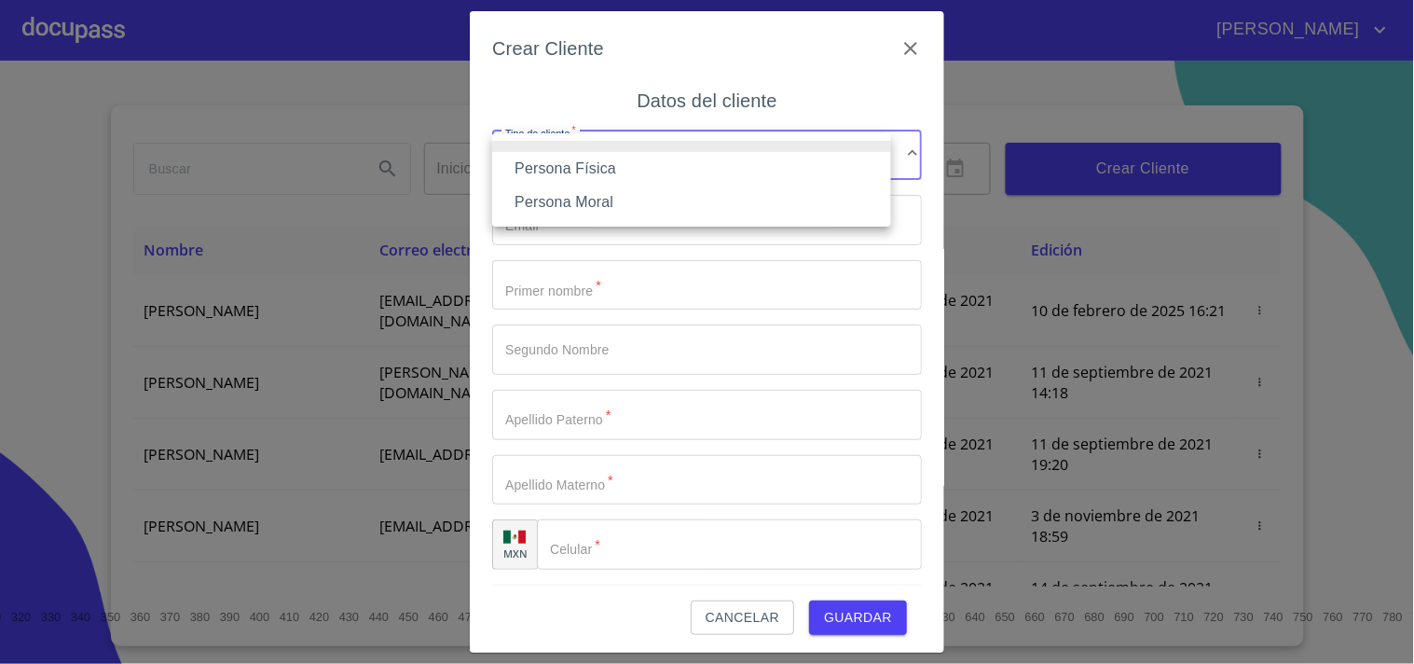
click at [580, 164] on li "Persona Física" at bounding box center [691, 169] width 399 height 34
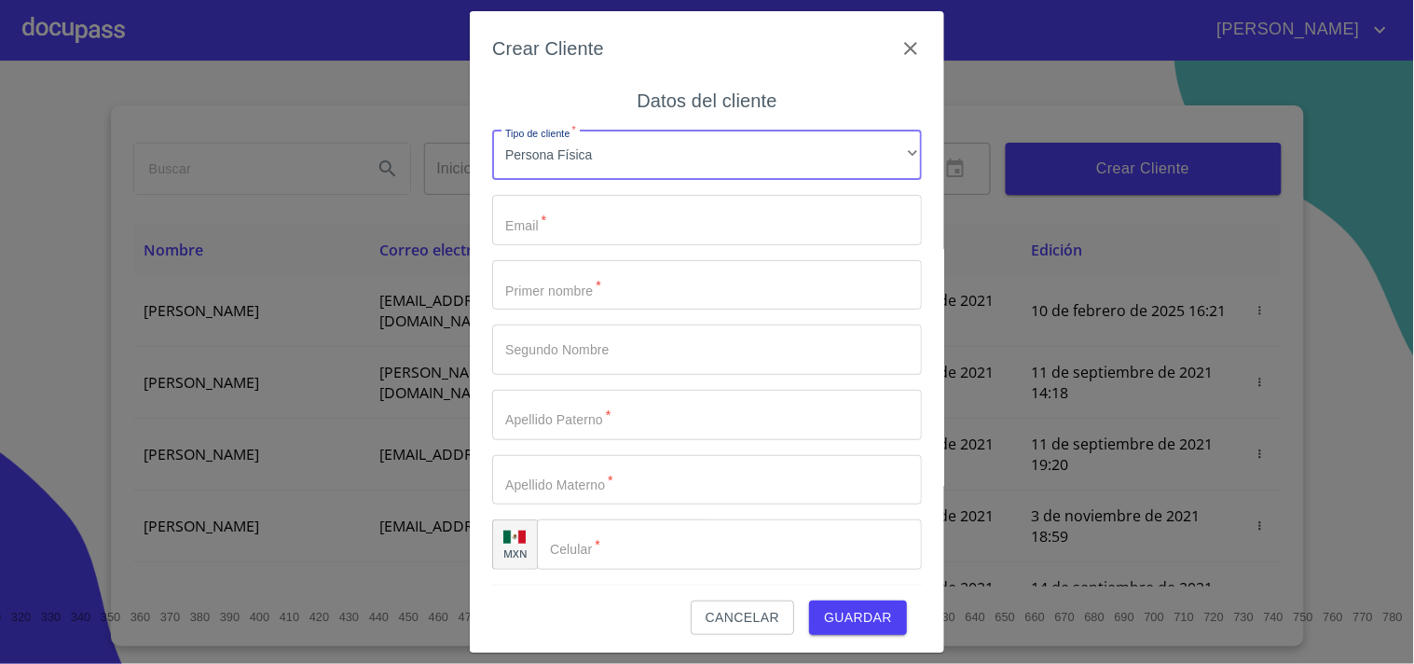
click at [567, 237] on input "Tipo de cliente   *" at bounding box center [707, 220] width 430 height 50
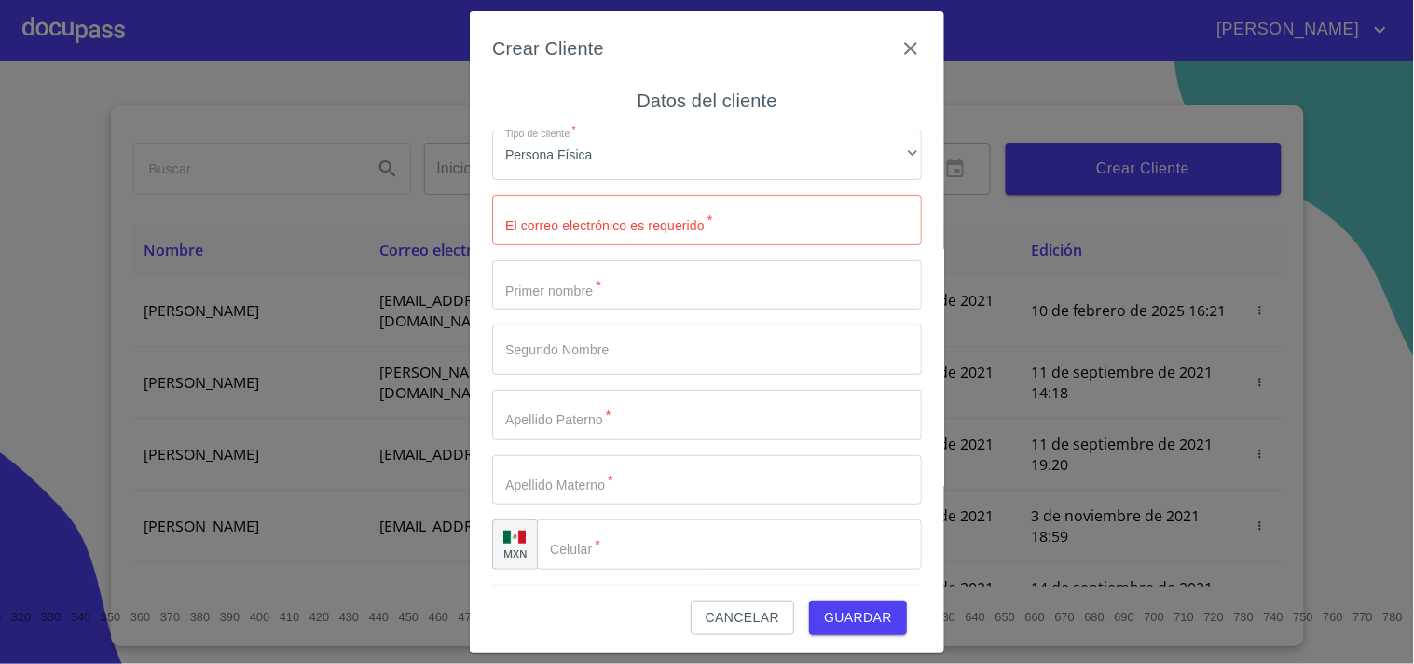
drag, startPoint x: 594, startPoint y: 185, endPoint x: 545, endPoint y: 219, distance: 59.5
paste input "[PERSON_NAME][EMAIL_ADDRESS][PERSON_NAME][DOMAIN_NAME]"
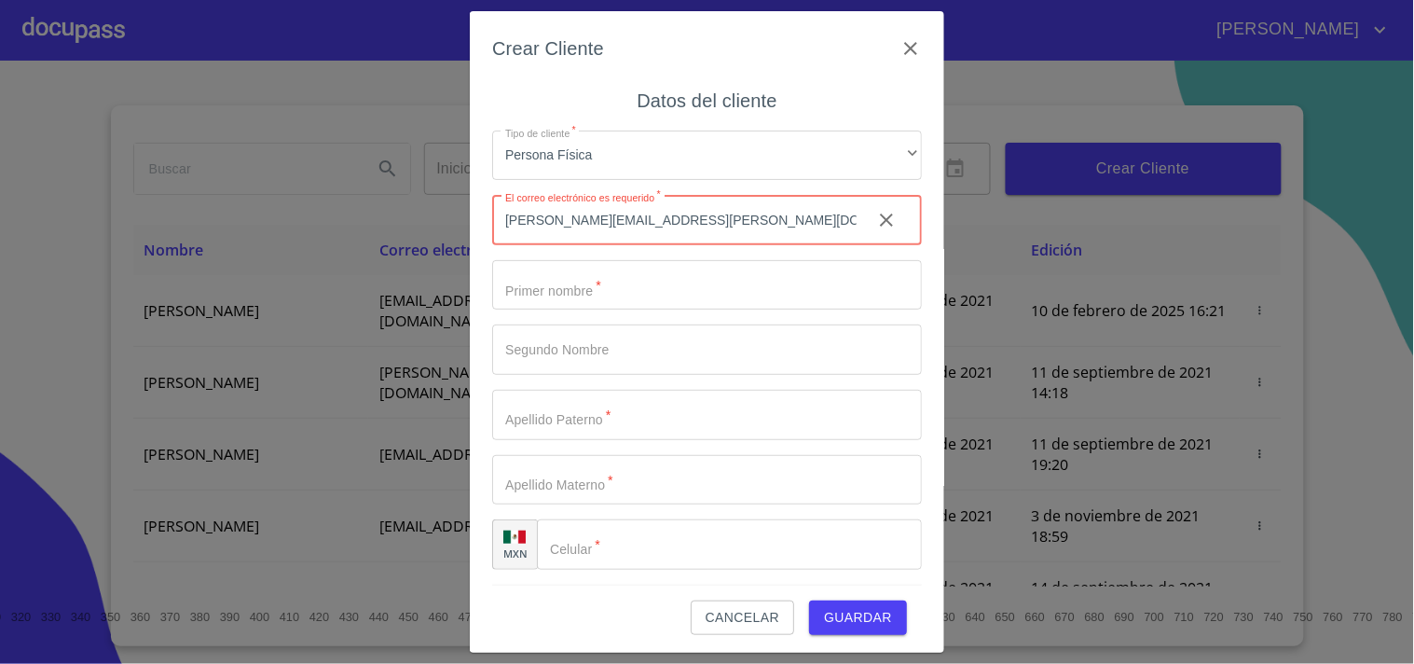
click at [511, 222] on input "[PERSON_NAME][EMAIL_ADDRESS][PERSON_NAME][DOMAIN_NAME]" at bounding box center [674, 220] width 365 height 50
type input "[PERSON_NAME][EMAIL_ADDRESS][PERSON_NAME][DOMAIN_NAME]"
click at [608, 290] on input "Tipo de cliente   *" at bounding box center [707, 285] width 430 height 50
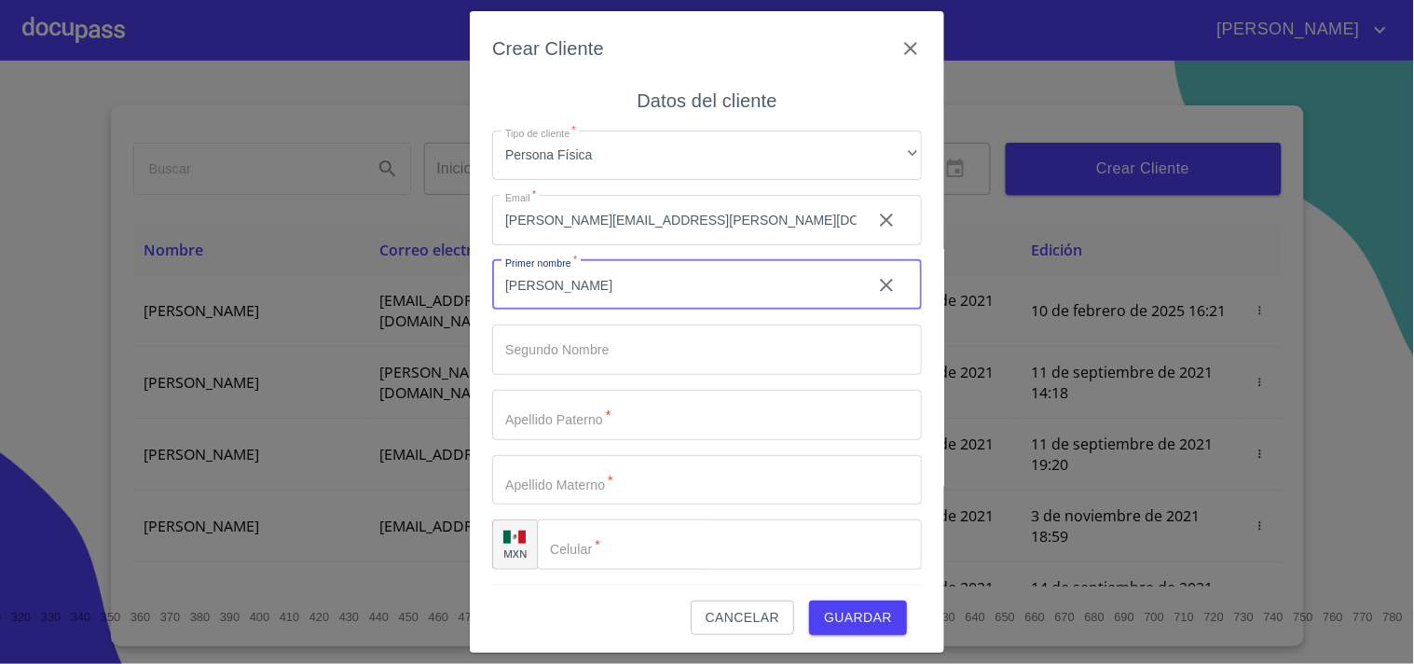
type input "[PERSON_NAME]"
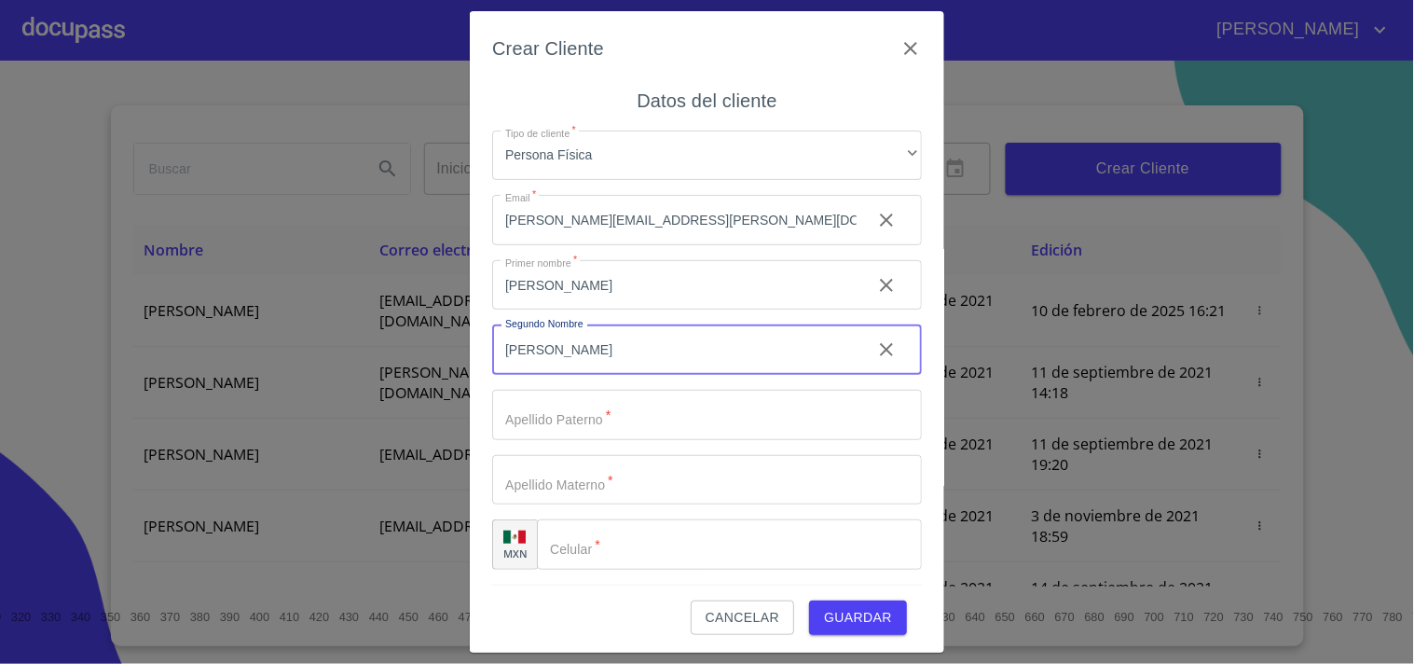
type input "[PERSON_NAME]"
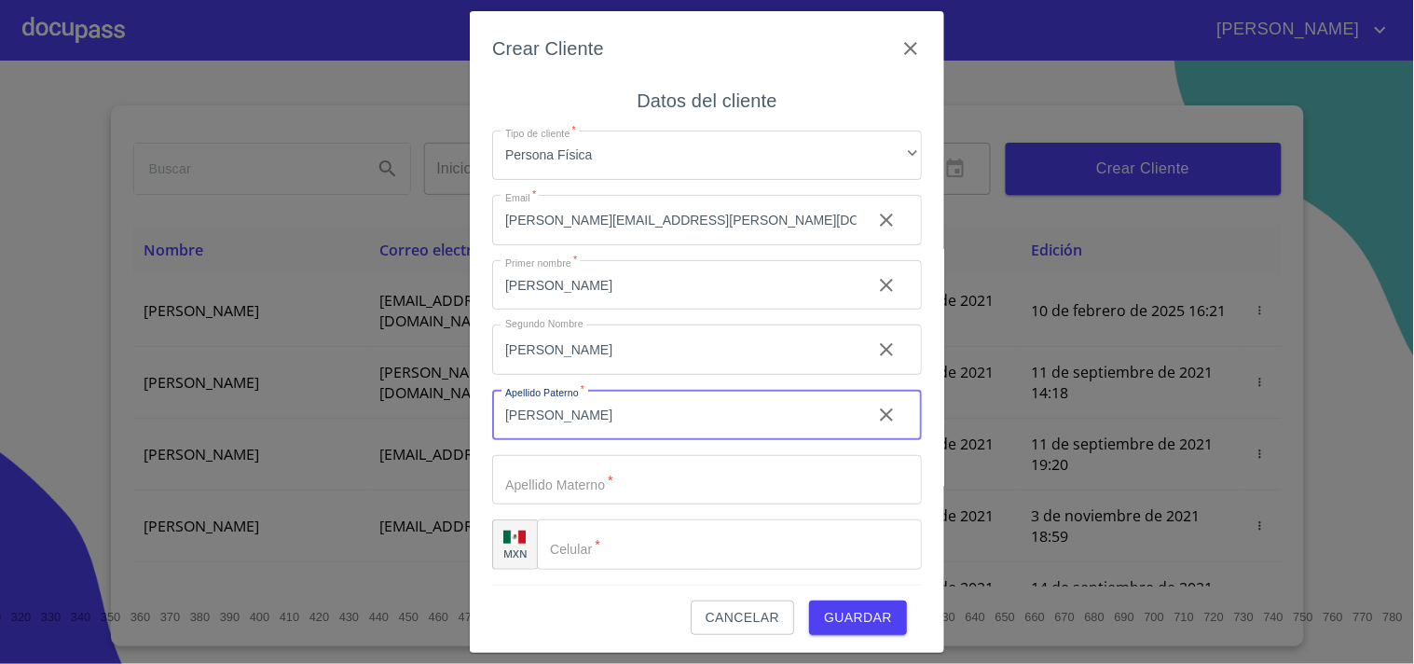
type input "[PERSON_NAME]"
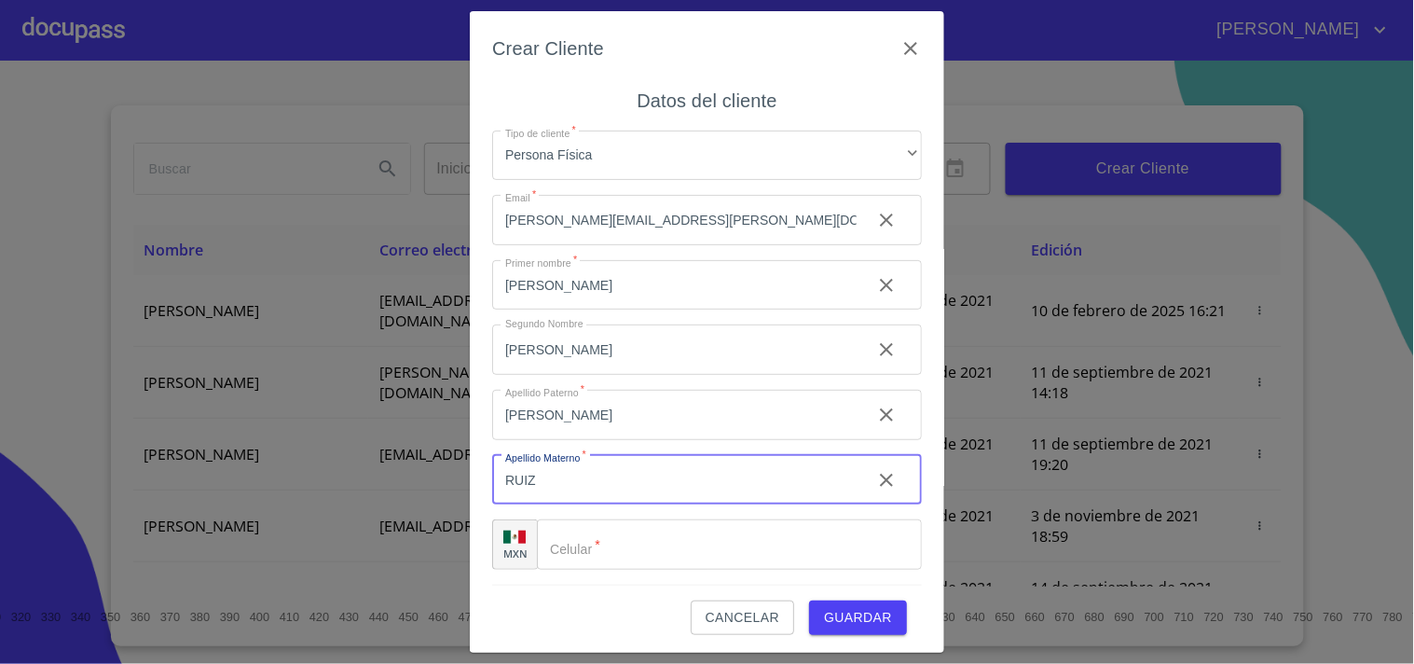
type input "RUIZ"
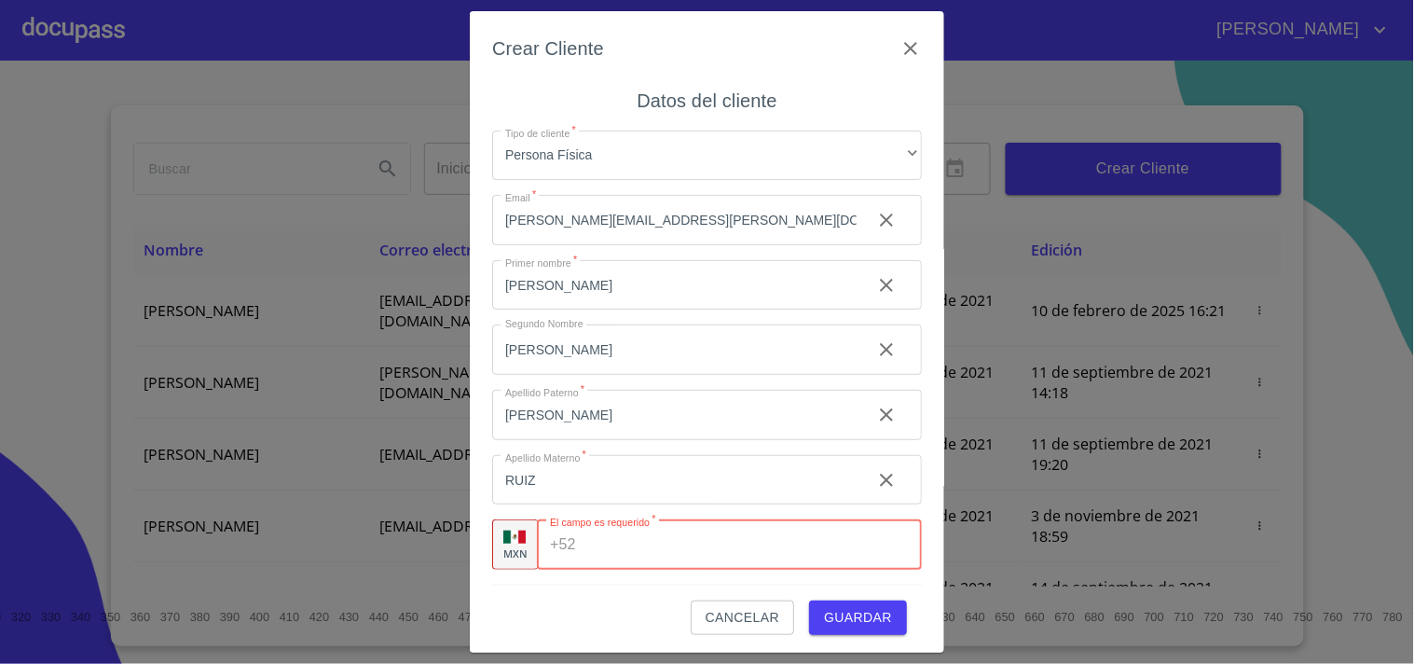
click at [634, 552] on input "Tipo de cliente   *" at bounding box center [753, 544] width 338 height 50
paste input "[PHONE_NUMBER]"
type input "[PHONE_NUMBER]"
click at [831, 610] on span "Guardar" at bounding box center [858, 617] width 68 height 23
click at [743, 547] on input "[PHONE_NUMBER]" at bounding box center [724, 544] width 281 height 50
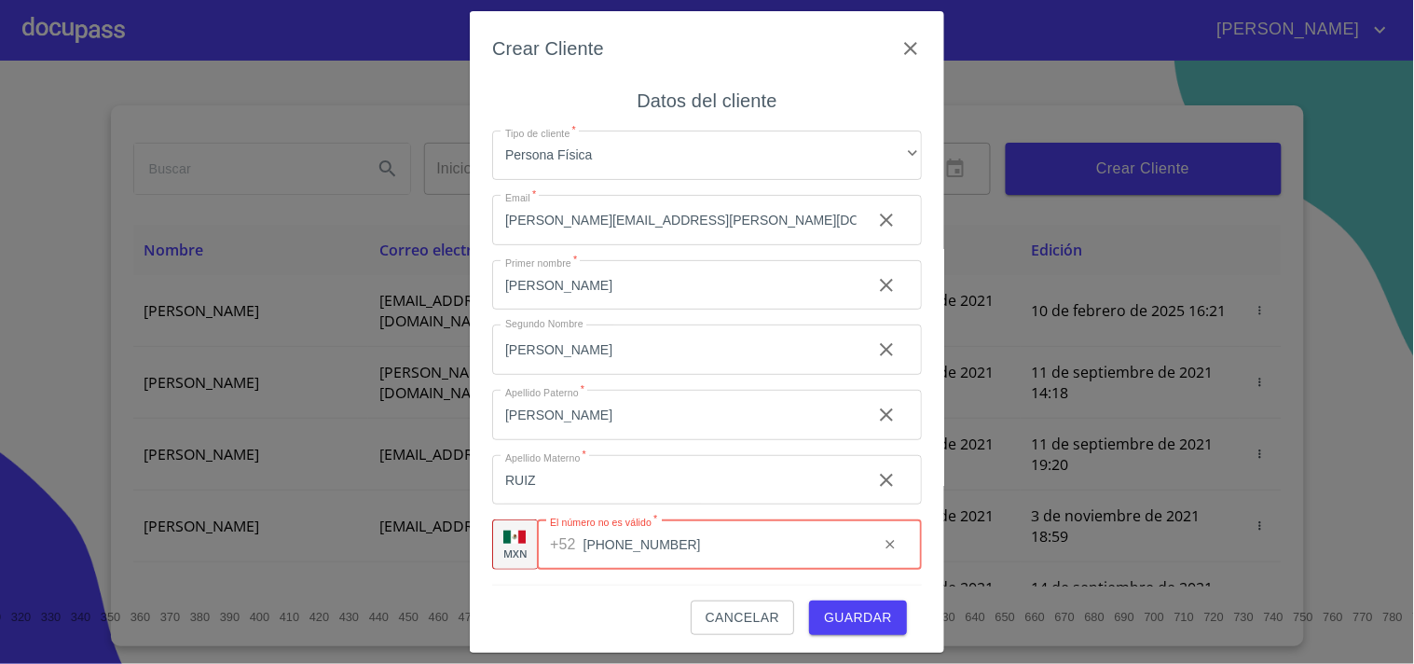
click at [743, 547] on input "[PHONE_NUMBER]" at bounding box center [724, 544] width 281 height 50
type input "[PHONE_NUMBER]"
click at [870, 611] on span "Guardar" at bounding box center [858, 617] width 68 height 23
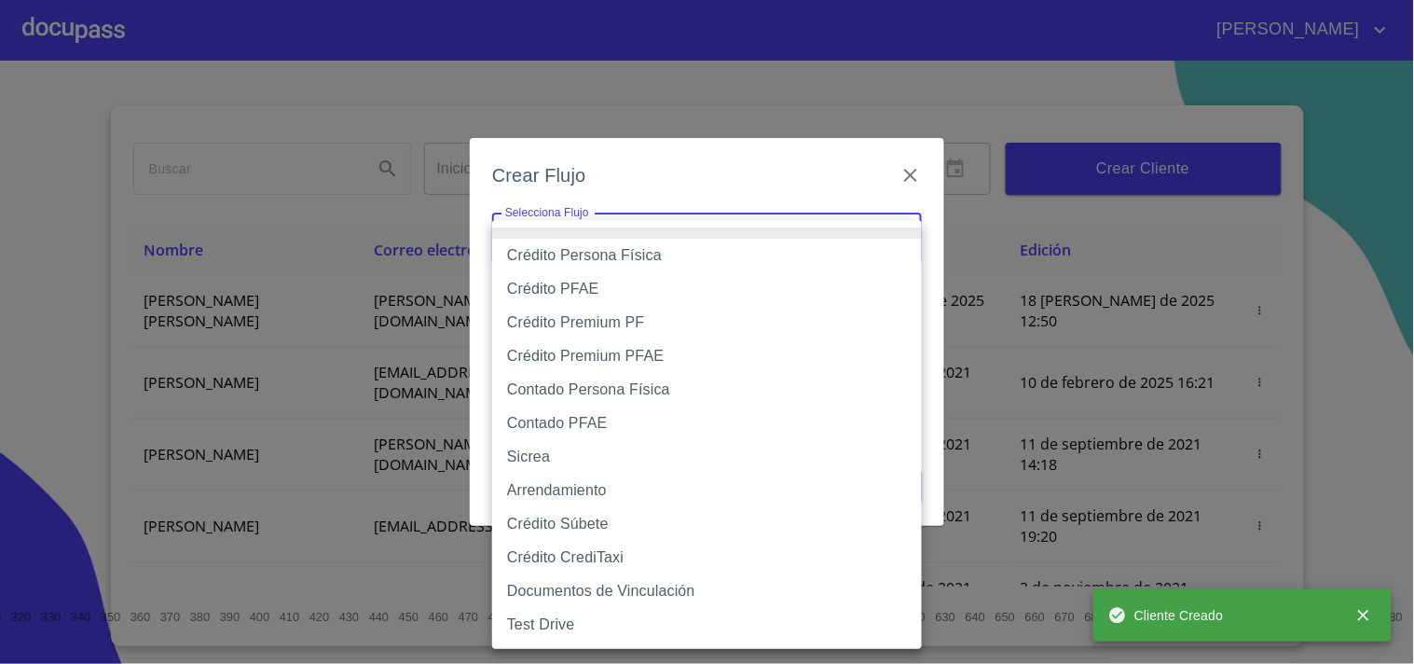
click at [567, 222] on body "[PERSON_NAME] ​ Fin ​ Crear Cliente Nombre Correo electrónico Registro Edición …" at bounding box center [707, 332] width 1414 height 664
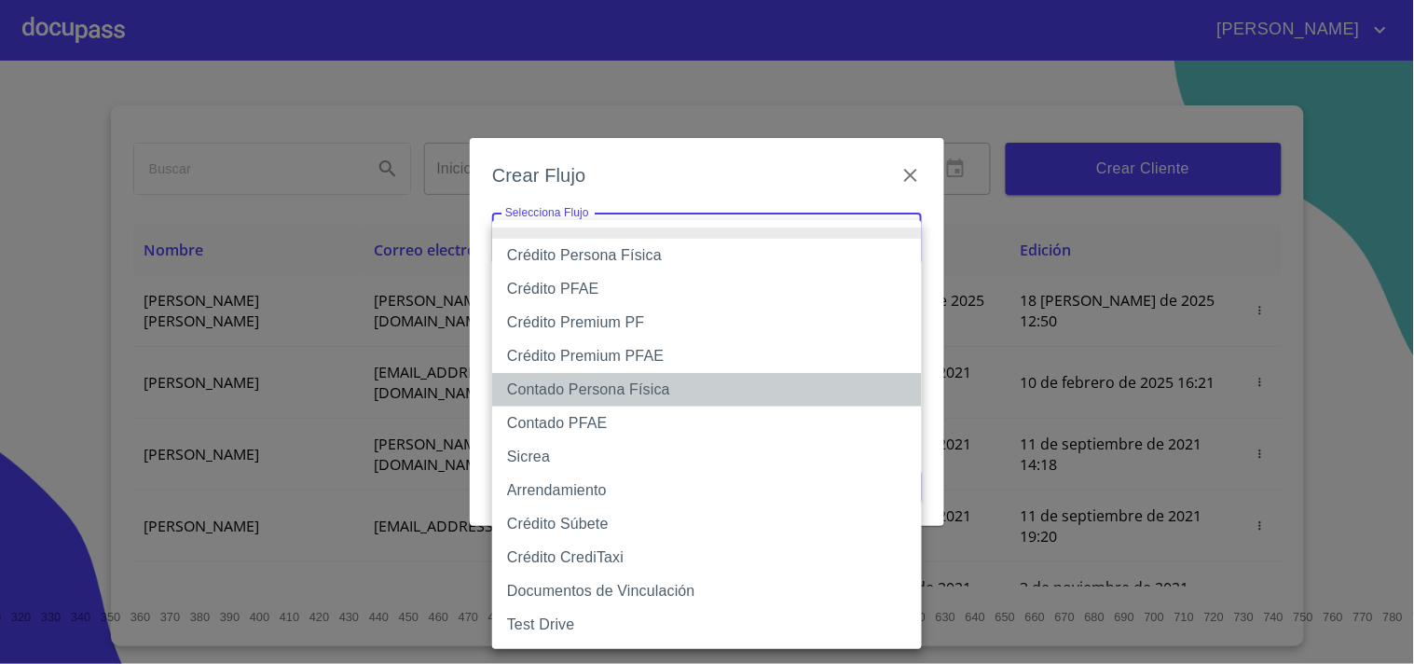
click at [579, 390] on li "Contado Persona Física" at bounding box center [707, 390] width 430 height 34
type input "60bf975b0d9865ccc2471536"
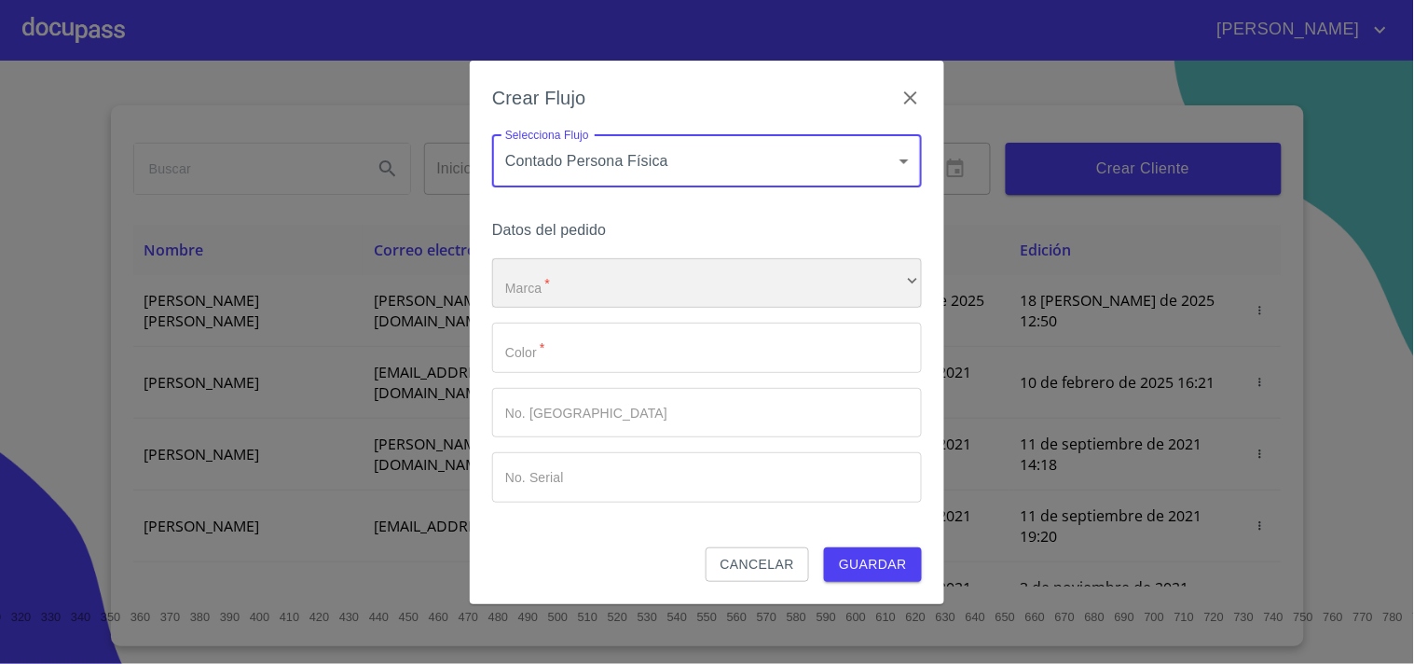
click at [612, 287] on div "​" at bounding box center [707, 283] width 430 height 50
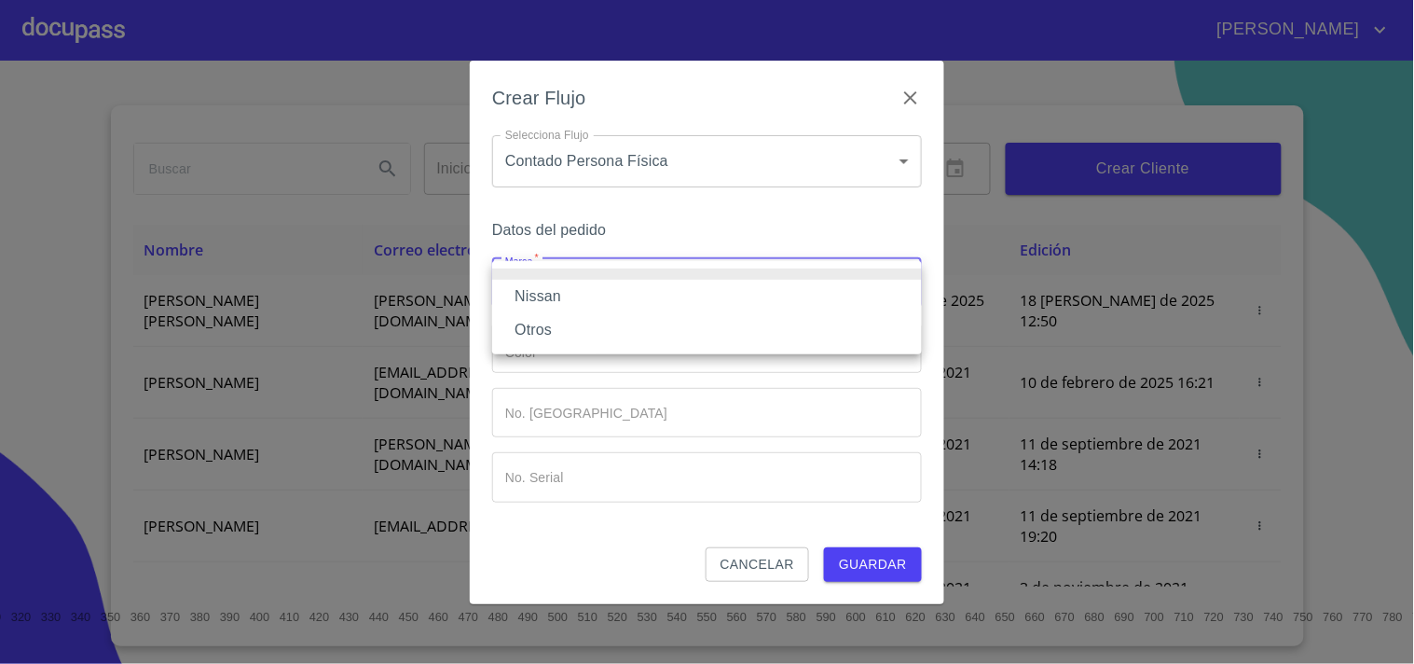
click at [573, 295] on li "Nissan" at bounding box center [707, 297] width 430 height 34
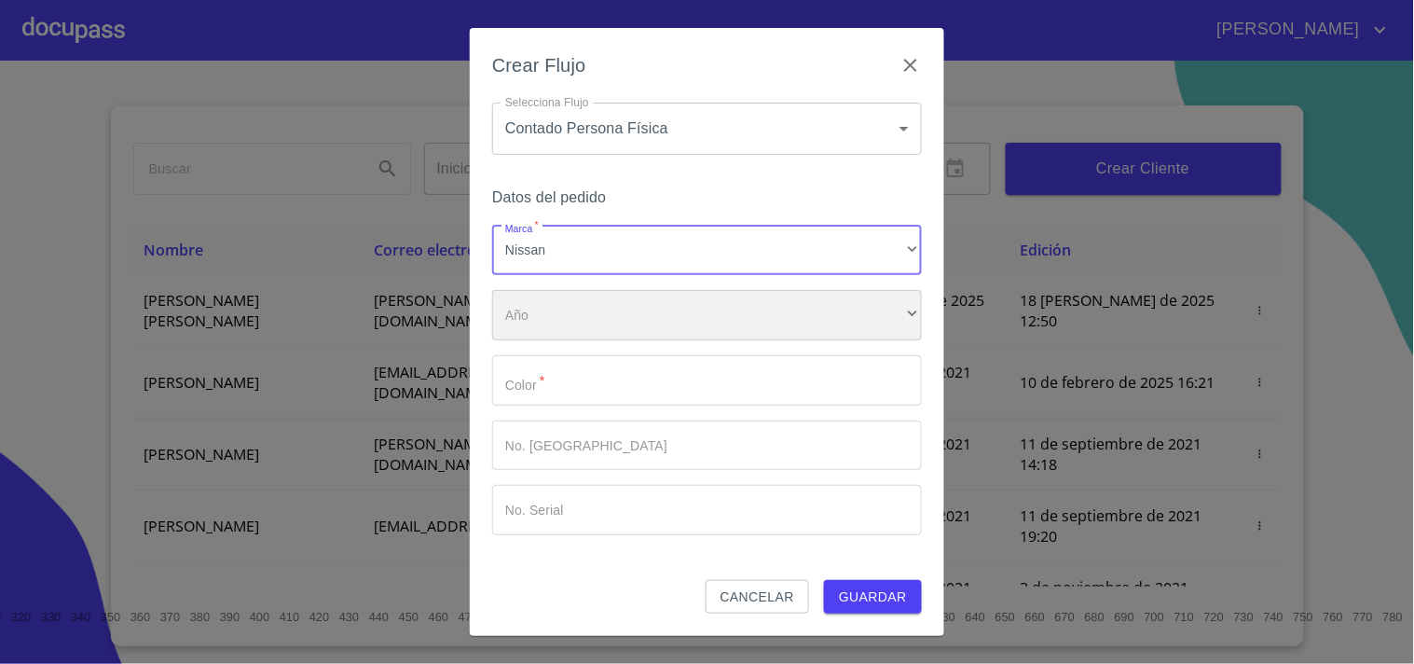
click at [563, 318] on div "​" at bounding box center [707, 315] width 430 height 50
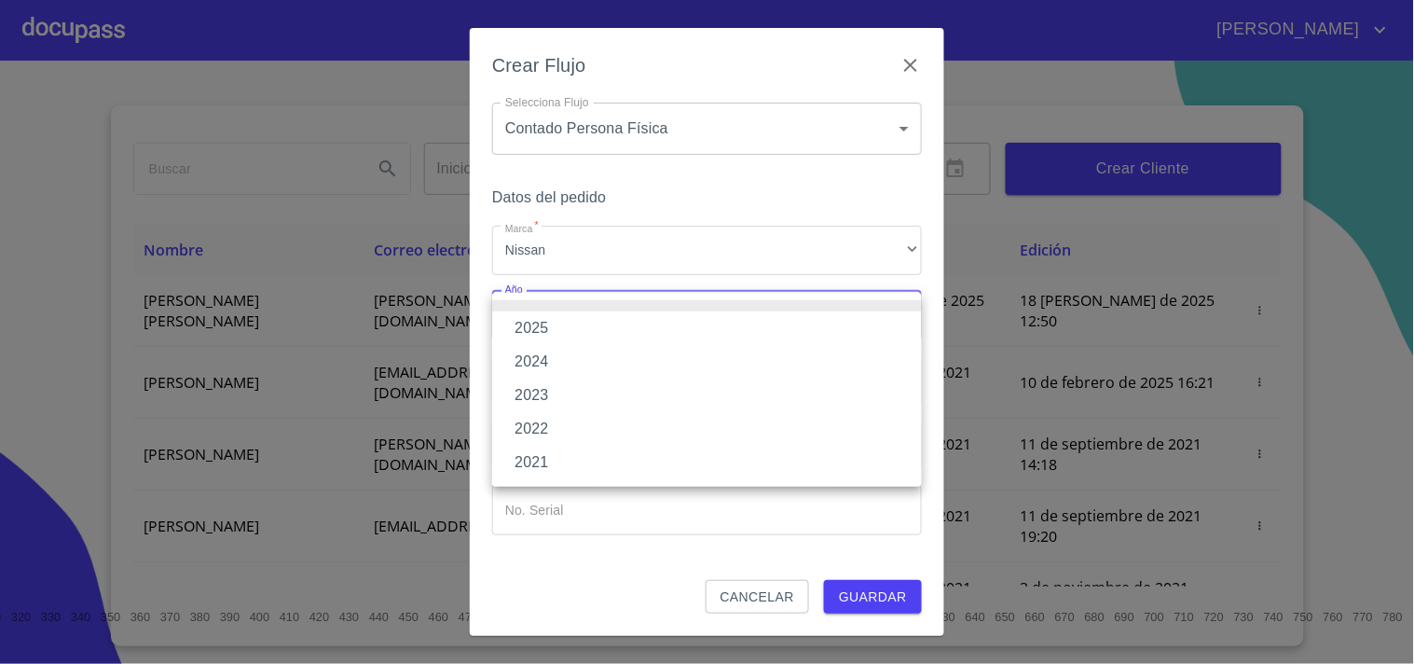
click at [551, 402] on li "2023" at bounding box center [707, 395] width 430 height 34
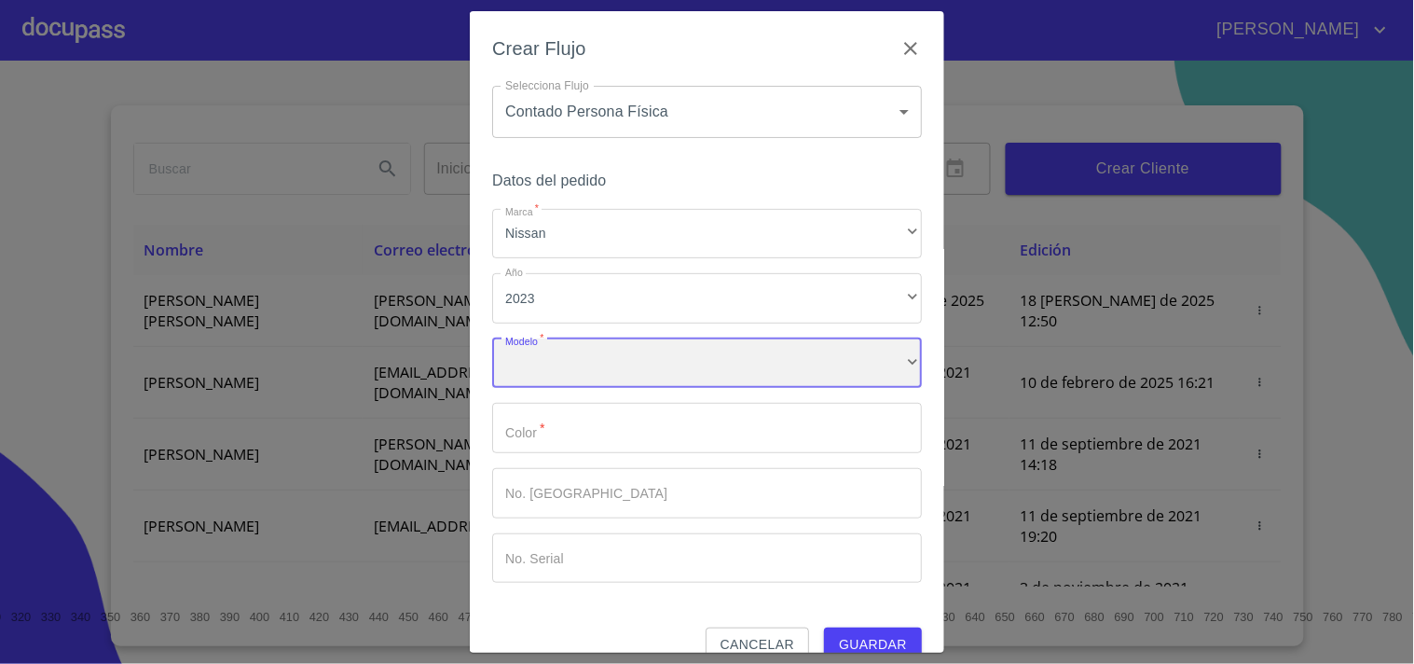
click at [591, 341] on div "​" at bounding box center [707, 363] width 430 height 50
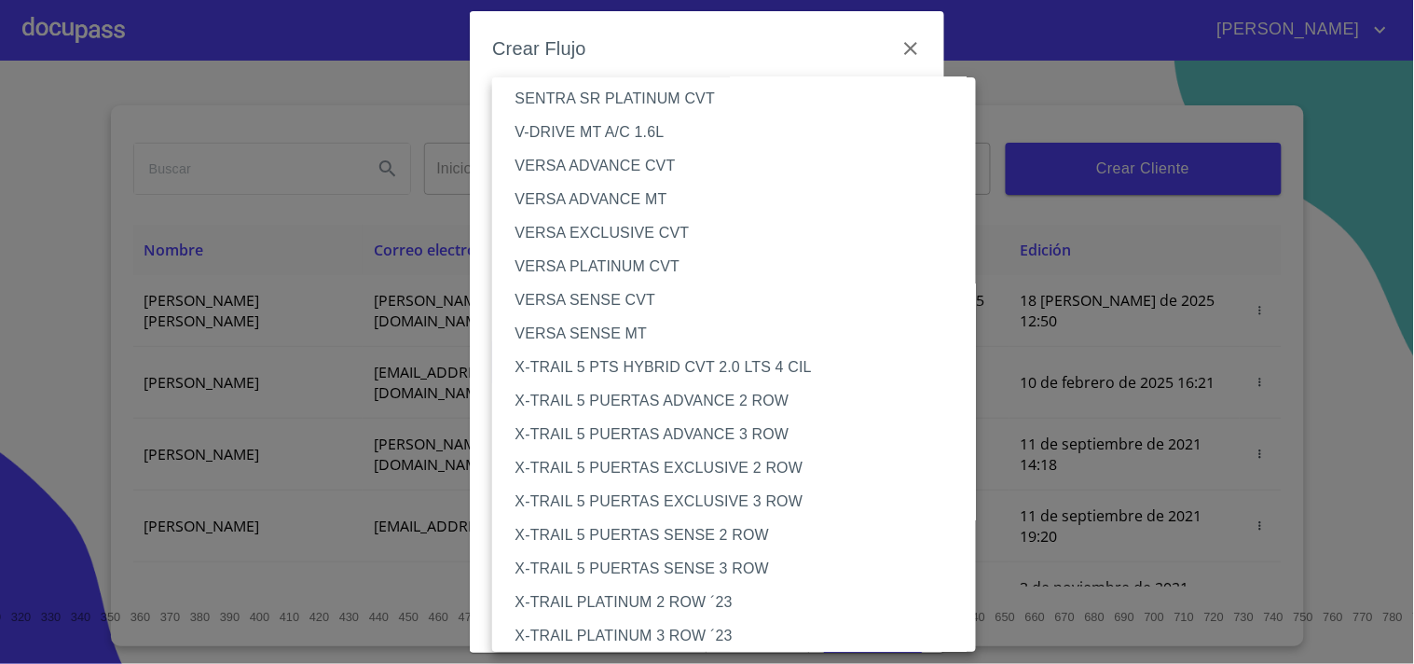
scroll to position [1947, 0]
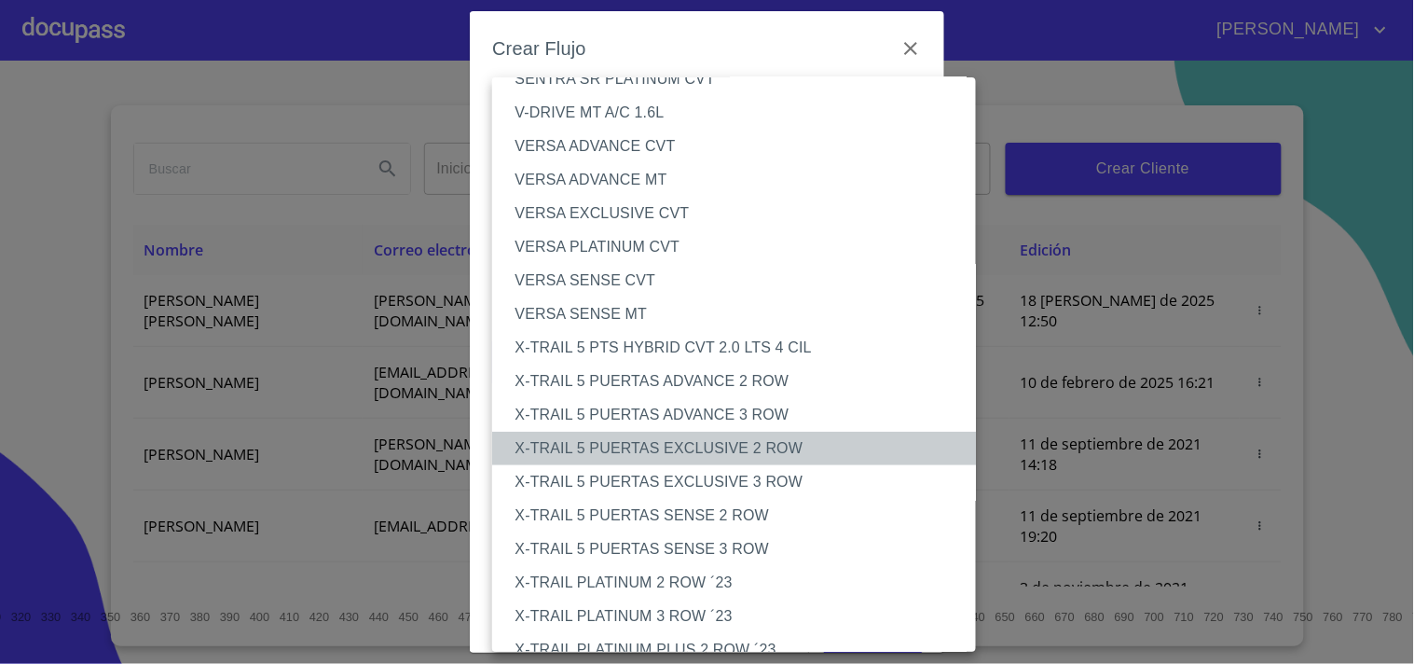
click at [785, 447] on li "X-TRAIL 5 PUERTAS EXCLUSIVE 2 ROW" at bounding box center [742, 449] width 500 height 34
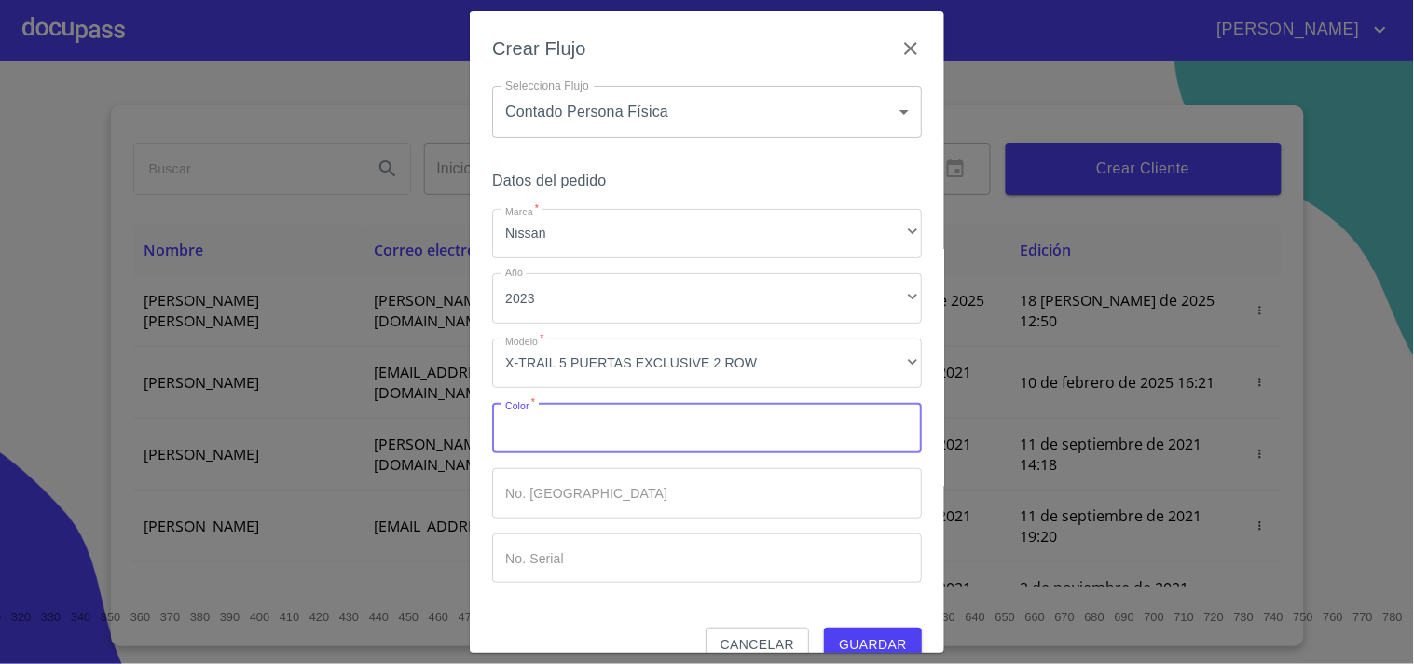
click at [628, 424] on input "Marca   *" at bounding box center [707, 428] width 430 height 50
type input "BLANCO"
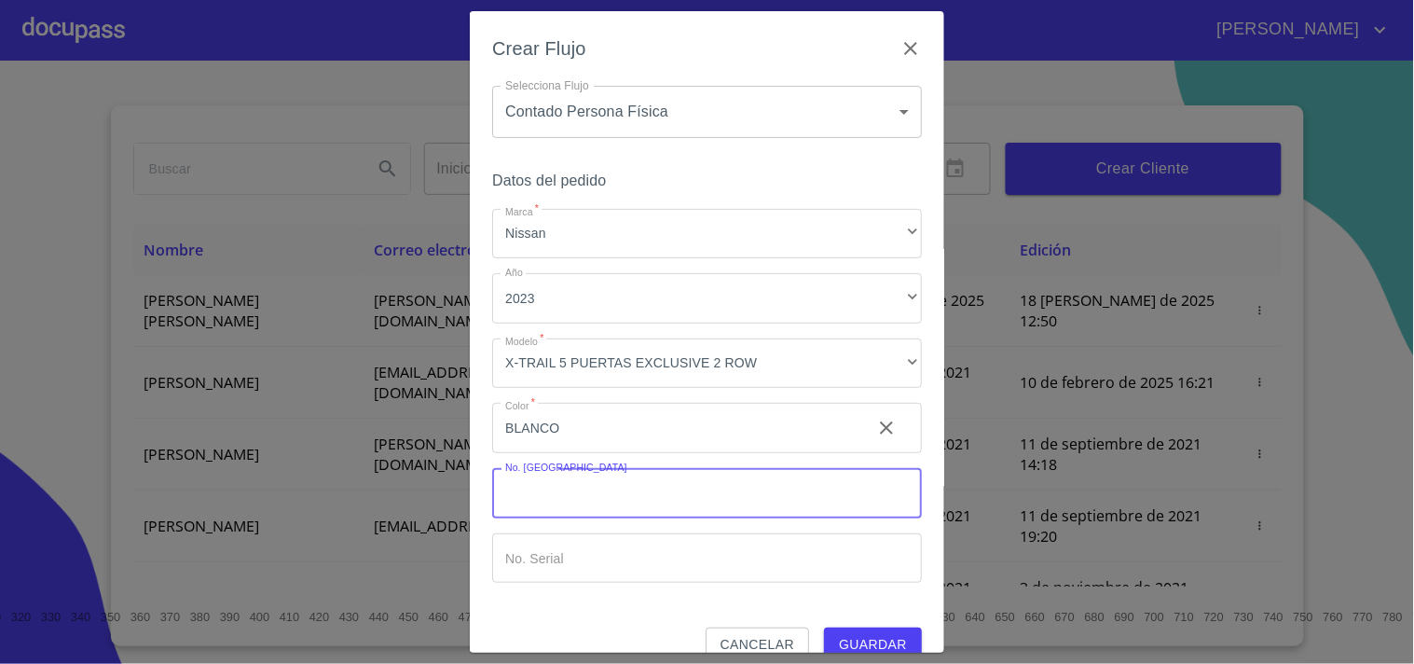
click at [713, 453] on input "Marca   *" at bounding box center [674, 428] width 365 height 50
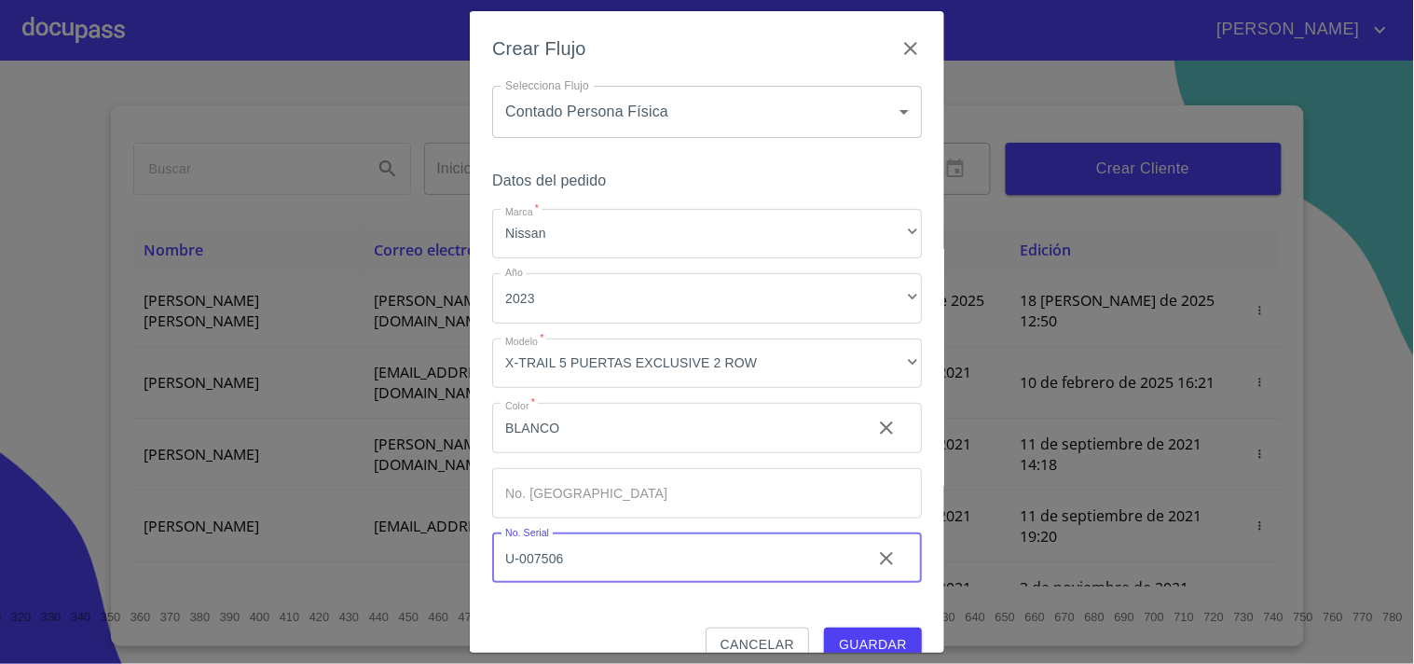
type input "U-007506"
click at [849, 629] on button "Guardar" at bounding box center [873, 644] width 98 height 34
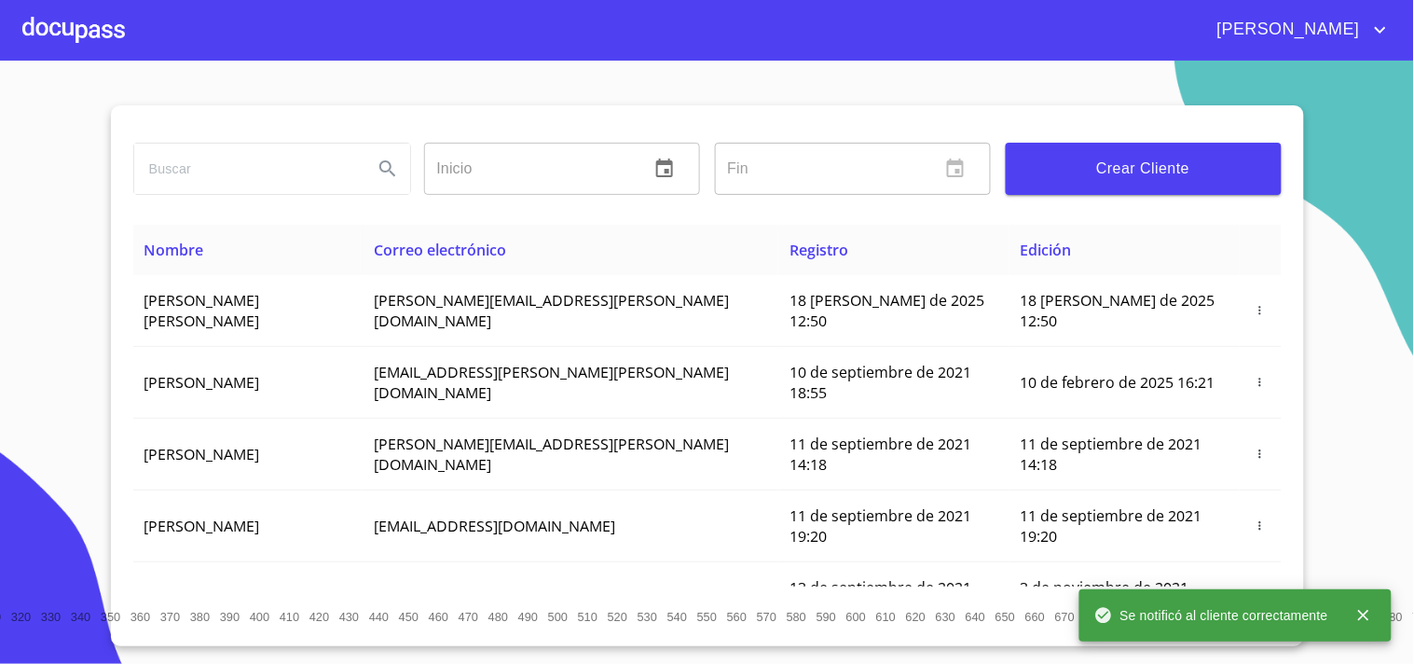
click at [97, 40] on div at bounding box center [73, 30] width 103 height 60
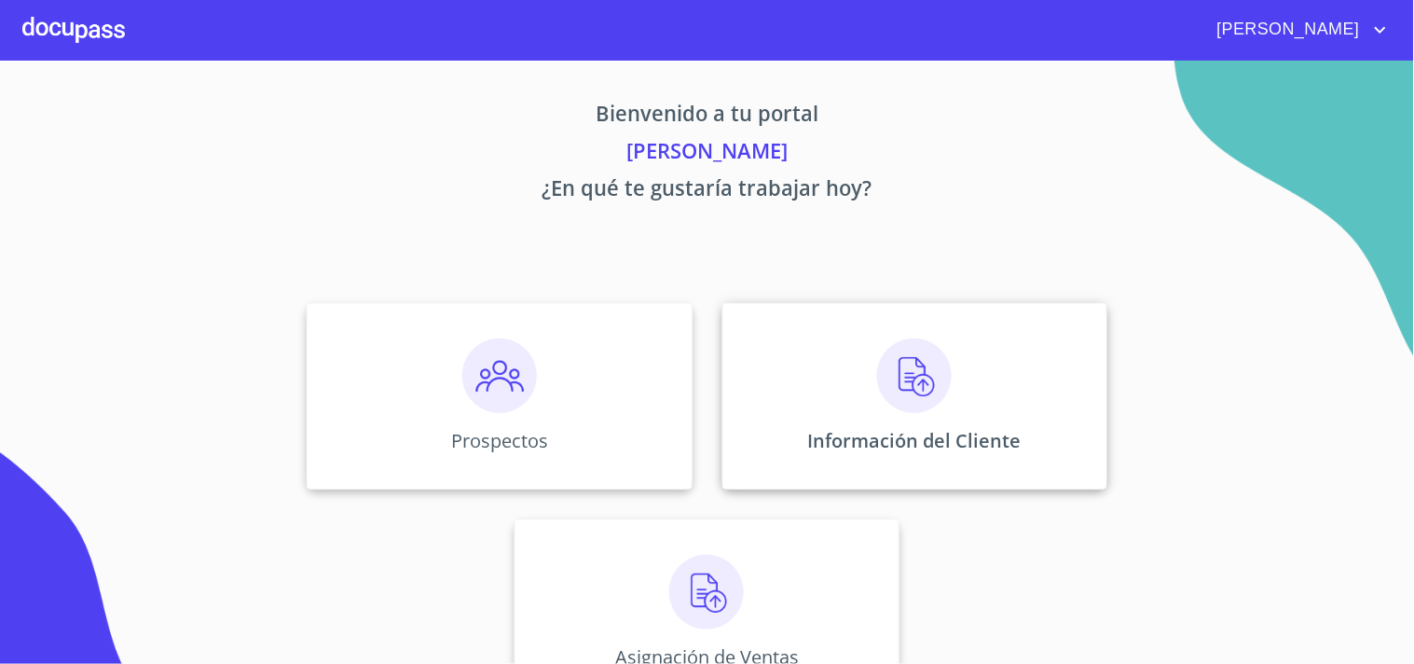
click at [937, 389] on img at bounding box center [914, 375] width 75 height 75
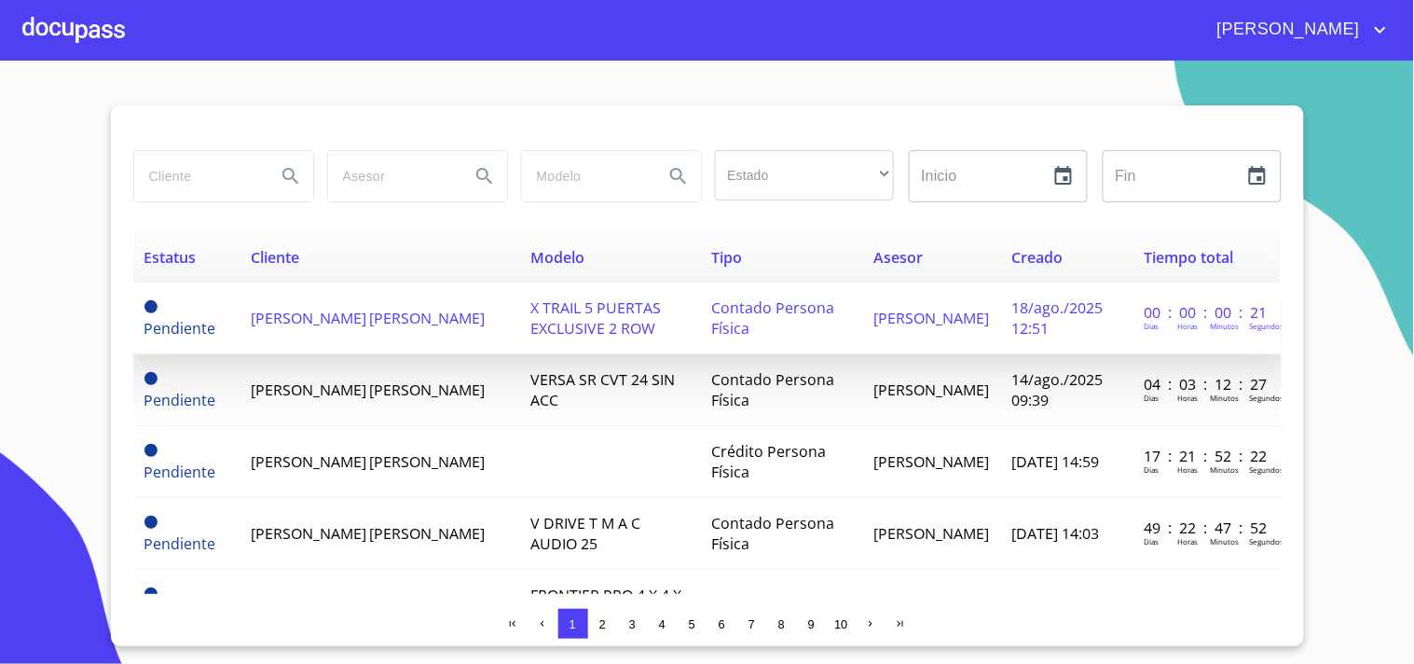
click at [433, 310] on span "[PERSON_NAME] [PERSON_NAME]" at bounding box center [368, 318] width 235 height 21
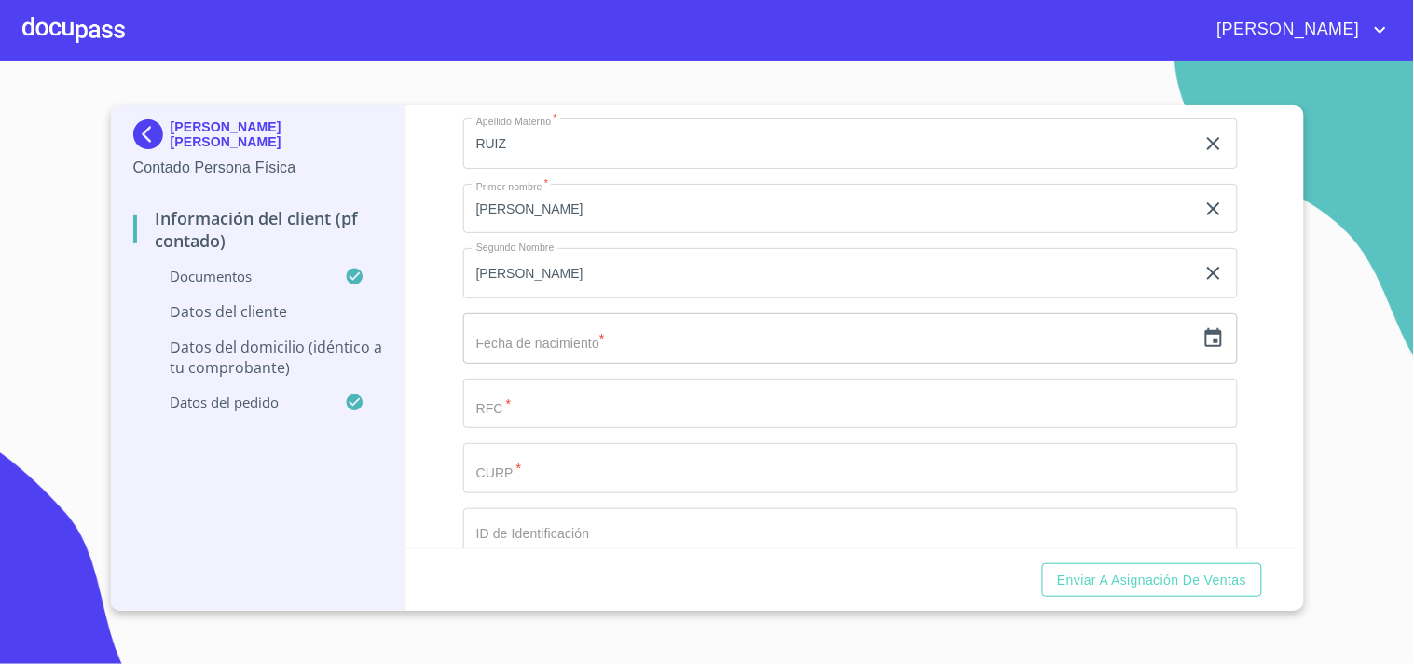
scroll to position [3574, 0]
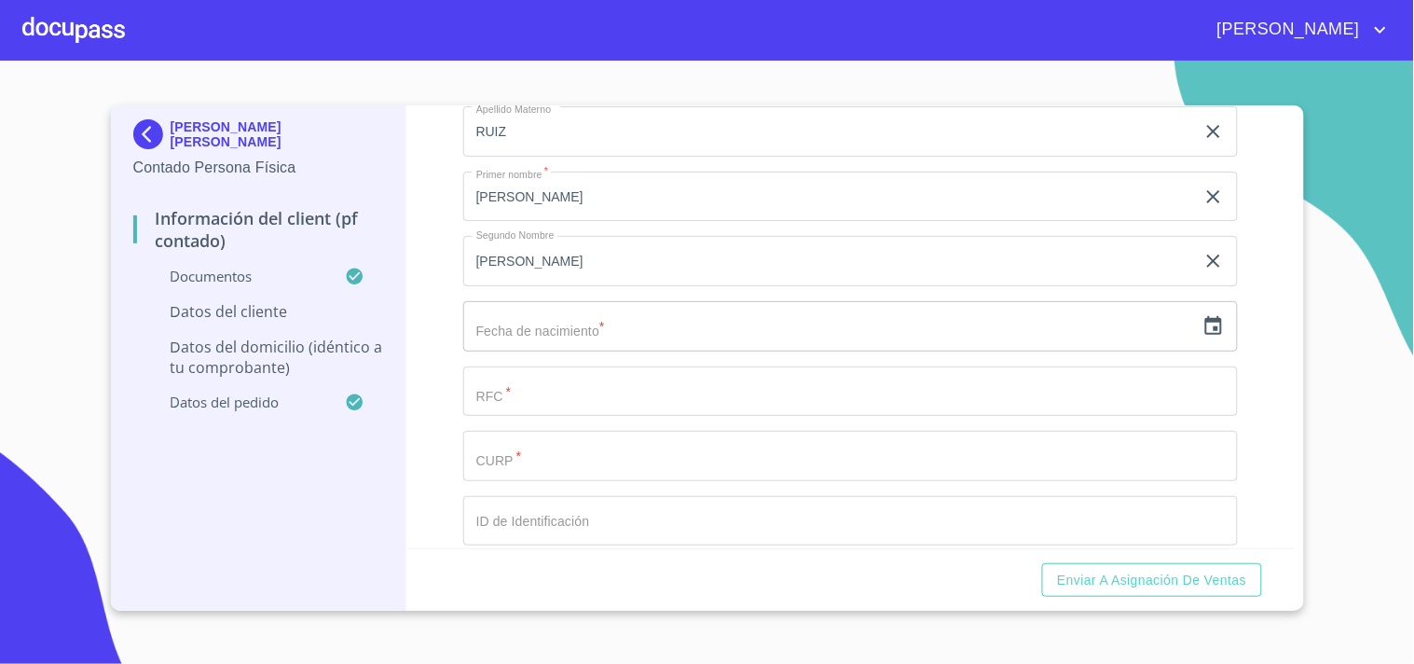
click at [685, 91] on input "Documento de identificación.   *" at bounding box center [829, 66] width 732 height 50
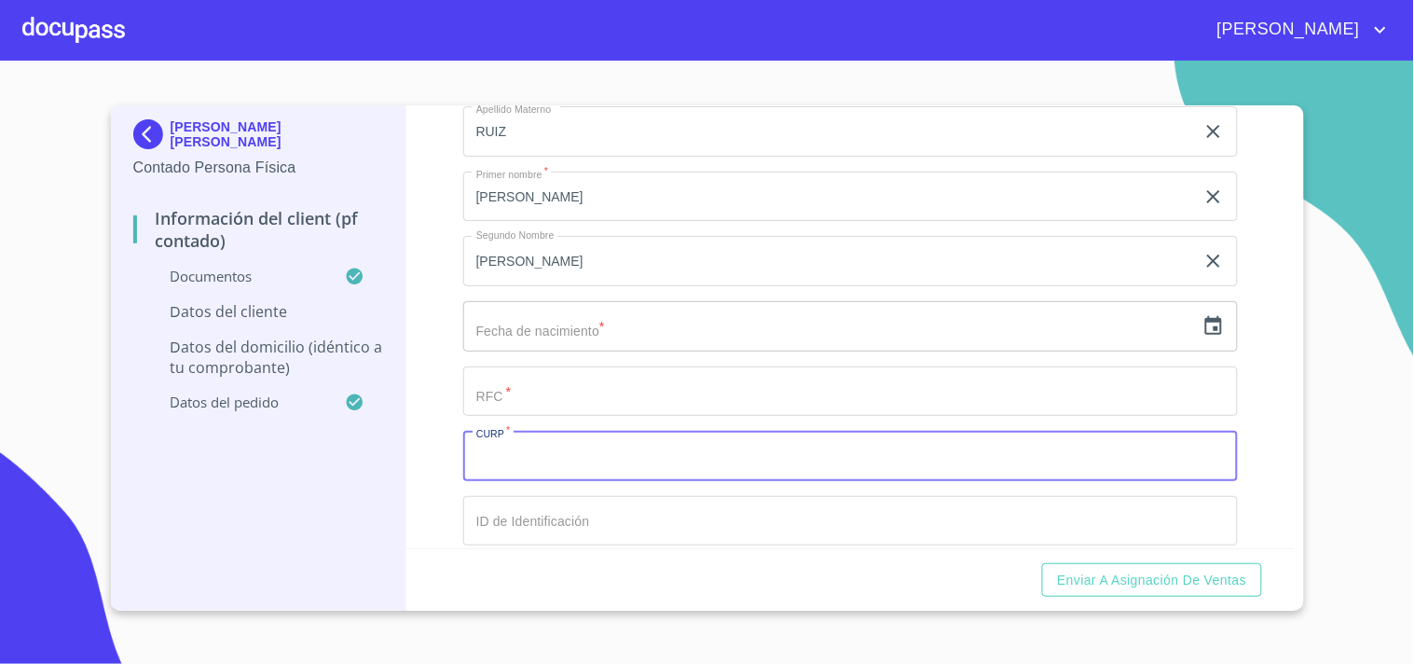
paste input "LARJ910406HJCLZV06"
type input "LARJ910406HJCLZV06"
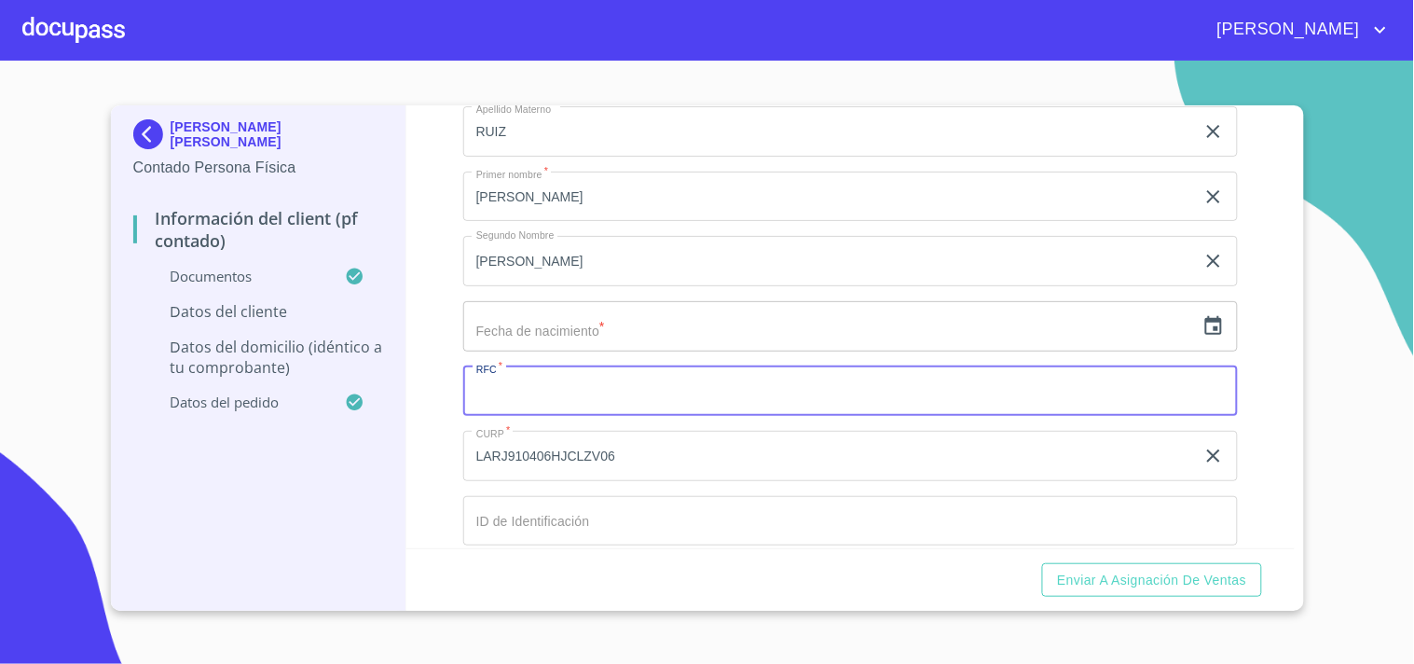
click at [621, 390] on input "Documento de identificación.   *" at bounding box center [850, 391] width 775 height 50
paste input "LARJ910406HJCLZV06"
type input "LARJ910406RWA"
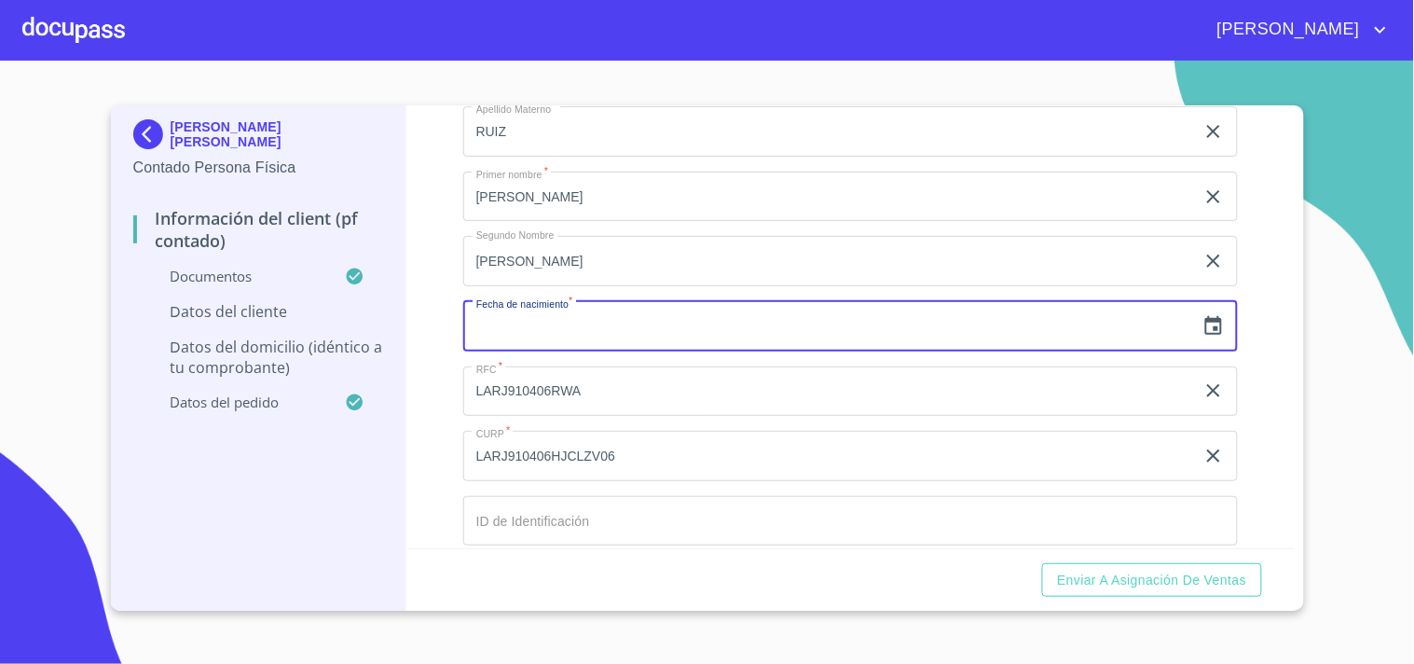
click at [646, 318] on input "text" at bounding box center [829, 326] width 732 height 50
click at [1203, 322] on icon "button" at bounding box center [1214, 326] width 22 height 22
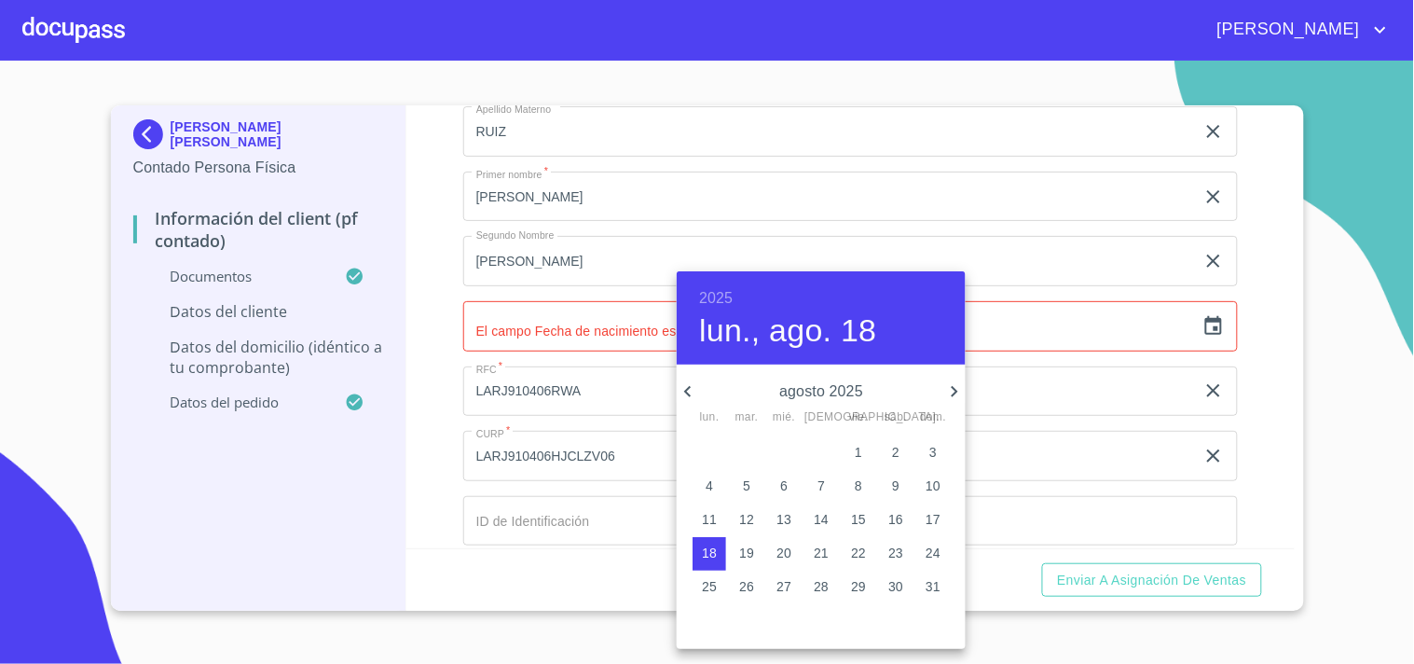
click at [722, 296] on h6 "2025" at bounding box center [716, 298] width 34 height 26
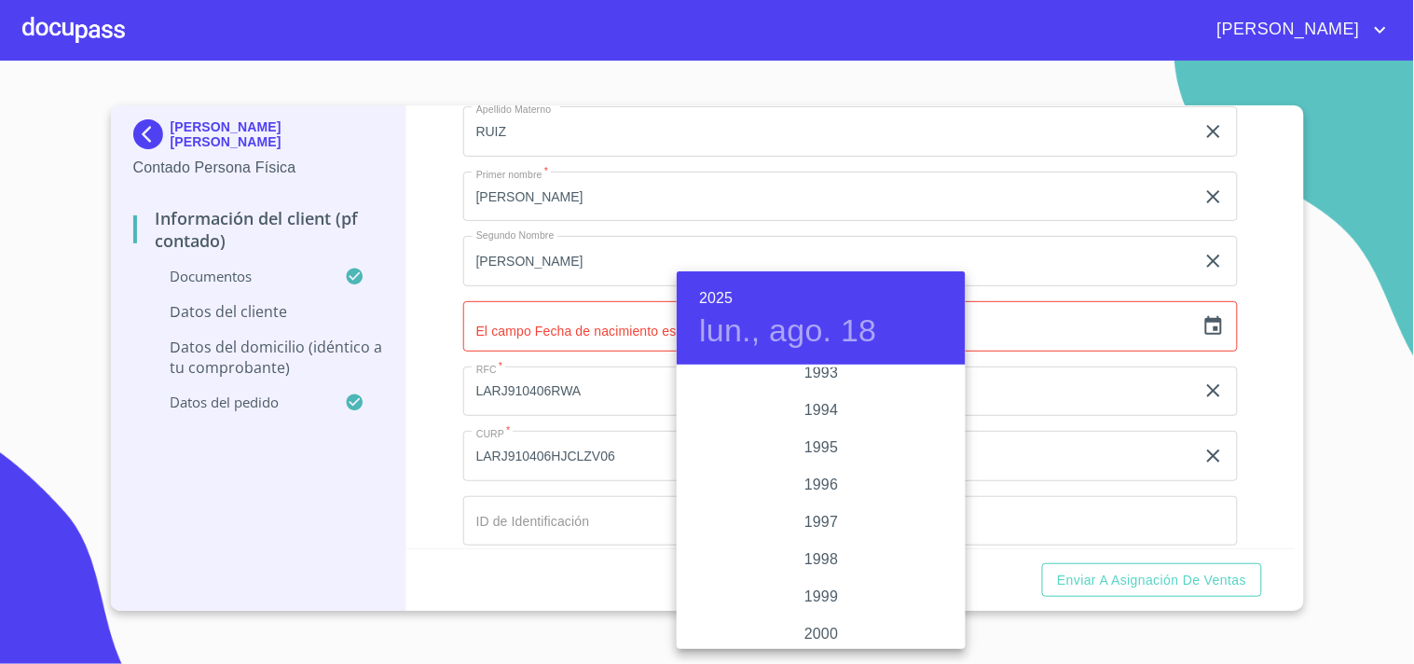
scroll to position [2394, 0]
click at [817, 446] on div "1991" at bounding box center [821, 452] width 289 height 37
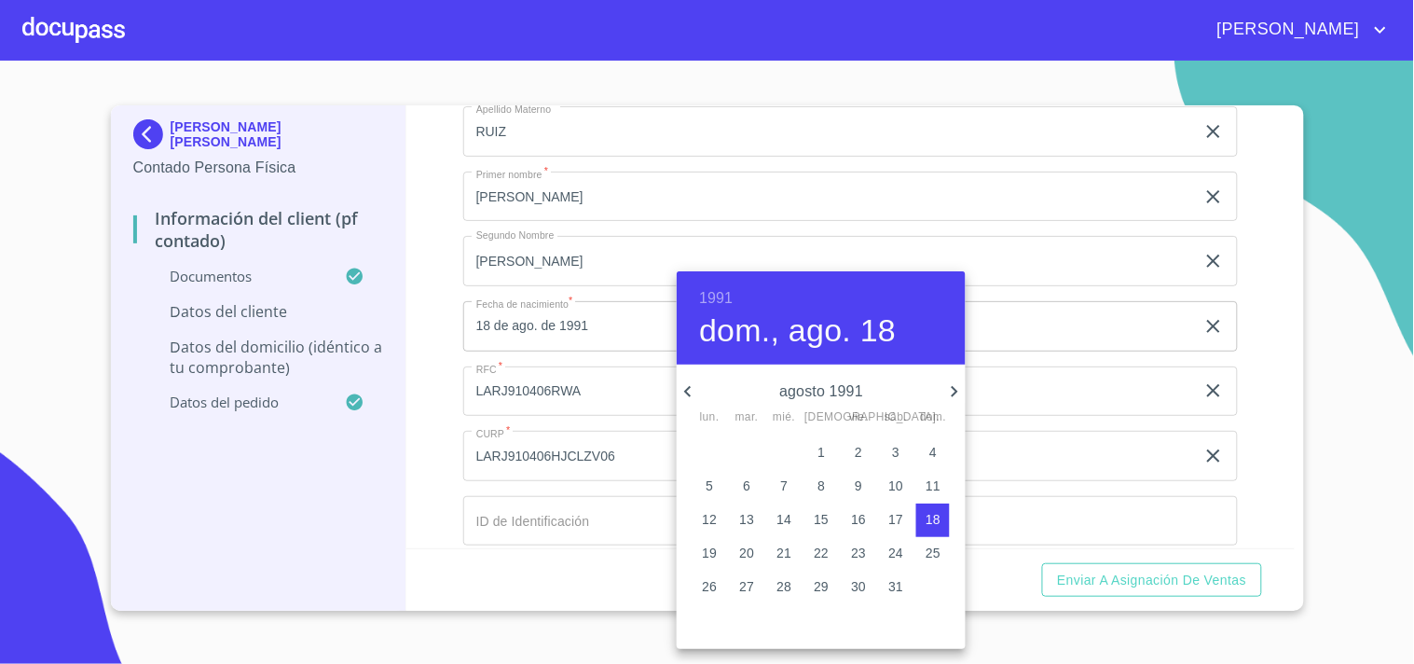
click at [692, 392] on icon "button" at bounding box center [688, 391] width 22 height 22
click at [901, 453] on span "6" at bounding box center [896, 452] width 34 height 19
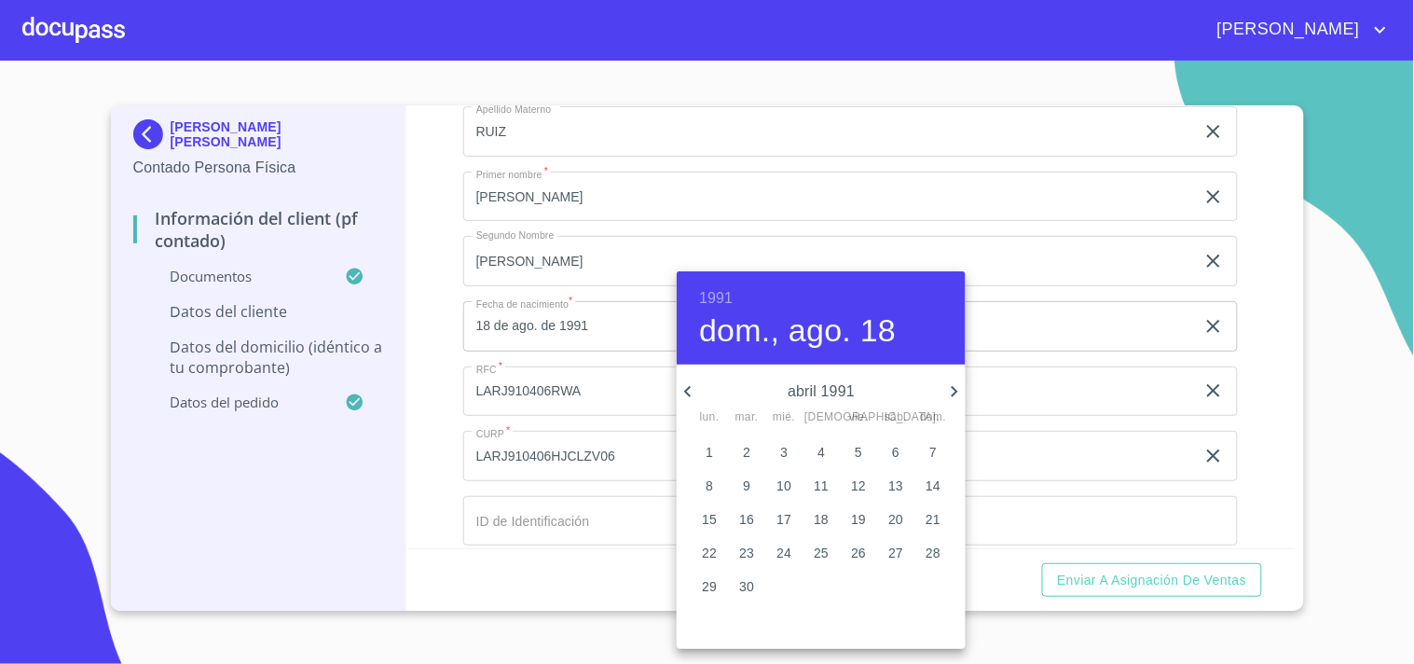
type input "6 de abr. de 1991"
click at [426, 356] on div at bounding box center [707, 332] width 1414 height 664
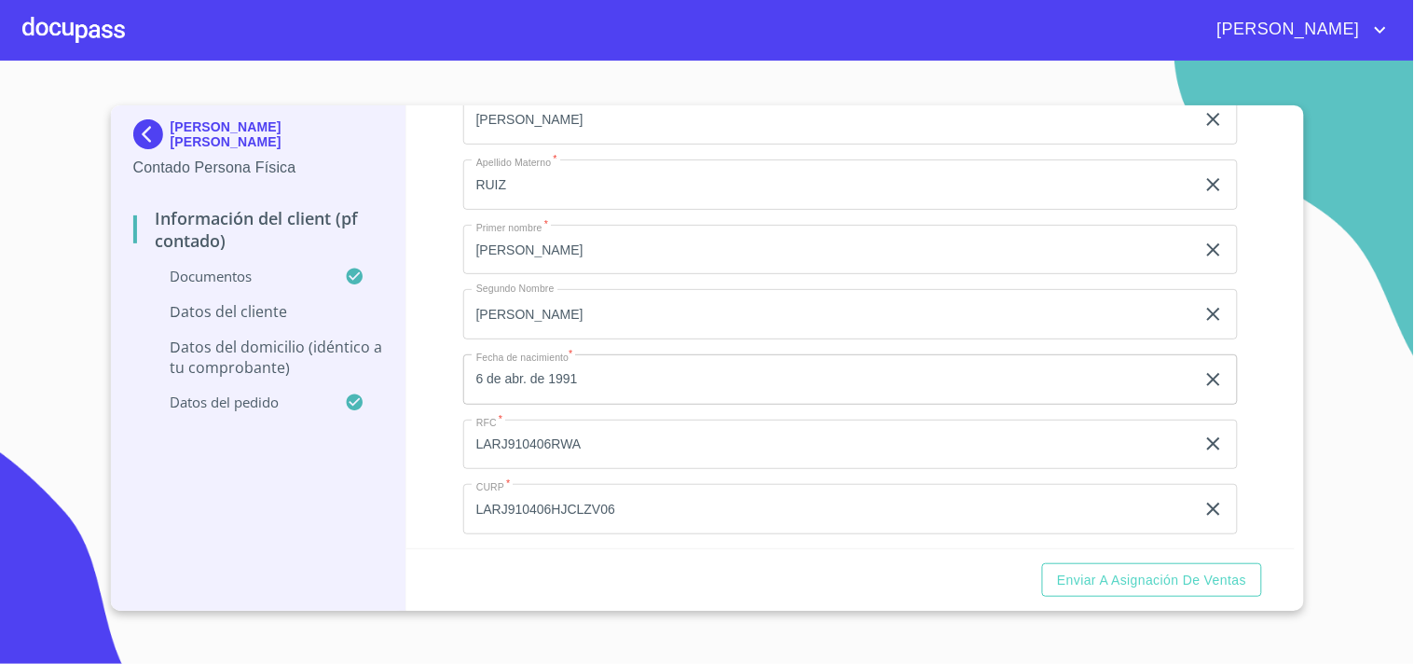
scroll to position [3908, 0]
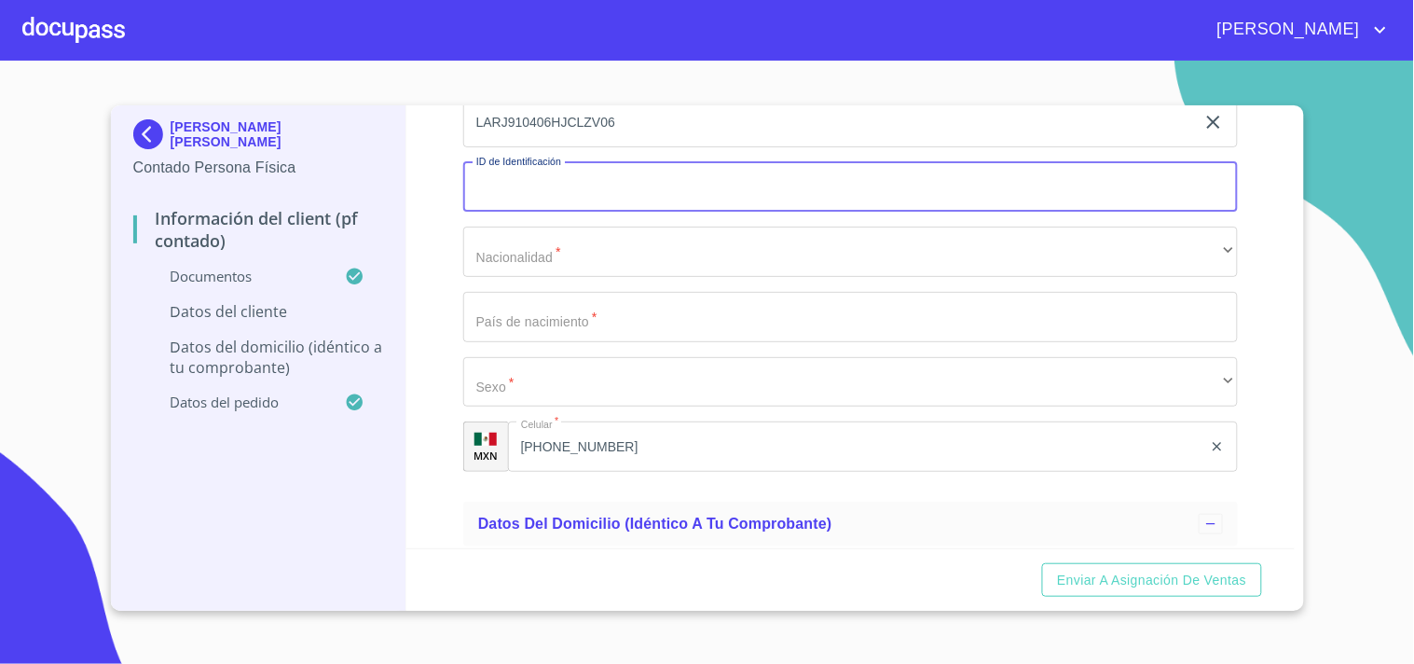
paste input "X2701723925"
click at [486, 186] on input "X2701723925" at bounding box center [829, 187] width 732 height 50
type input "2701723925"
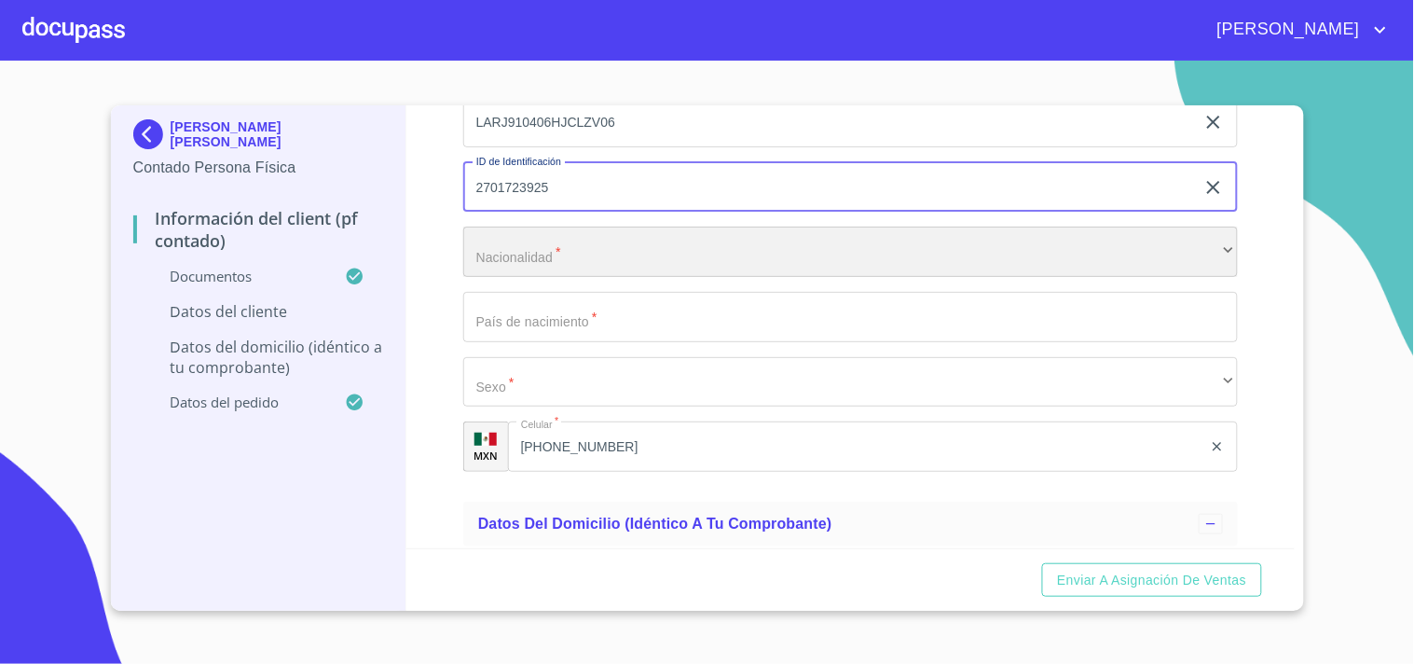
click at [554, 245] on div "​" at bounding box center [850, 252] width 775 height 50
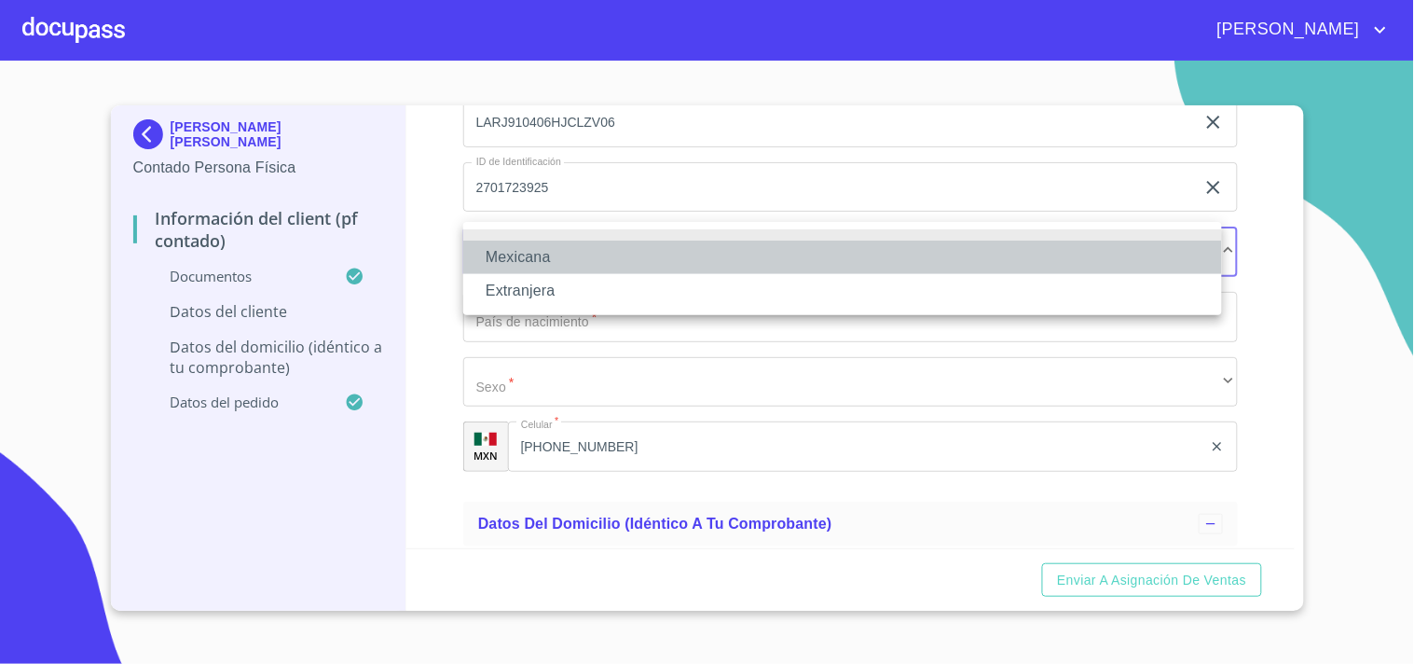
click at [554, 245] on li "Mexicana" at bounding box center [842, 258] width 759 height 34
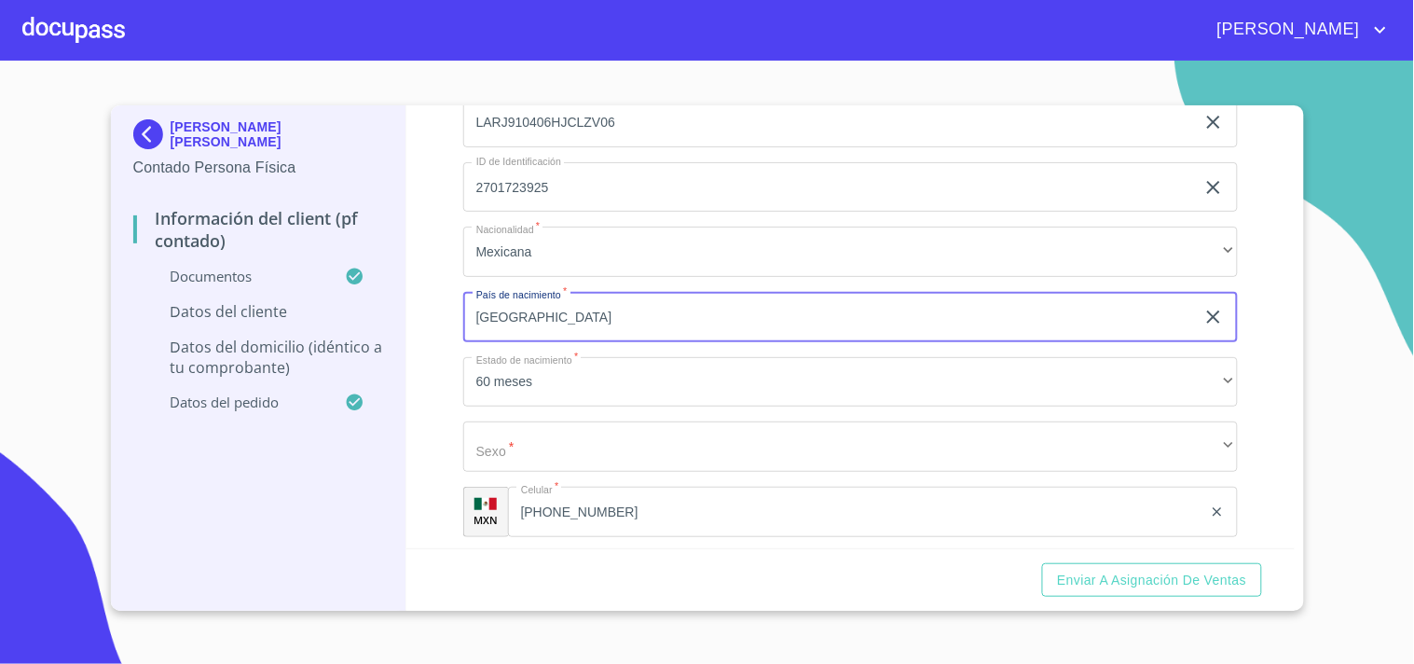
type input "[GEOGRAPHIC_DATA]"
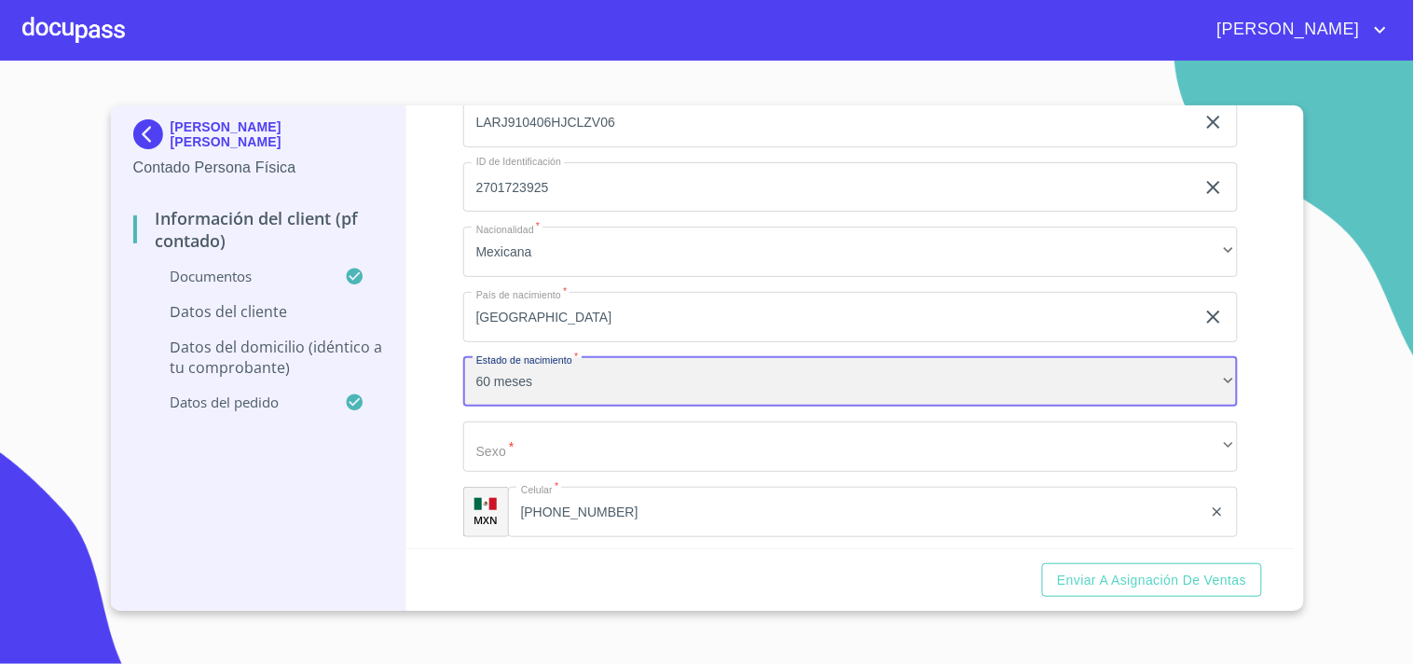
click at [555, 360] on div "60 meses" at bounding box center [850, 382] width 775 height 50
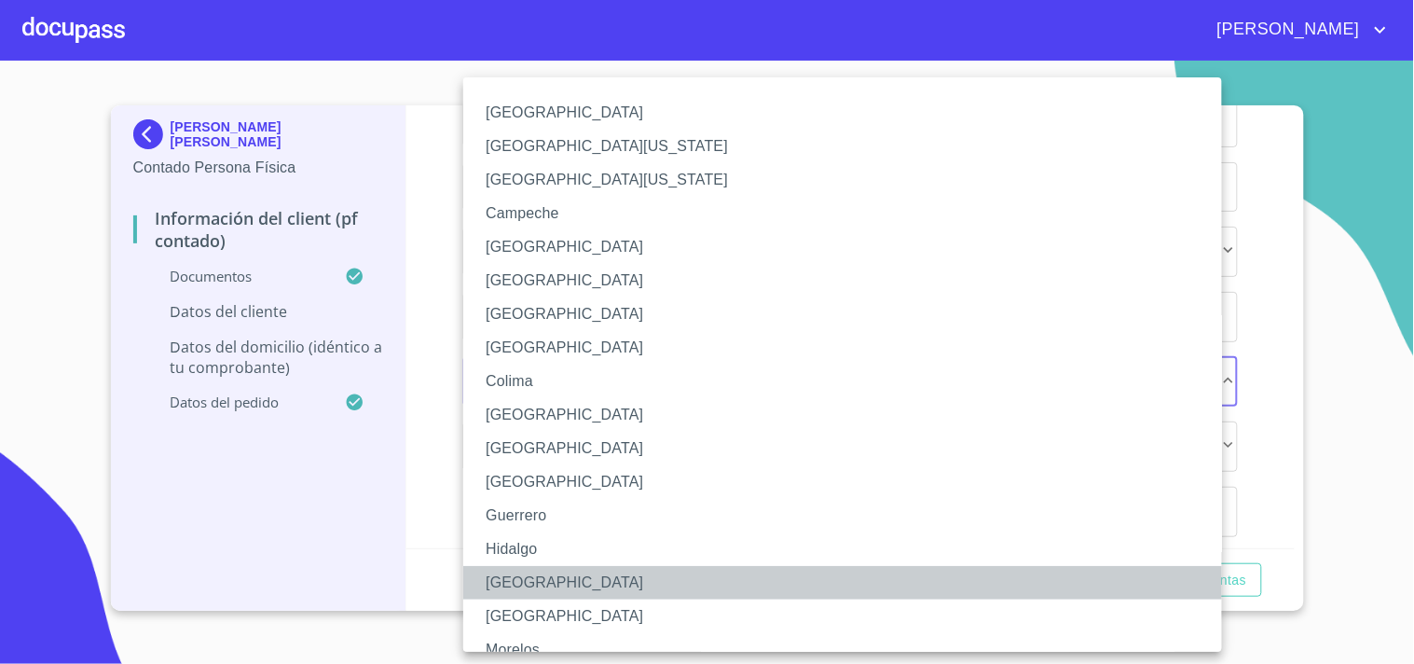
click at [516, 575] on li "[GEOGRAPHIC_DATA]" at bounding box center [850, 583] width 775 height 34
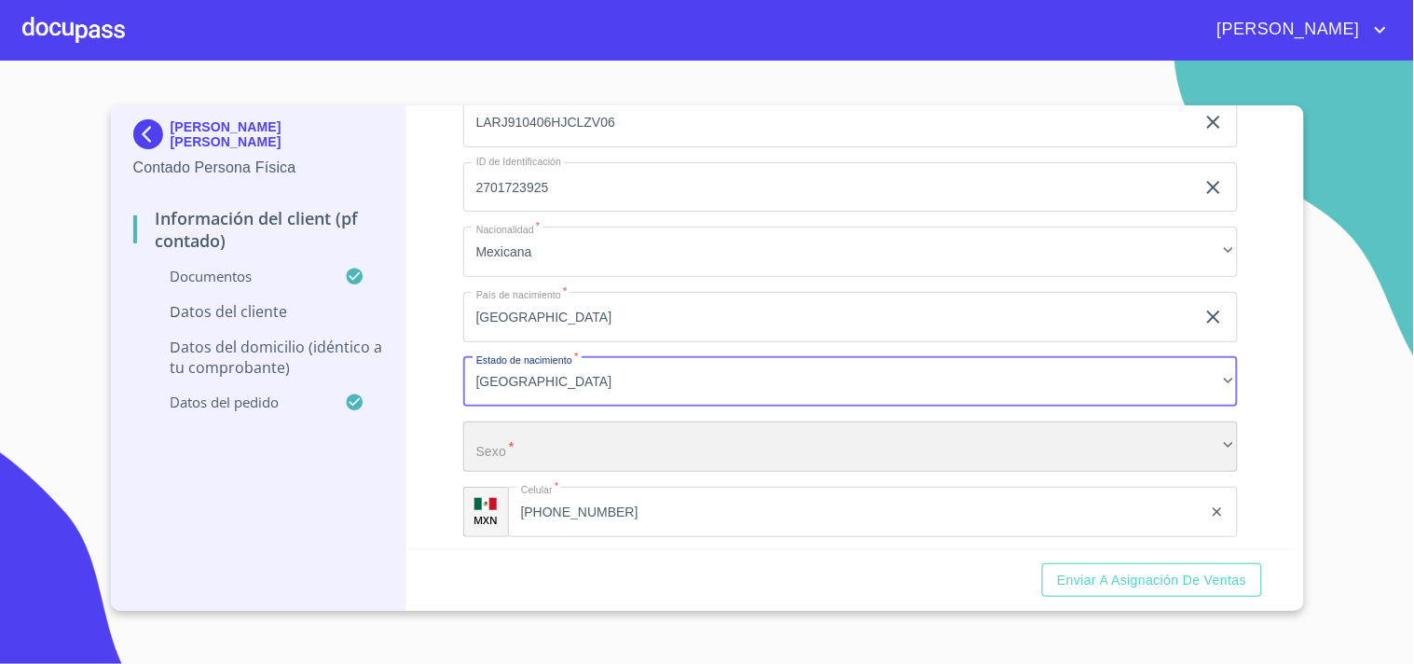
click at [560, 452] on div "​" at bounding box center [850, 446] width 775 height 50
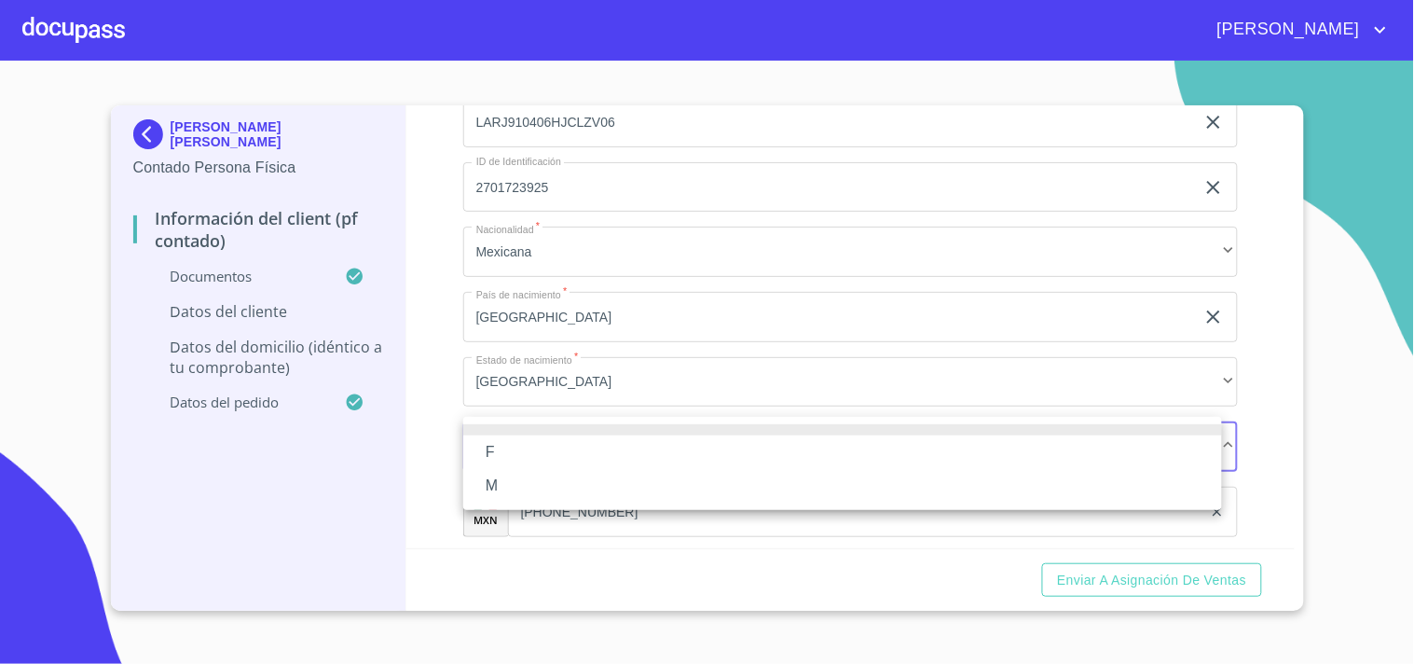
click at [509, 480] on li "M" at bounding box center [842, 486] width 759 height 34
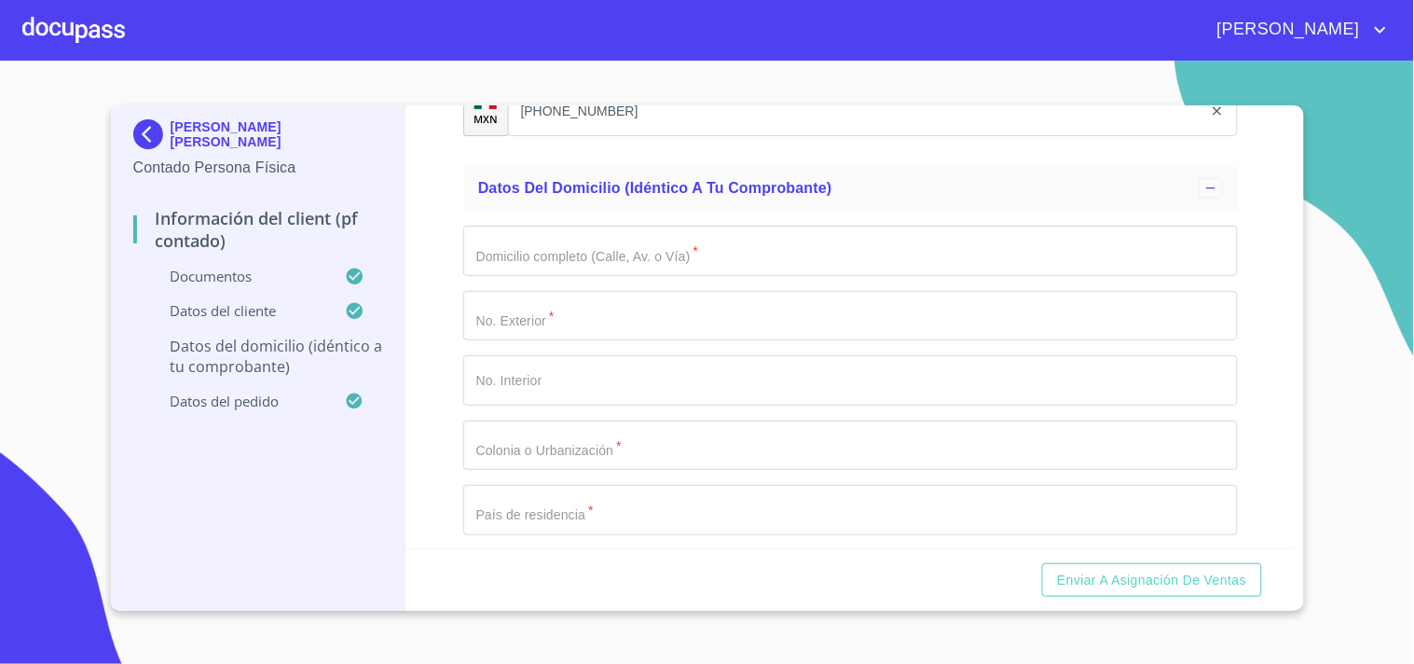
scroll to position [4336, 0]
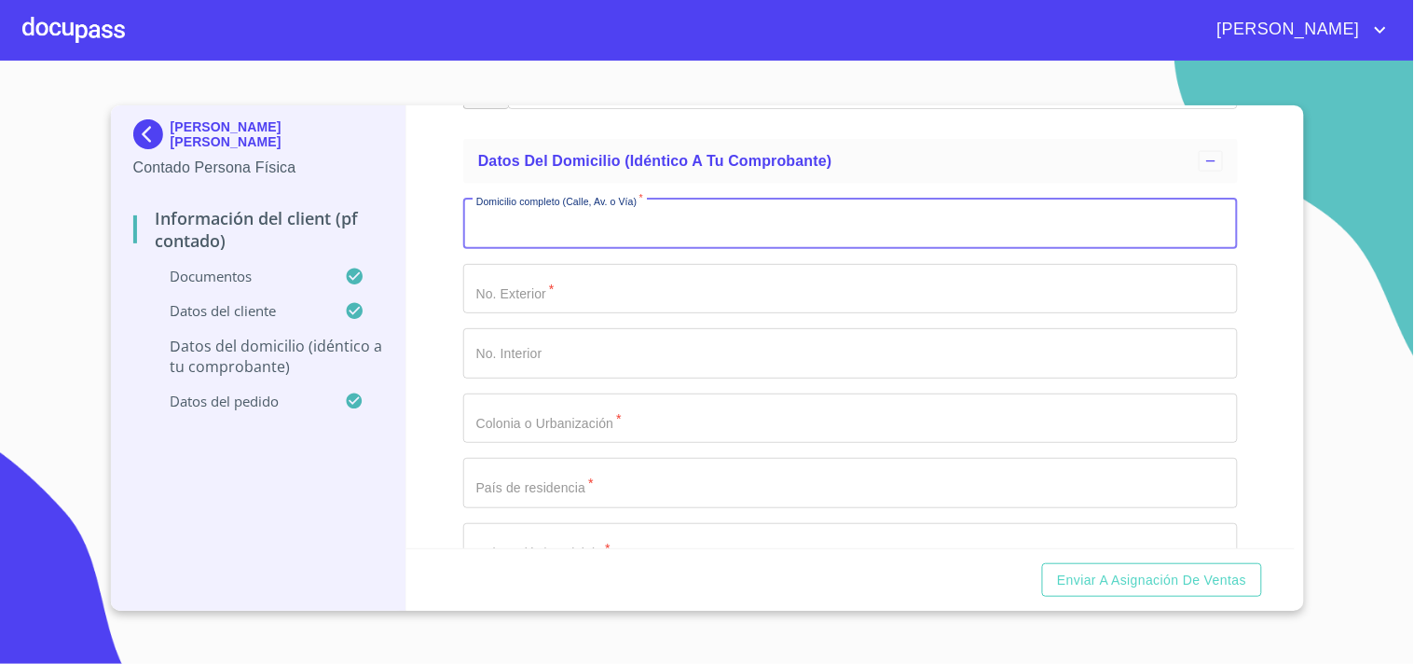
paste input "AV P [PERSON_NAME]"
type input "AV P [PERSON_NAME]"
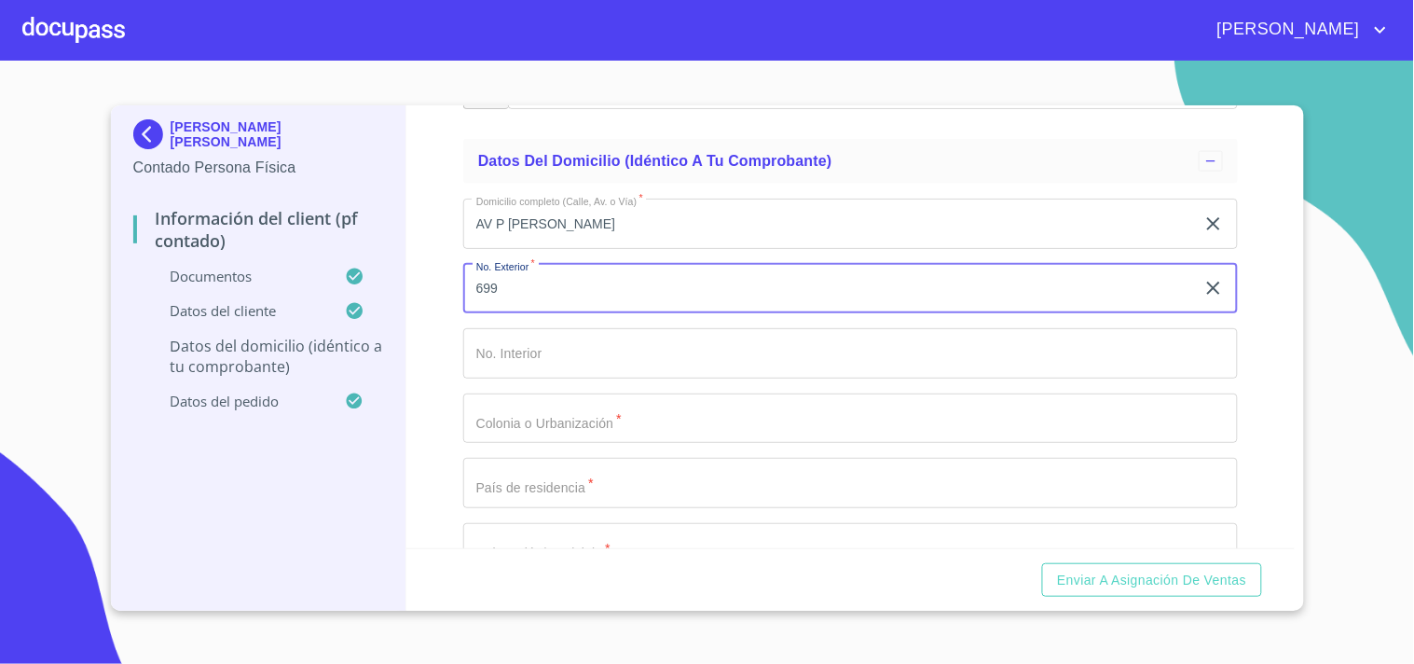
type input "699"
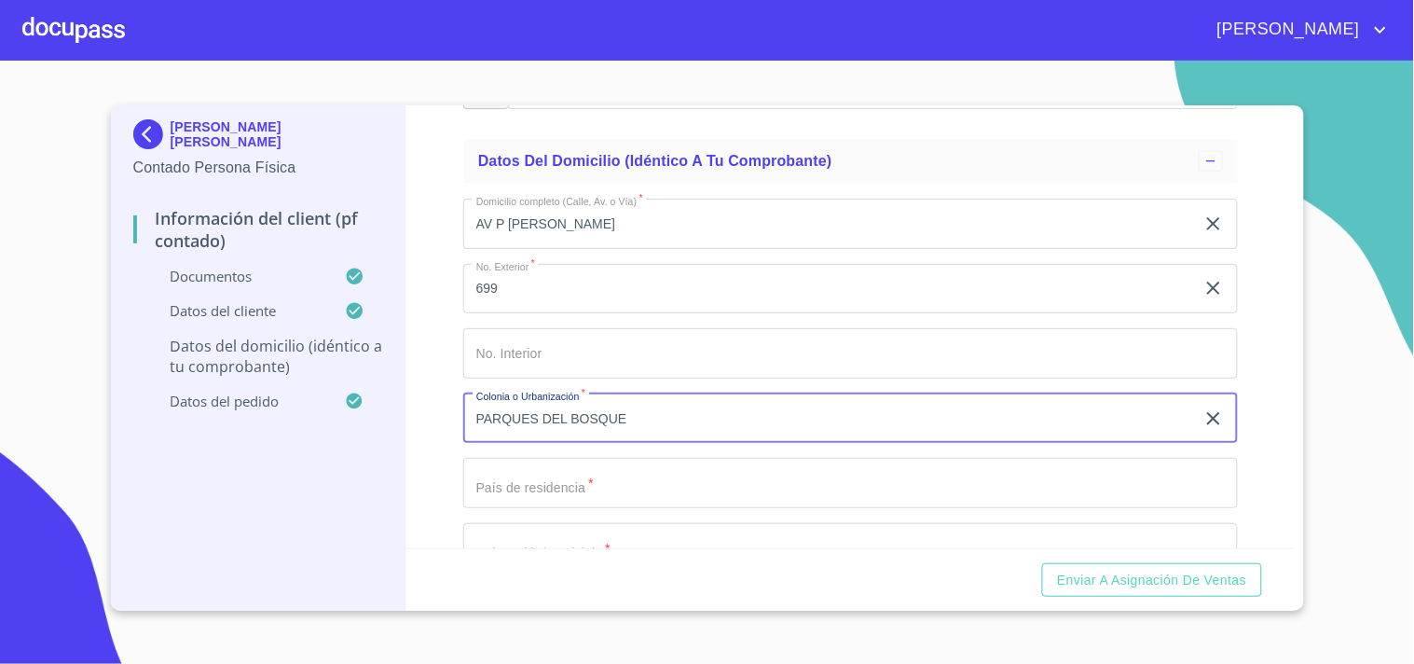
type input "PARQUES DEL BOSQUE"
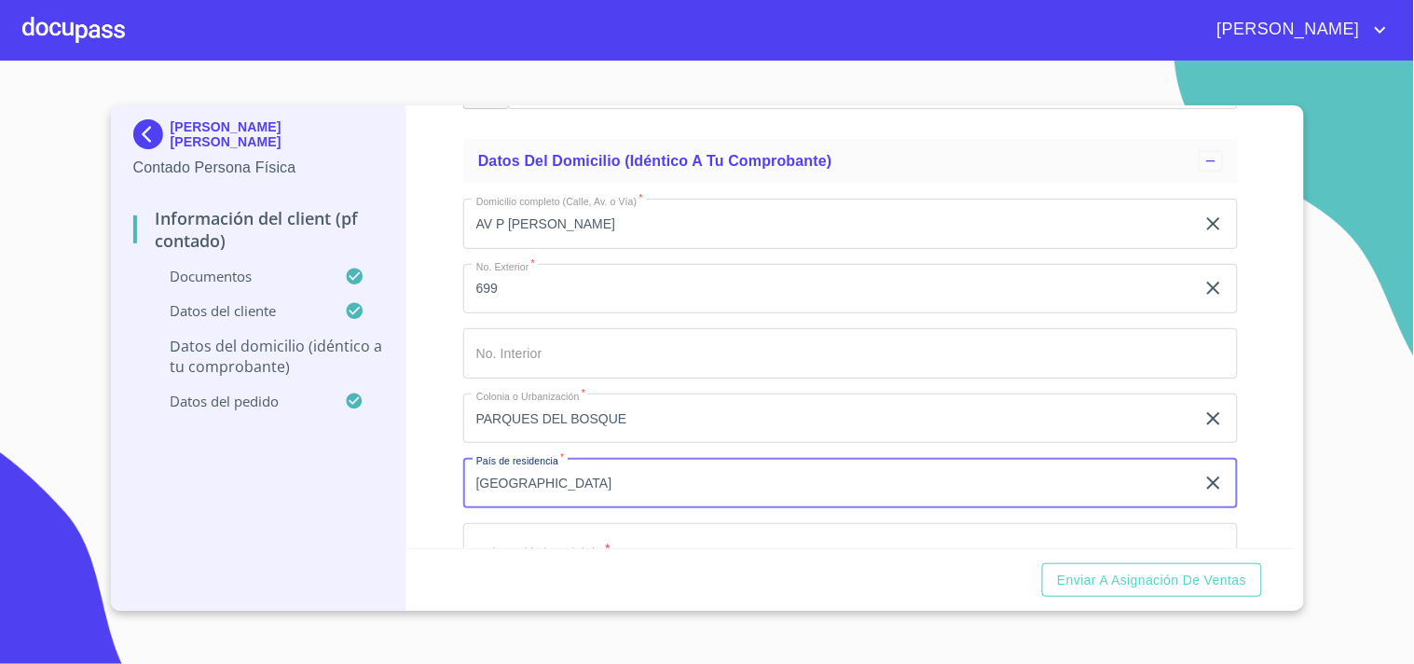
type input "[GEOGRAPHIC_DATA]"
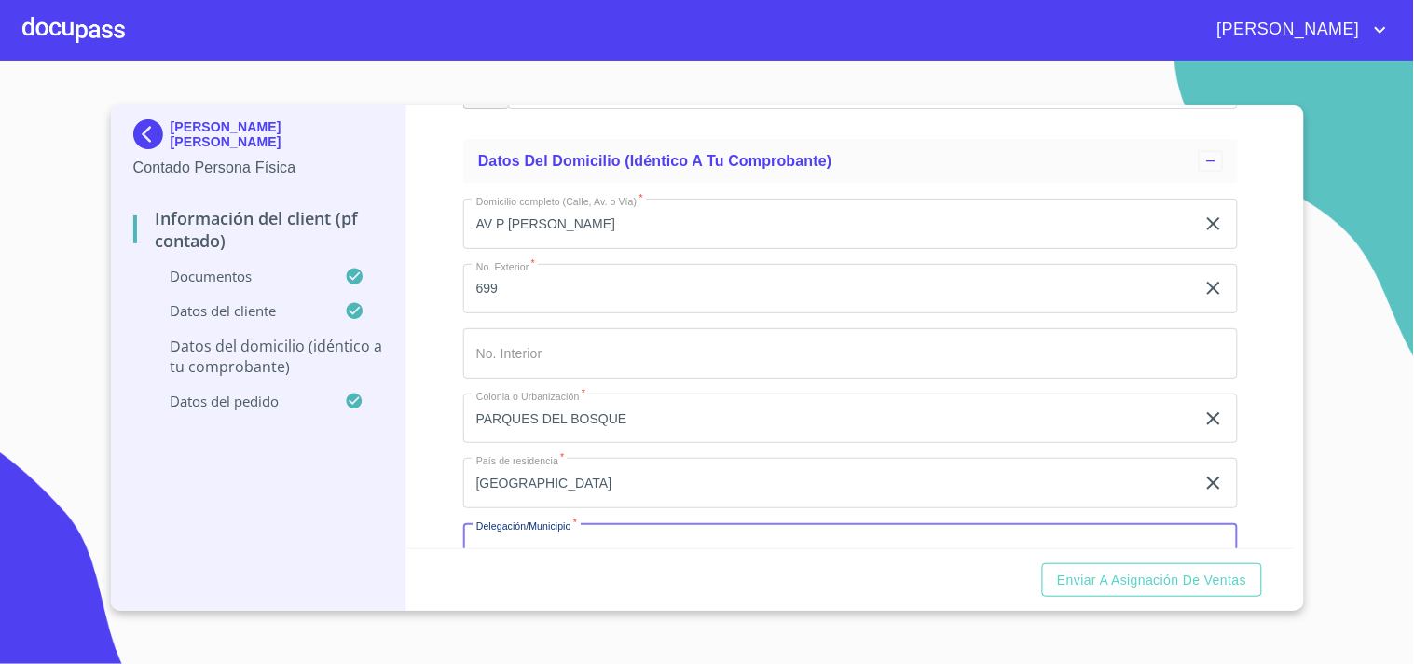
scroll to position [4354, 0]
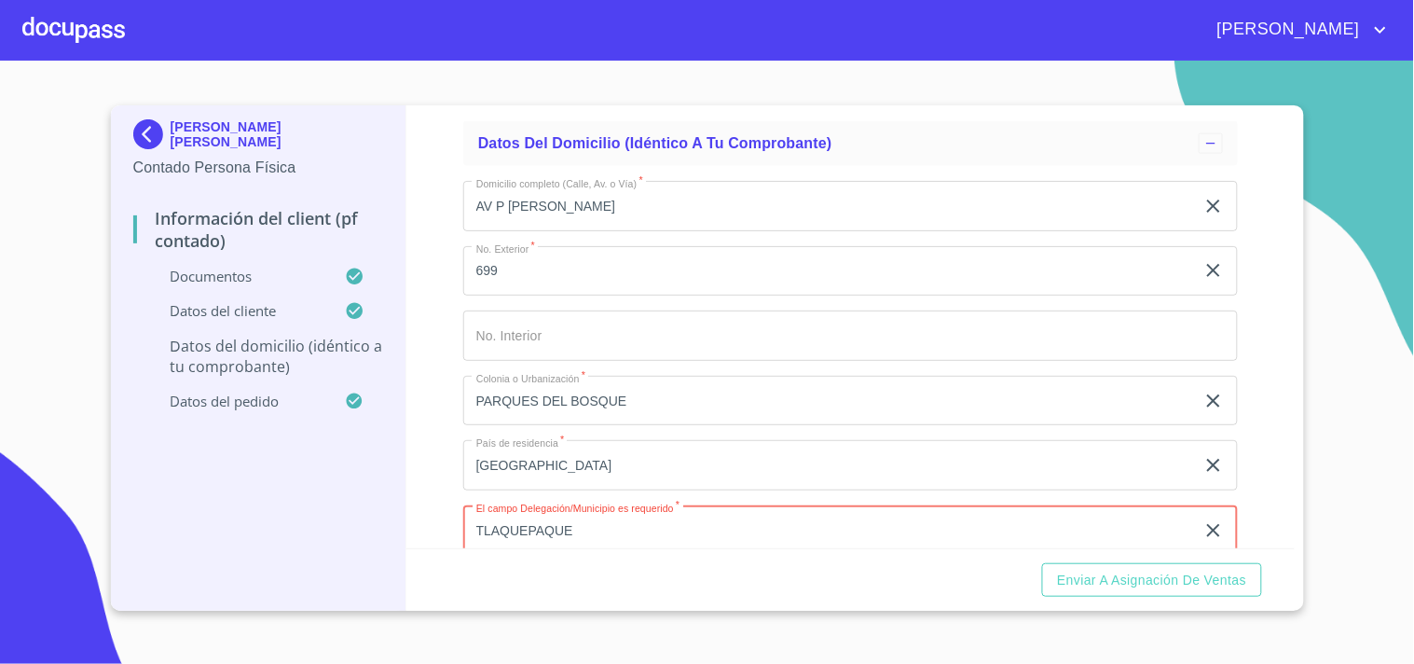
type input "TLAQUEPAQUE"
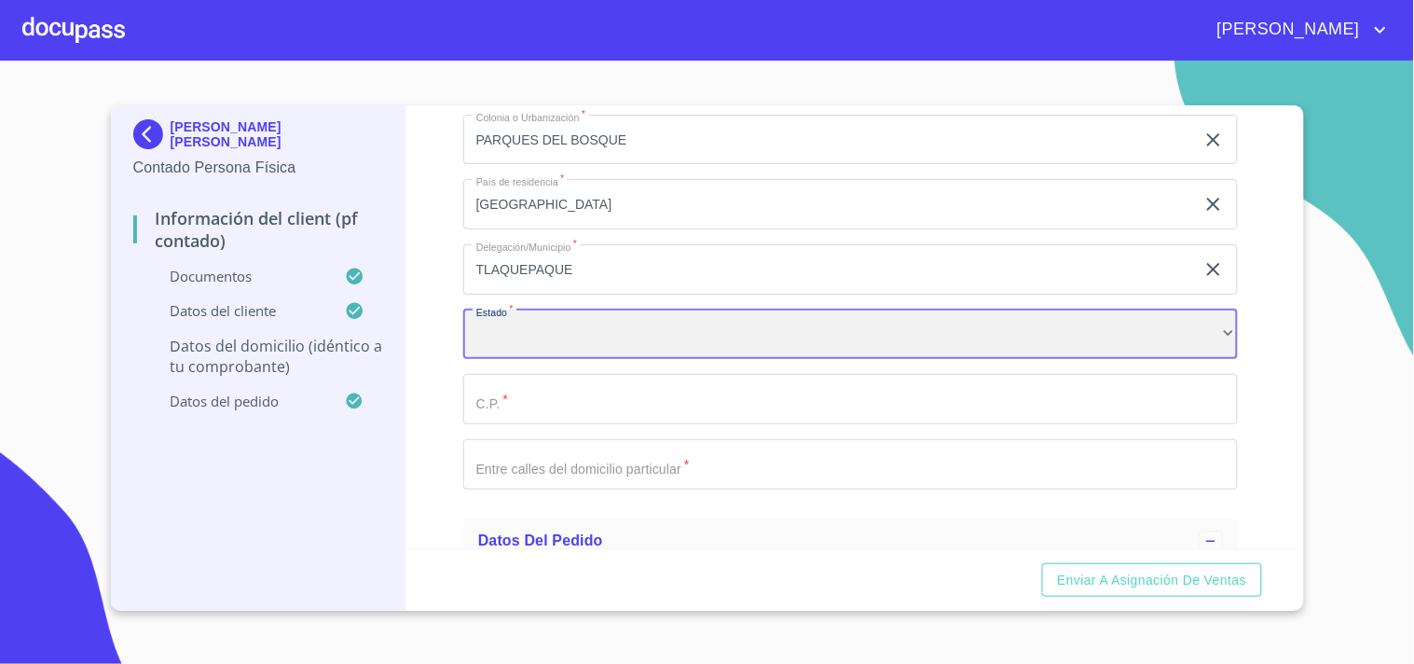
click at [626, 322] on div "​" at bounding box center [850, 335] width 775 height 50
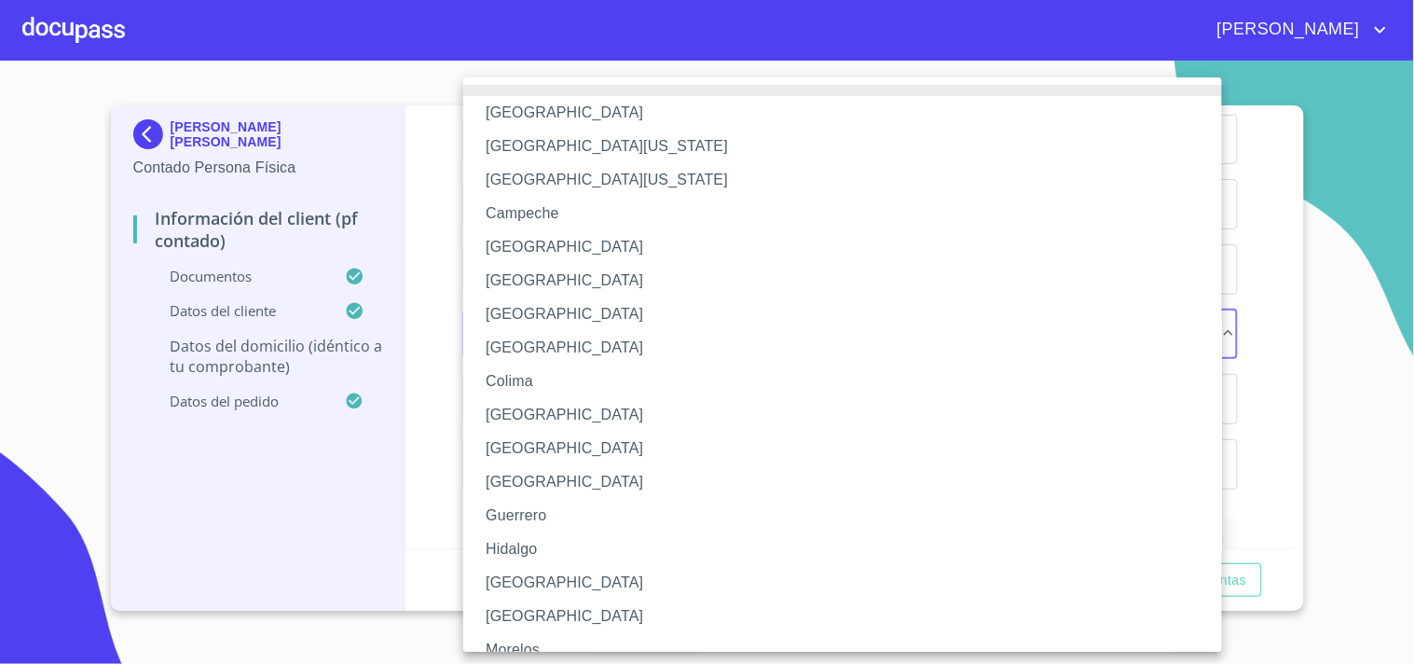
click at [508, 583] on li "[GEOGRAPHIC_DATA]" at bounding box center [850, 583] width 775 height 34
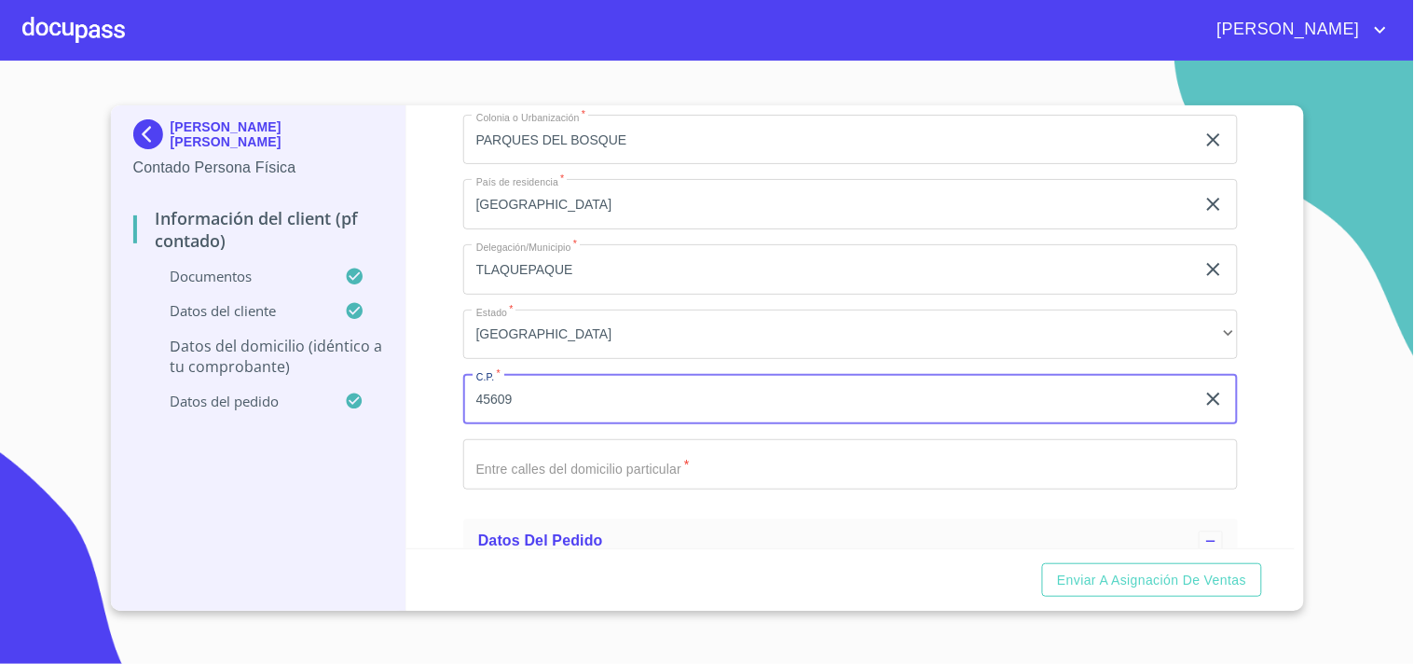
type input "45609"
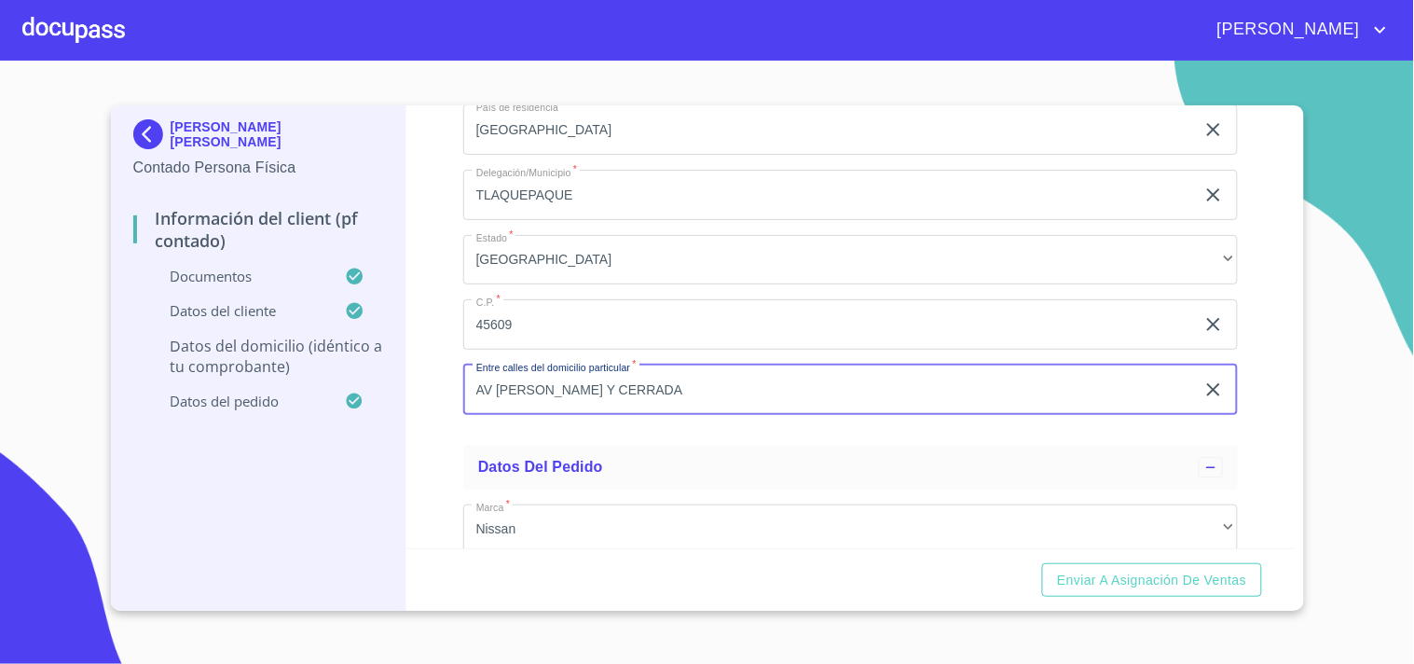
scroll to position [5034, 0]
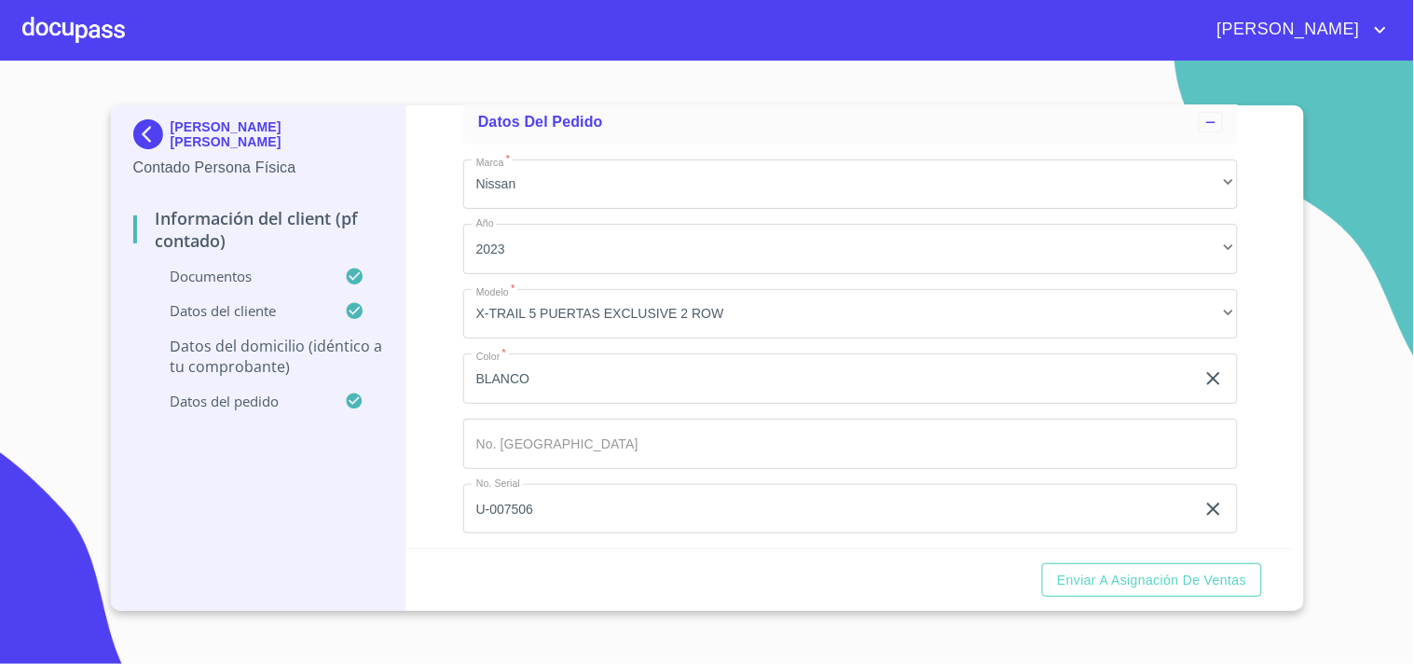
type input "AV [PERSON_NAME] Y CERRADA"
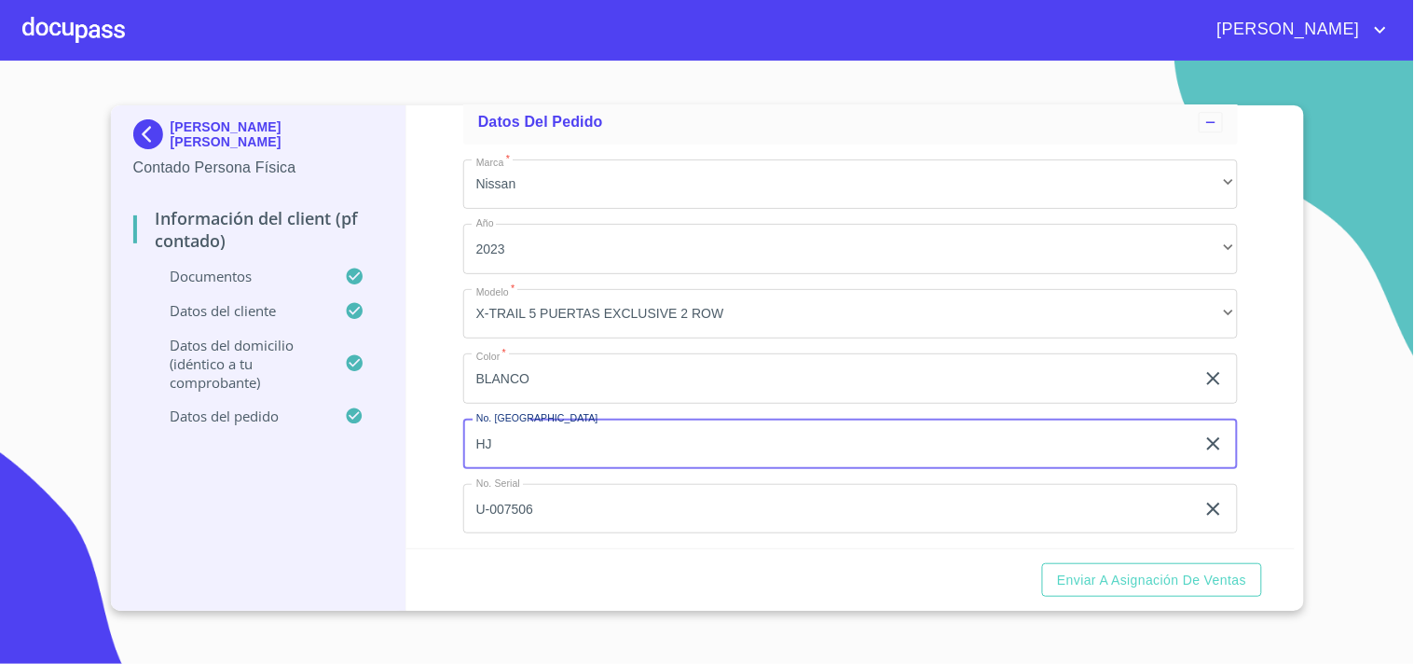
type input "H"
click at [593, 433] on input "Documento de identificación.   *" at bounding box center [850, 444] width 775 height 50
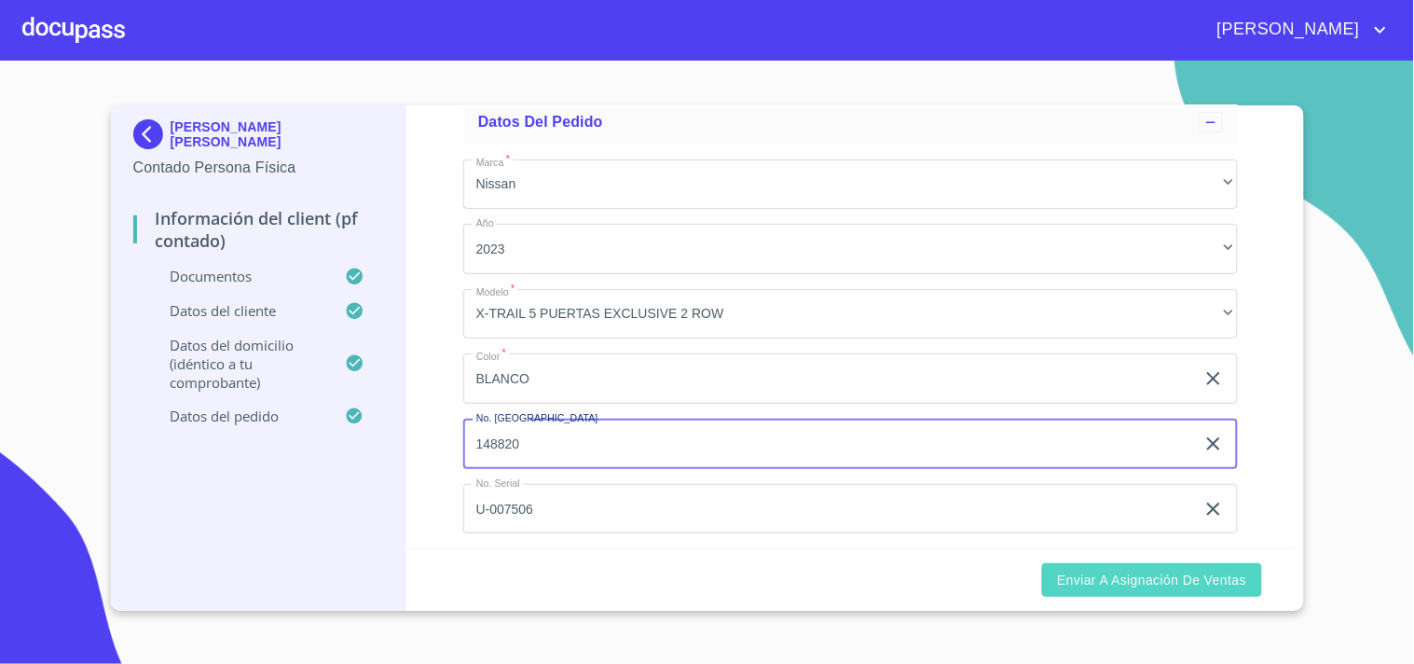
type input "148820"
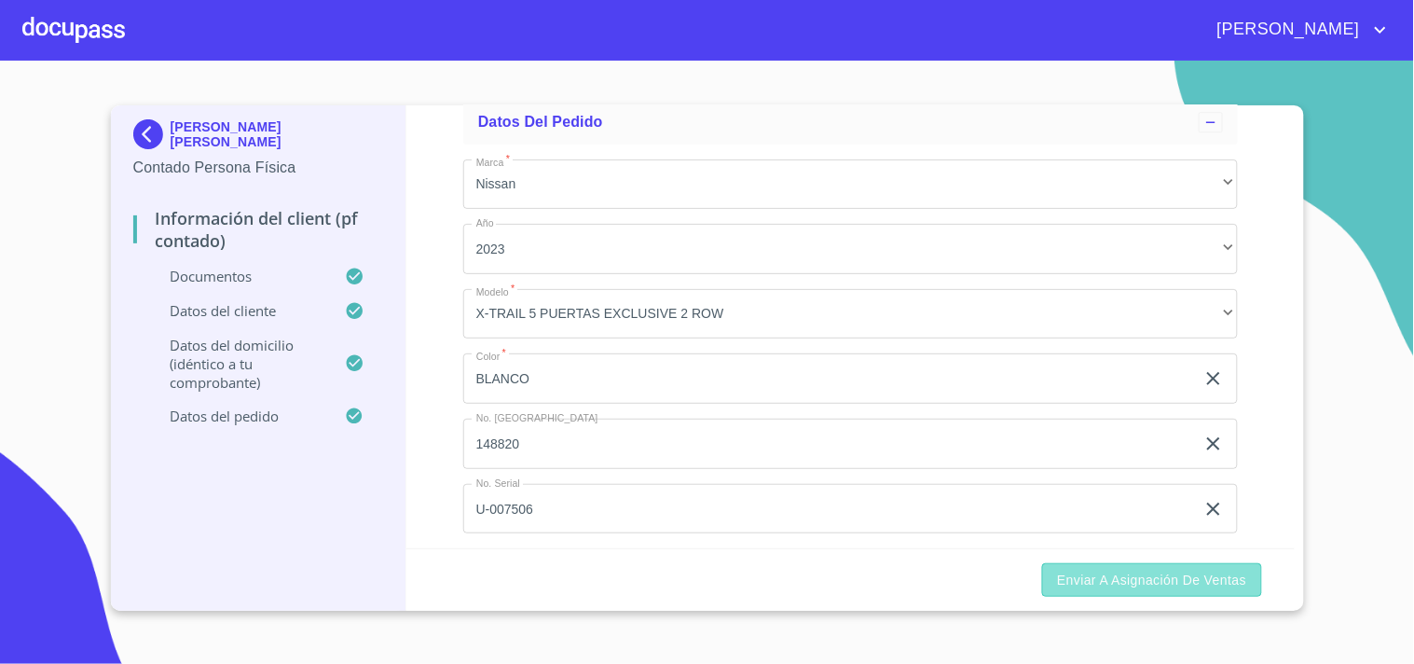
click at [1103, 563] on button "Enviar a Asignación de Ventas" at bounding box center [1151, 580] width 219 height 34
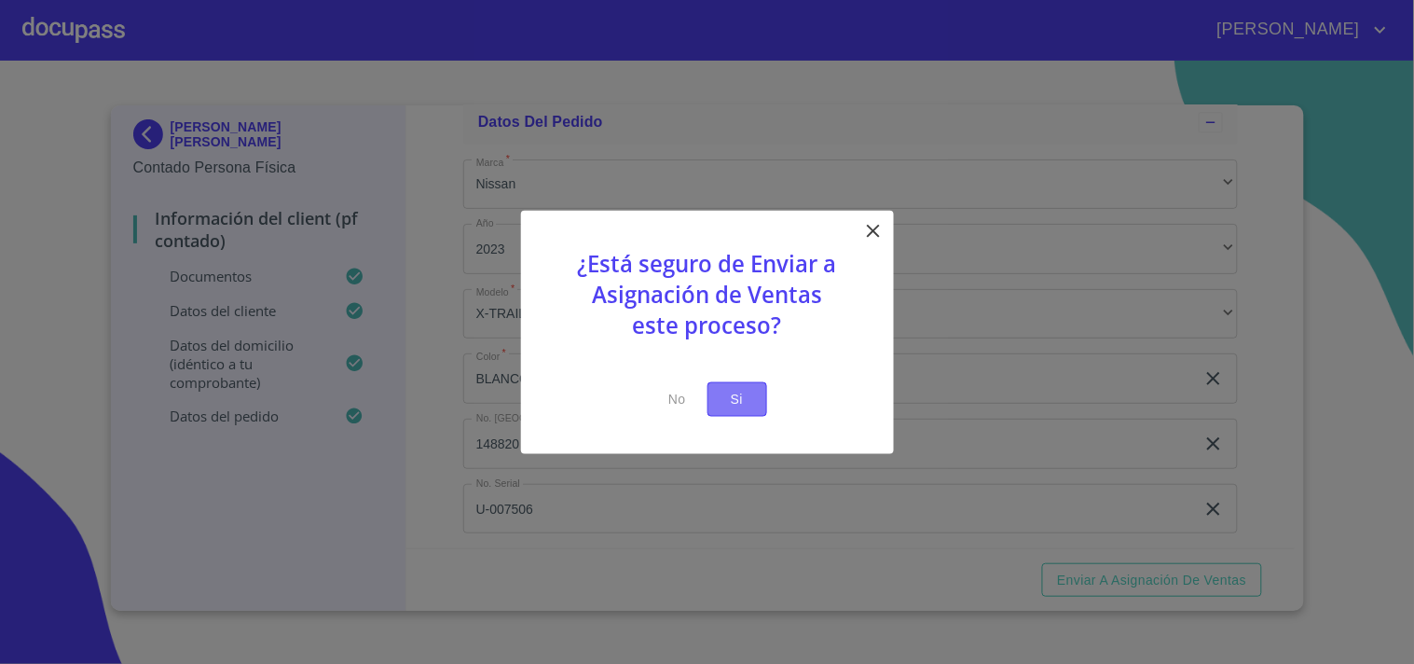
click at [735, 407] on span "Si" at bounding box center [737, 399] width 30 height 23
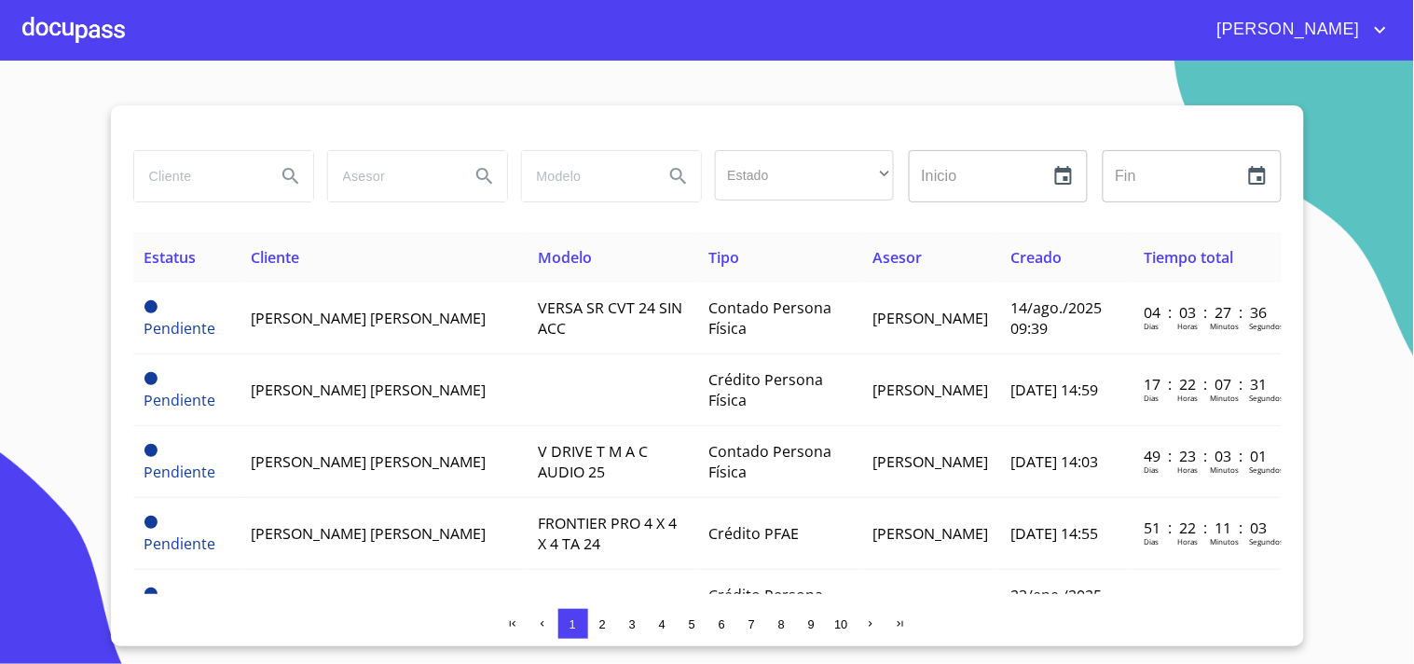
click at [84, 30] on div at bounding box center [73, 30] width 103 height 60
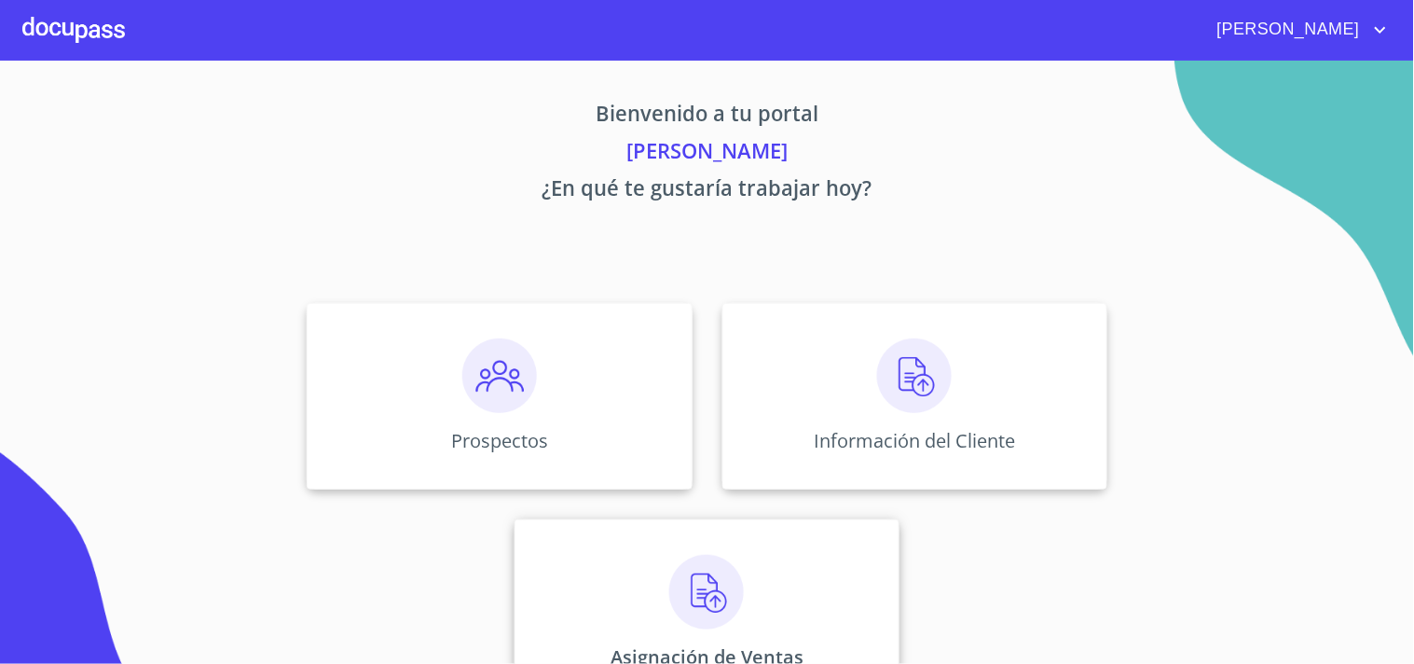
click at [718, 578] on img at bounding box center [706, 592] width 75 height 75
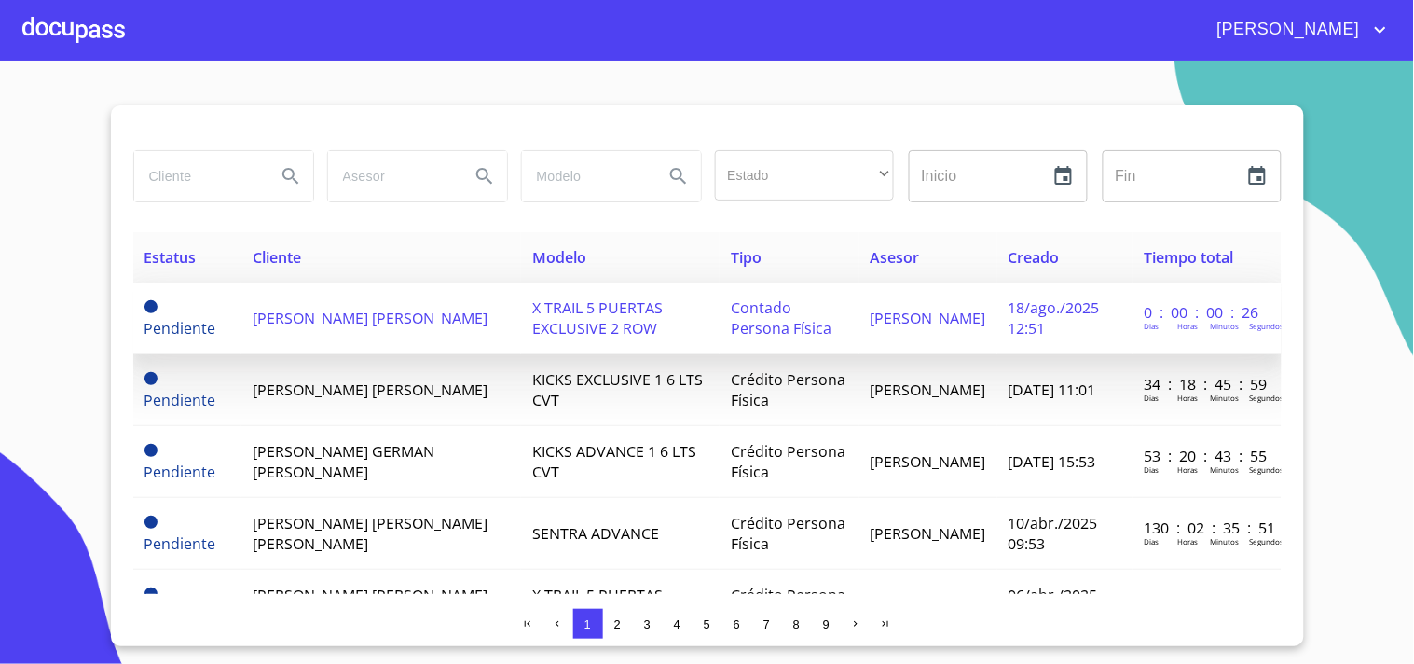
click at [348, 321] on span "[PERSON_NAME] [PERSON_NAME]" at bounding box center [370, 318] width 235 height 21
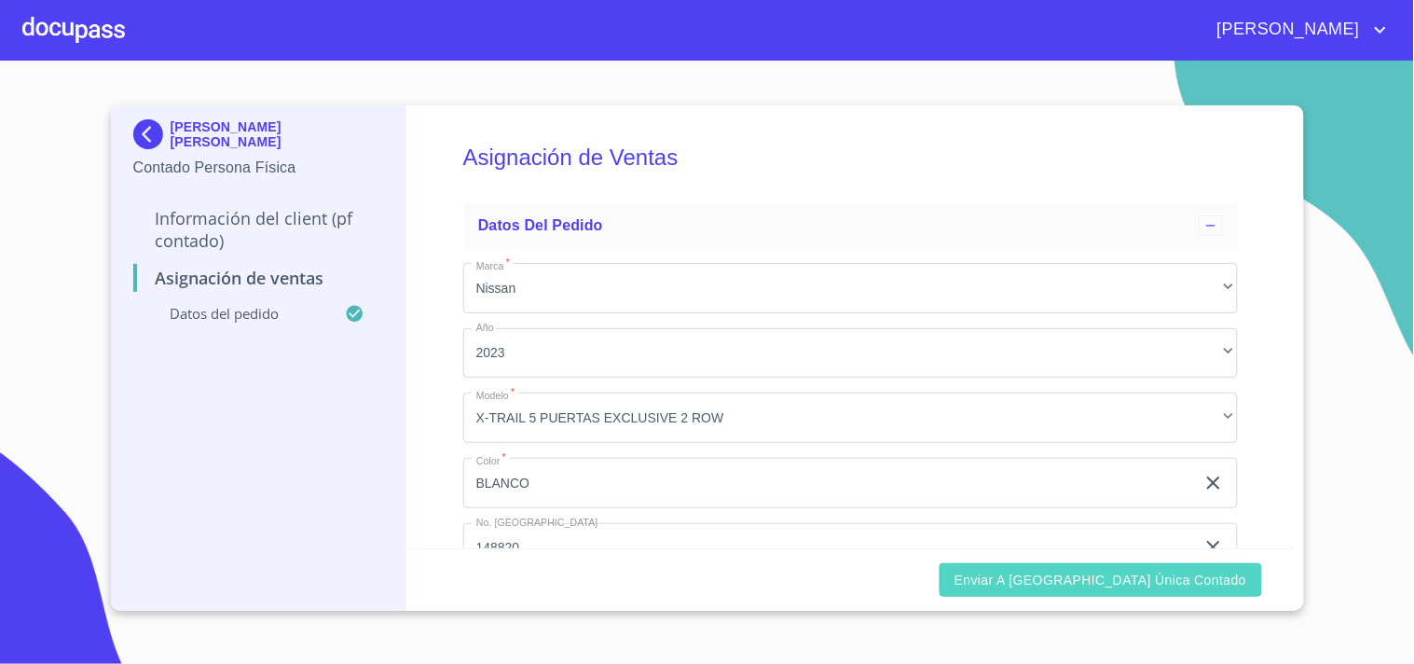
click at [1128, 582] on span "Enviar a [GEOGRAPHIC_DATA] única contado" at bounding box center [1101, 580] width 293 height 23
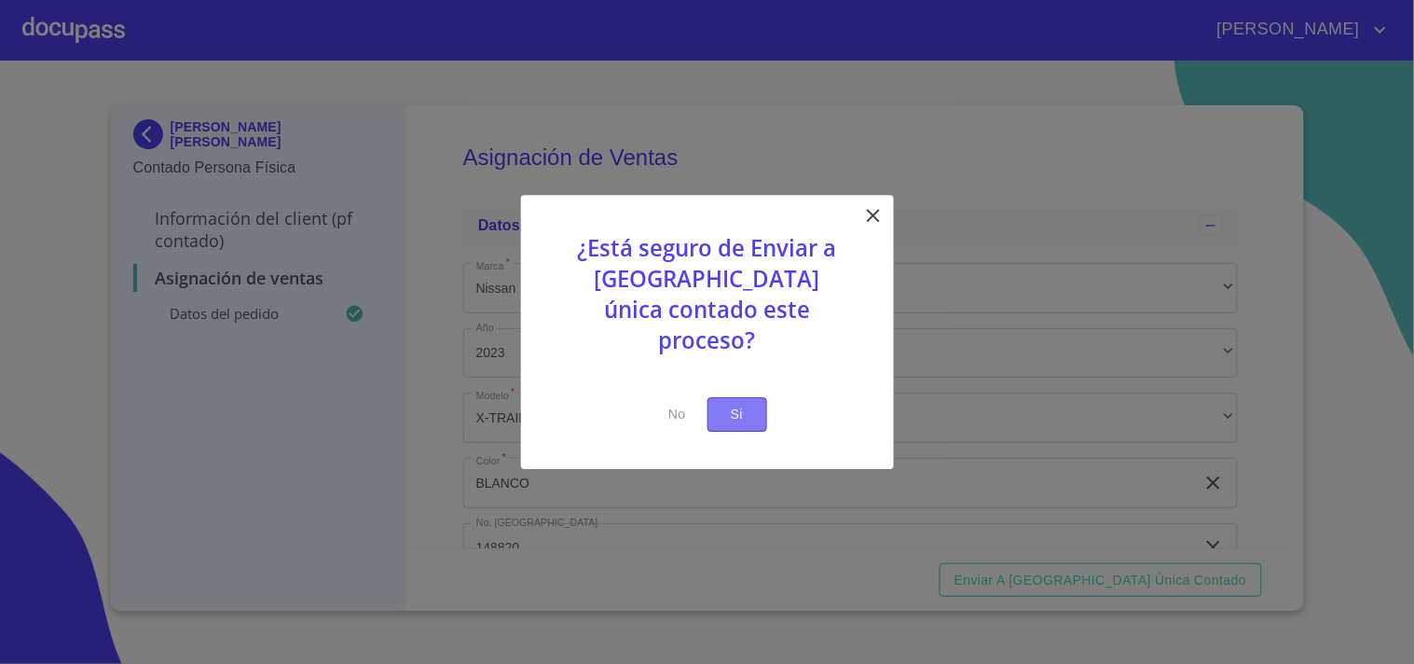
click at [747, 403] on span "Si" at bounding box center [737, 414] width 30 height 23
